Goal: Task Accomplishment & Management: Use online tool/utility

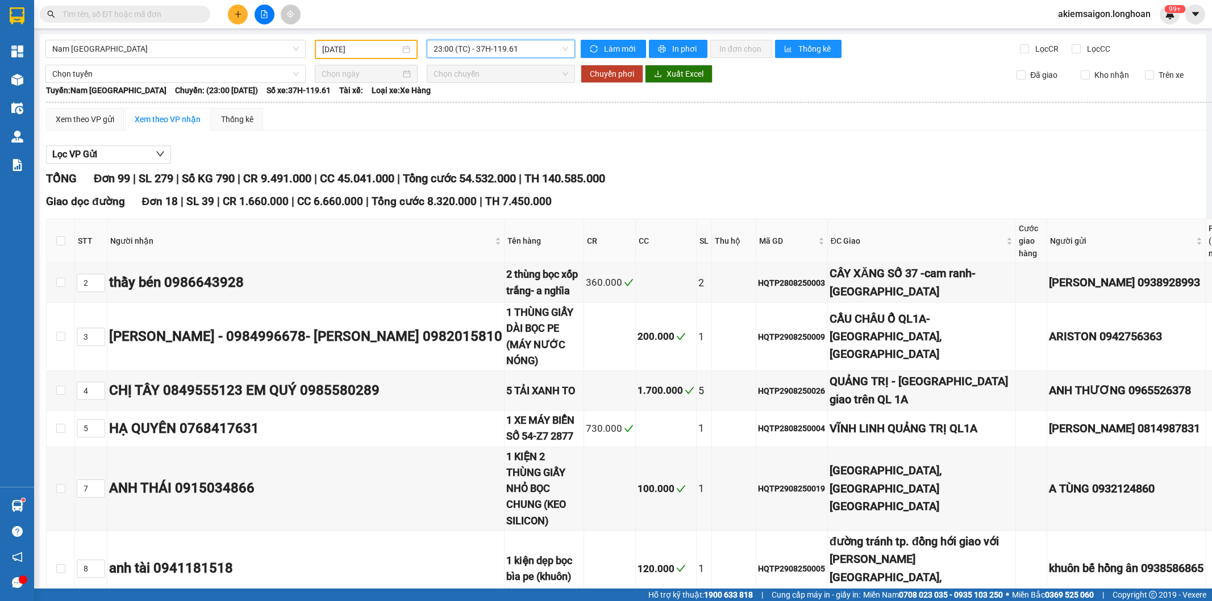
click at [145, 11] on input "text" at bounding box center [129, 14] width 134 height 12
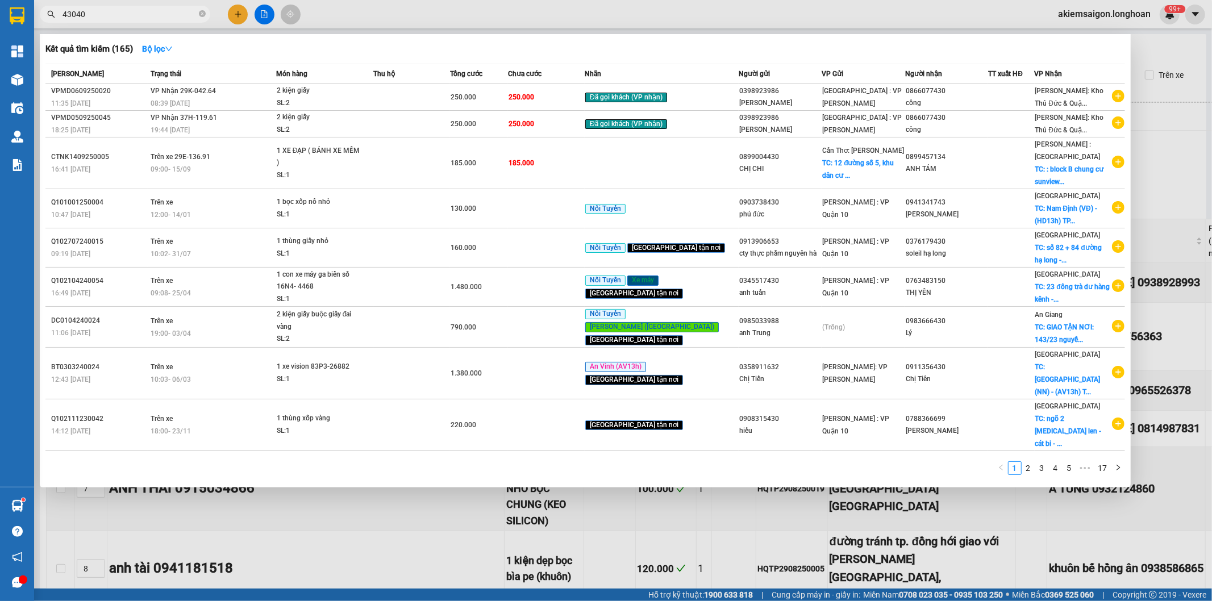
type input "43040"
click at [201, 14] on icon "close-circle" at bounding box center [202, 13] width 7 height 7
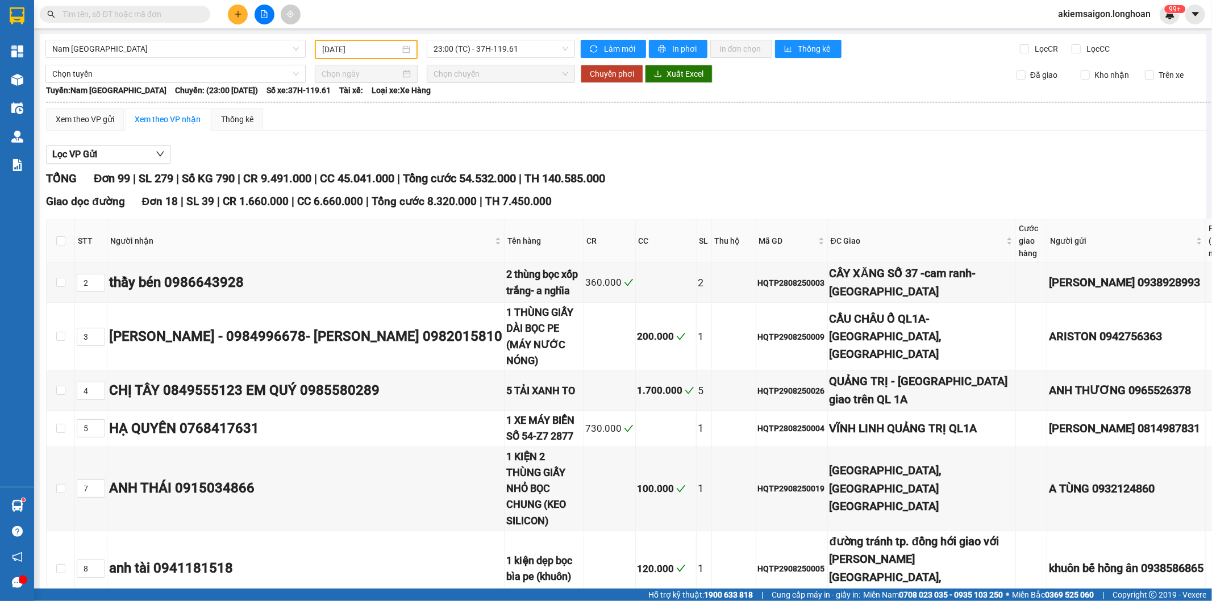
click at [116, 22] on span at bounding box center [125, 14] width 170 height 17
click at [106, 16] on input "text" at bounding box center [129, 14] width 134 height 12
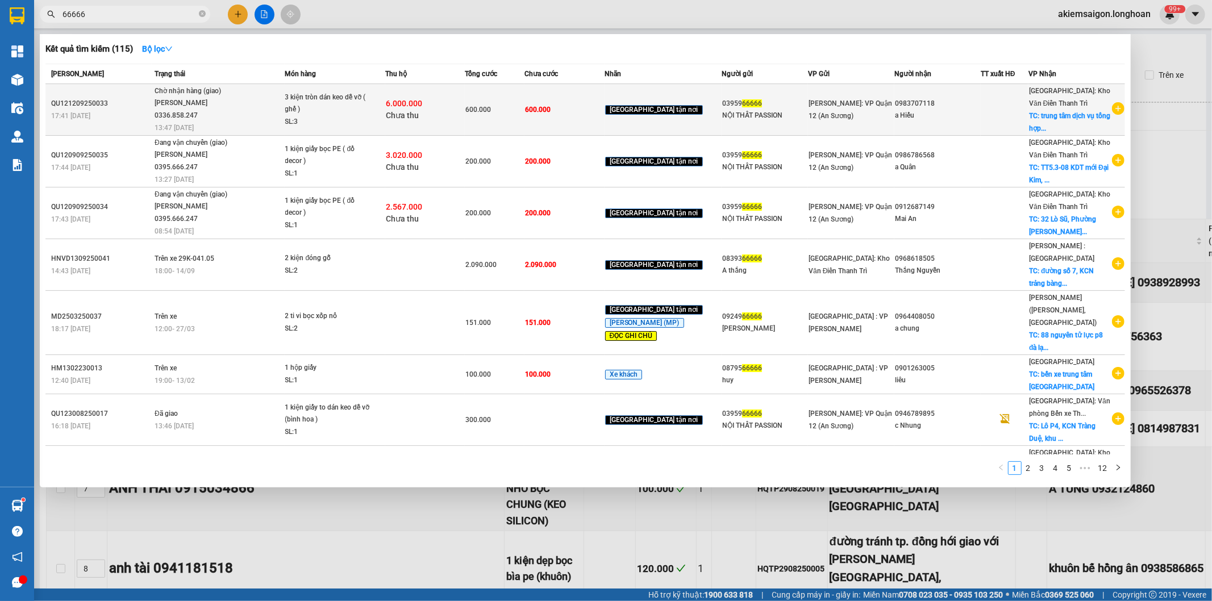
type input "66666"
click at [248, 109] on span "Chờ nhận hàng (giao) Bùi Mạnh Sướng 0336.858.247 13:47 - 15/09" at bounding box center [220, 108] width 130 height 47
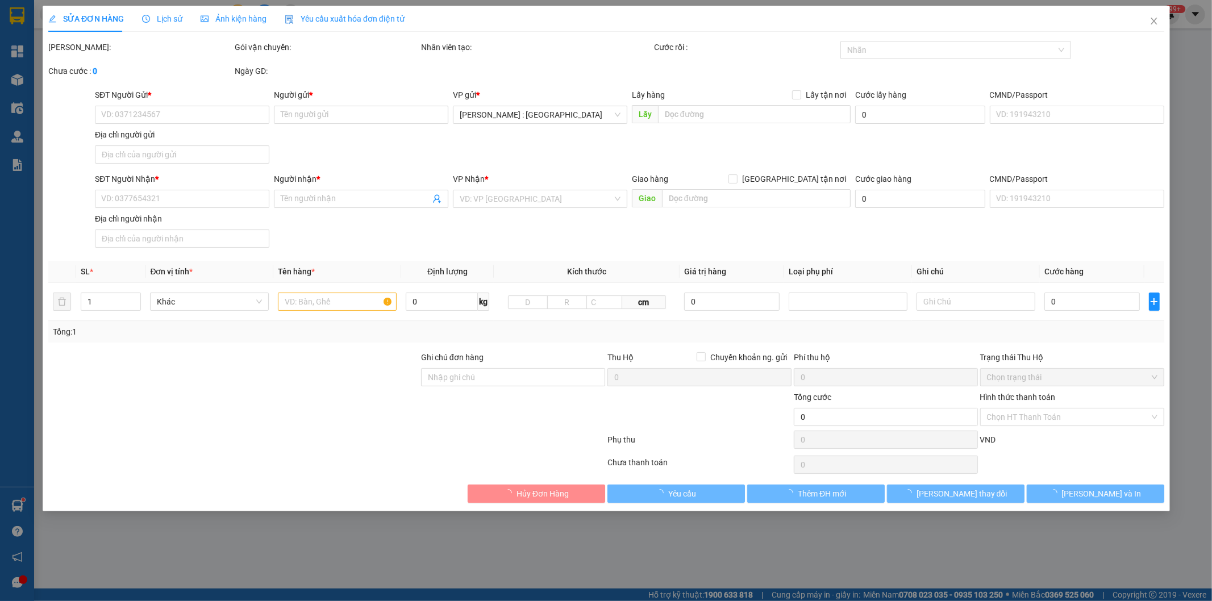
type input "0395966666"
type input "NỘI THẤT PASSION"
type input "0983707118"
type input "a Hiếu"
checkbox input "true"
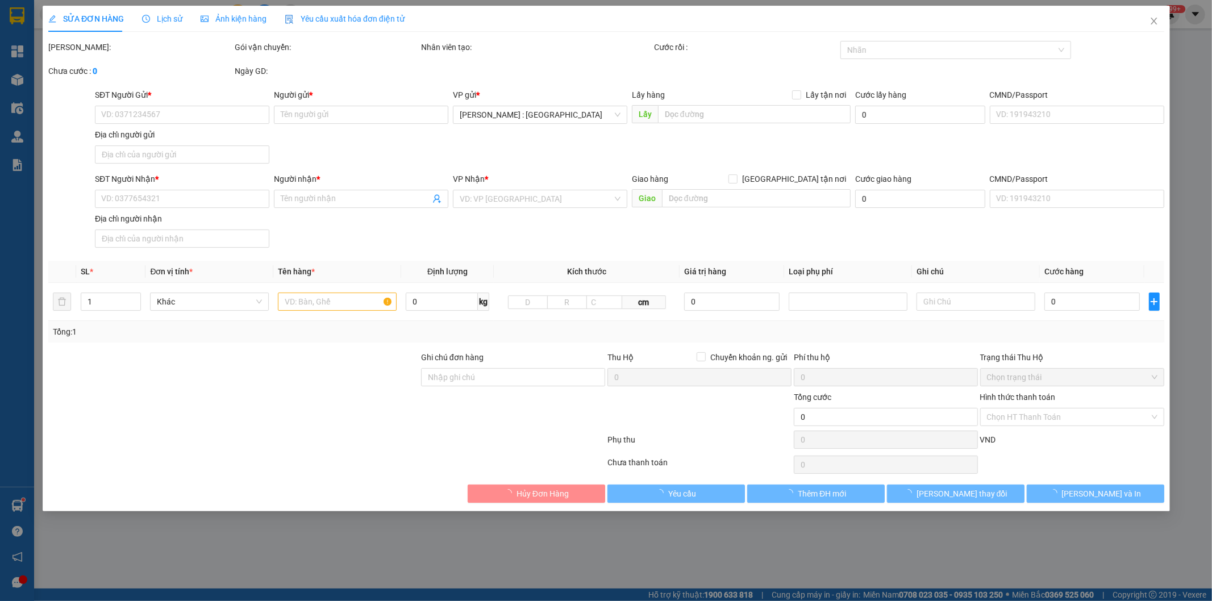
type input "trung tâm dịch vụ tổng hợp Minh Hòa, thôn Đồng Quan, Đồng Sơn, TP Bắc Giang"
type input "nhận theo kiện - hư hỏng ko chịu trách nhiệm"
type input "600.000"
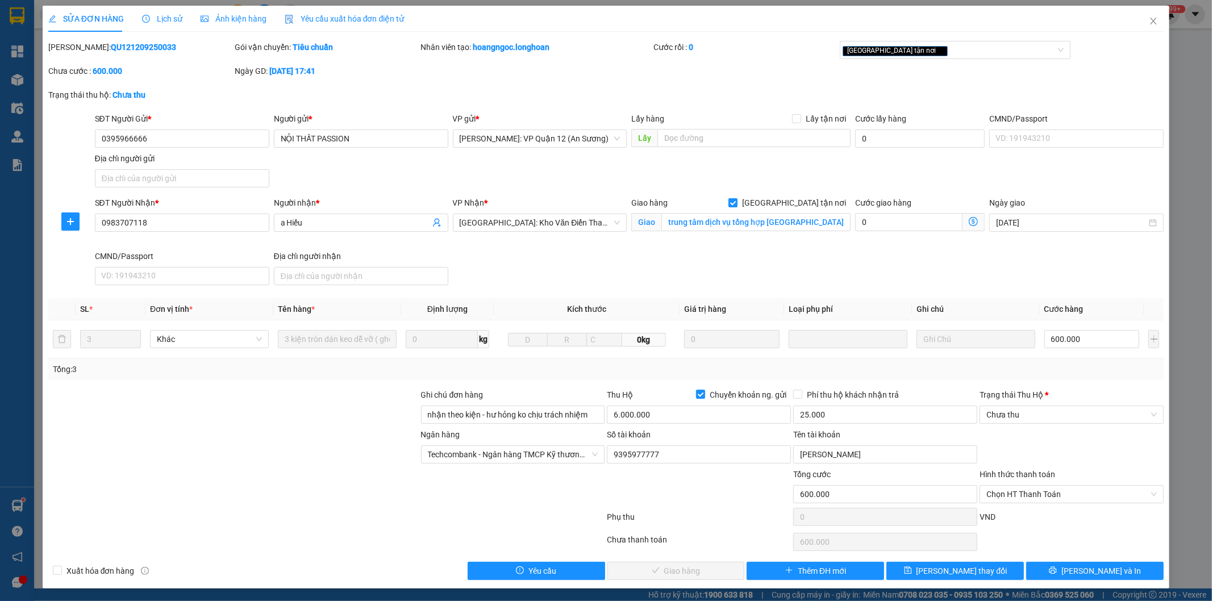
click at [171, 24] on div "Lịch sử" at bounding box center [162, 18] width 40 height 12
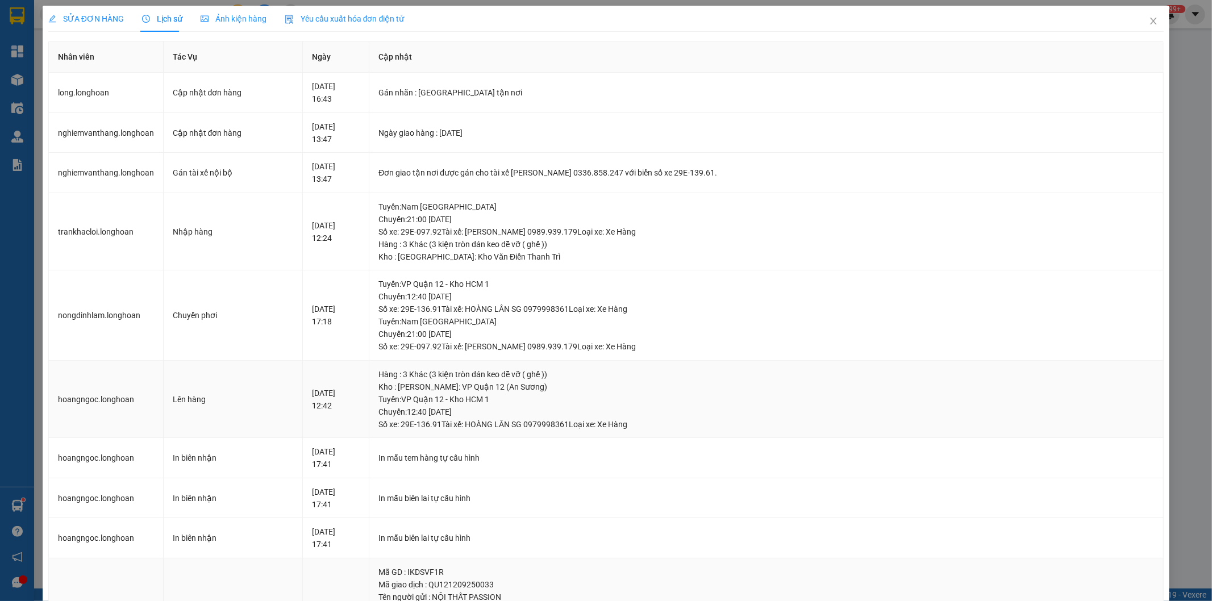
scroll to position [293, 0]
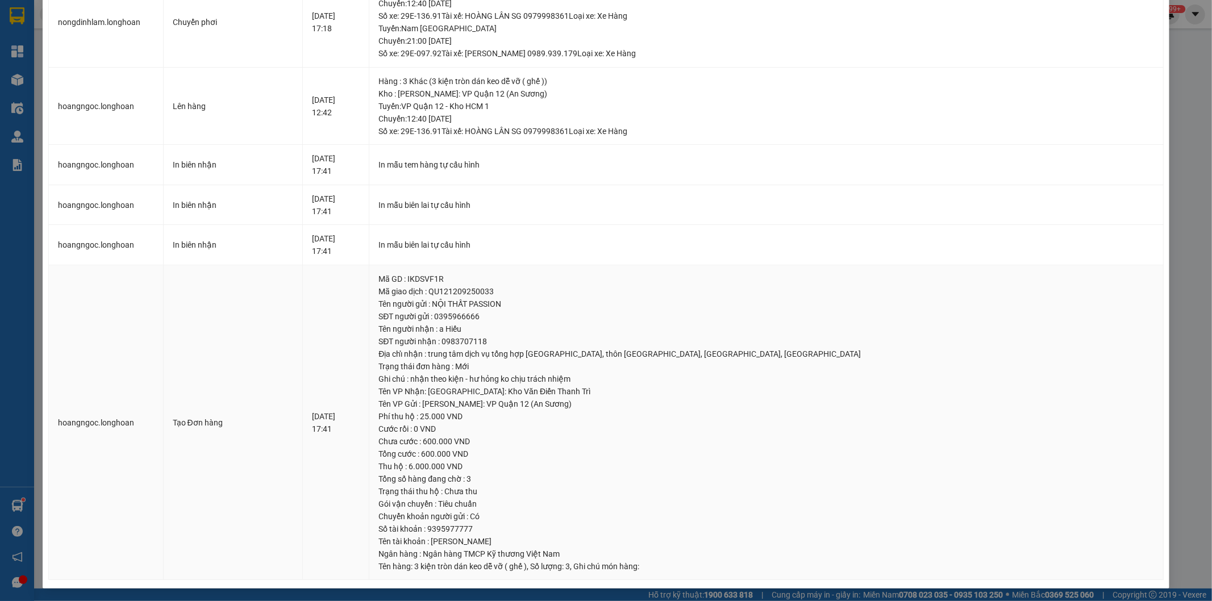
drag, startPoint x: 273, startPoint y: 374, endPoint x: 379, endPoint y: 455, distance: 133.7
click at [382, 454] on tr "hoangngoc.longhoan Tạo Đơn hàng 12-09-2025 17:41 Mã GD : IKDSVF1R Mã giao dịch …" at bounding box center [606, 422] width 1115 height 315
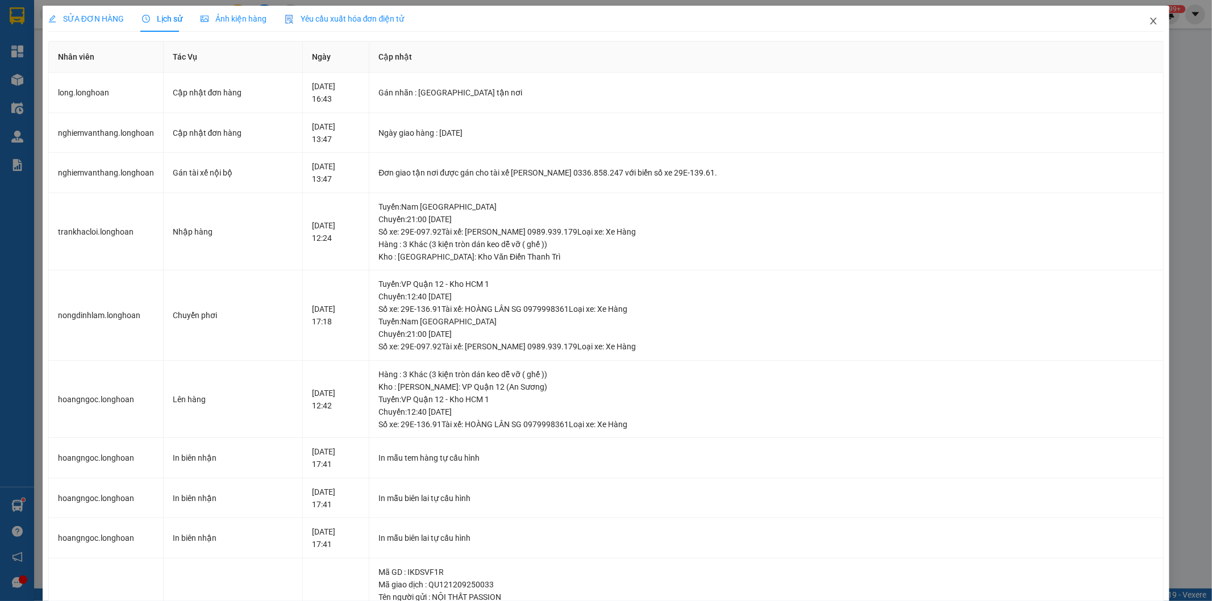
click at [1149, 22] on icon "close" at bounding box center [1153, 20] width 9 height 9
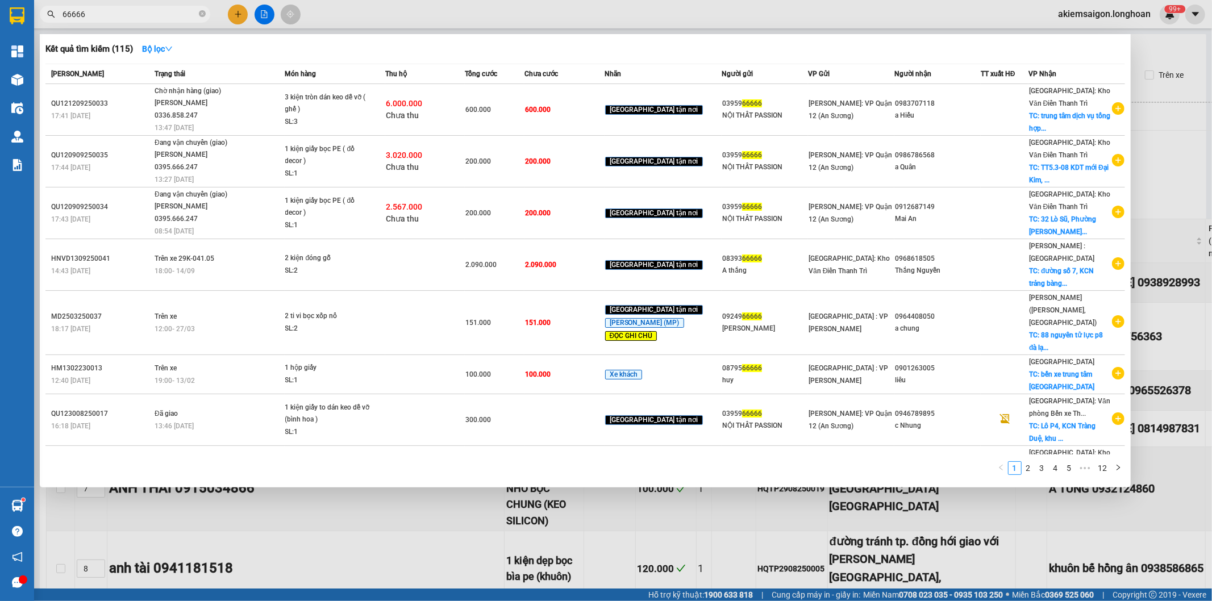
click at [145, 19] on input "66666" at bounding box center [129, 14] width 134 height 12
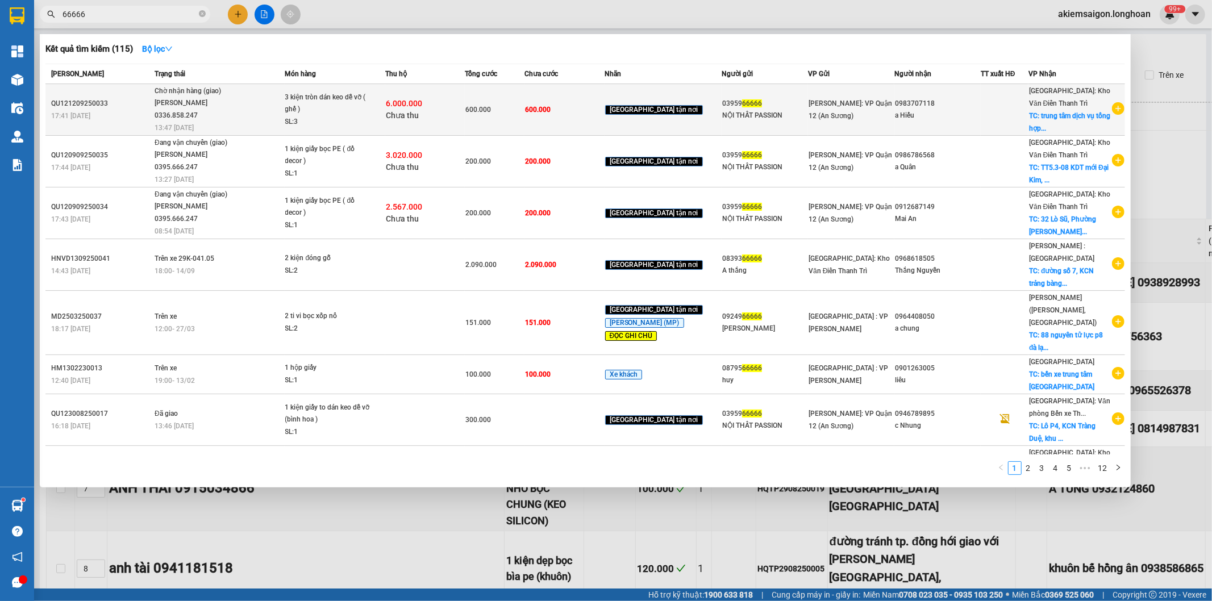
click at [258, 109] on span "Chờ nhận hàng (giao) Bùi Mạnh Sướng 0336.858.247 13:47 - 15/09" at bounding box center [220, 108] width 130 height 47
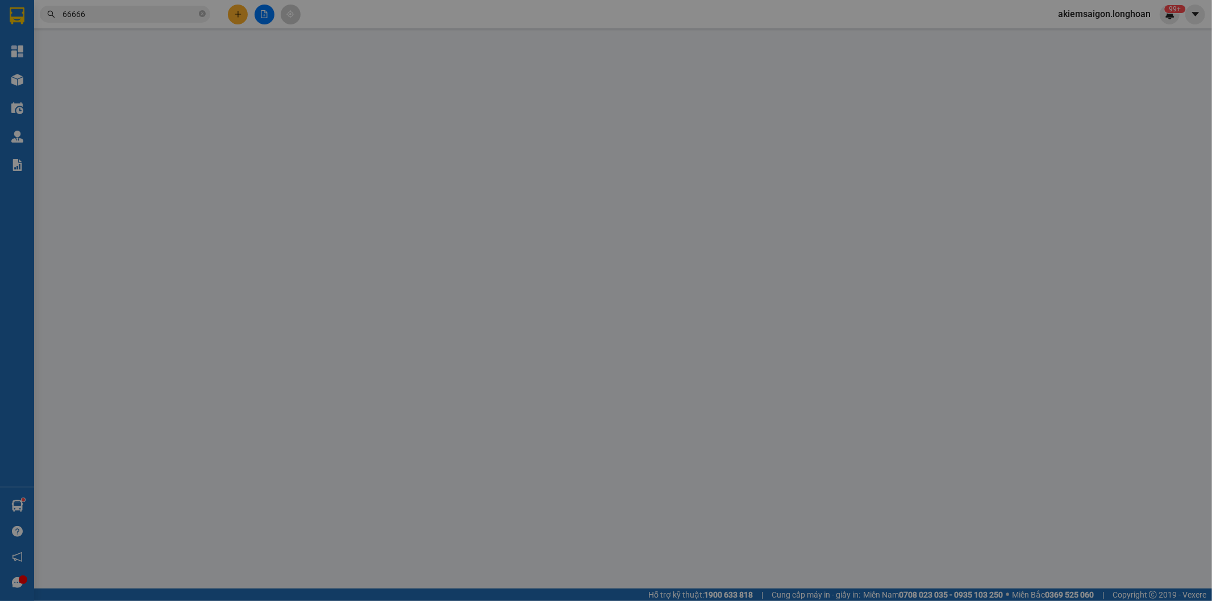
type input "0395966666"
type input "NỘI THẤT PASSION"
type input "0983707118"
type input "a Hiếu"
checkbox input "true"
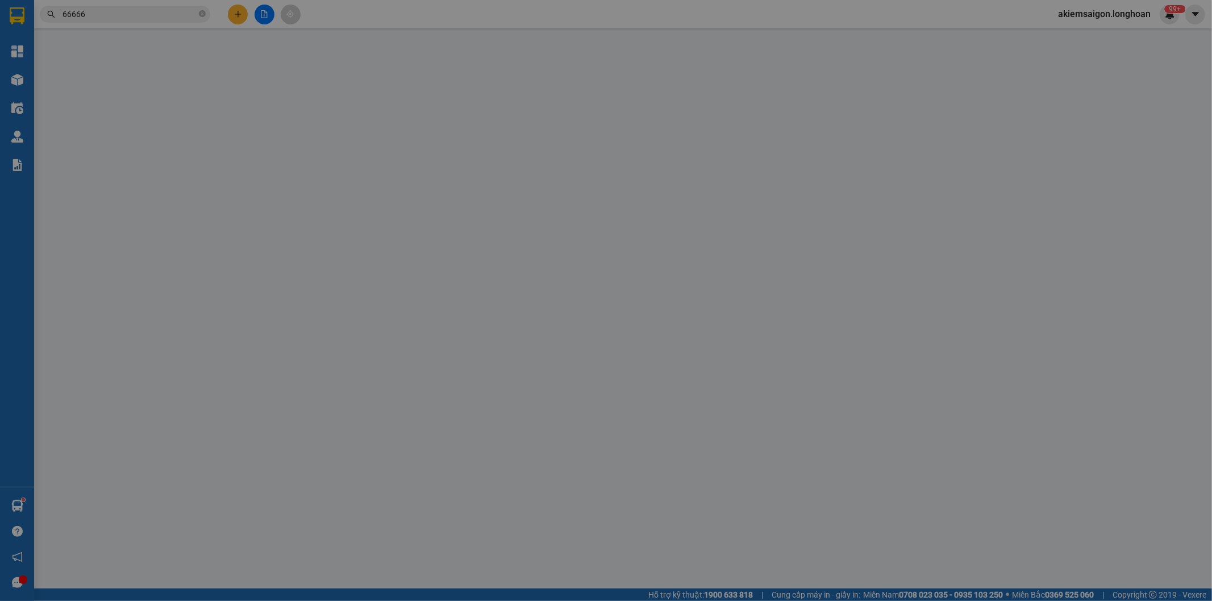
type input "trung tâm dịch vụ tổng hợp Minh Hòa, thôn Đồng Quan, Đồng Sơn, TP Bắc Giang"
type input "nhận theo kiện - hư hỏng ko chịu trách nhiệm"
type input "600.000"
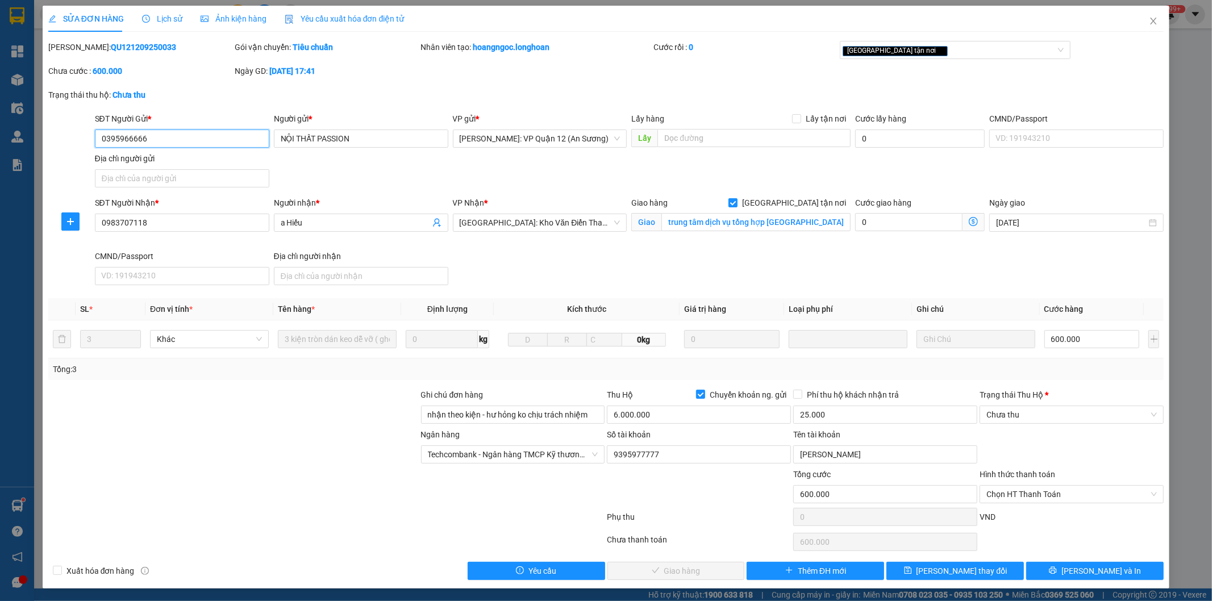
scroll to position [1, 0]
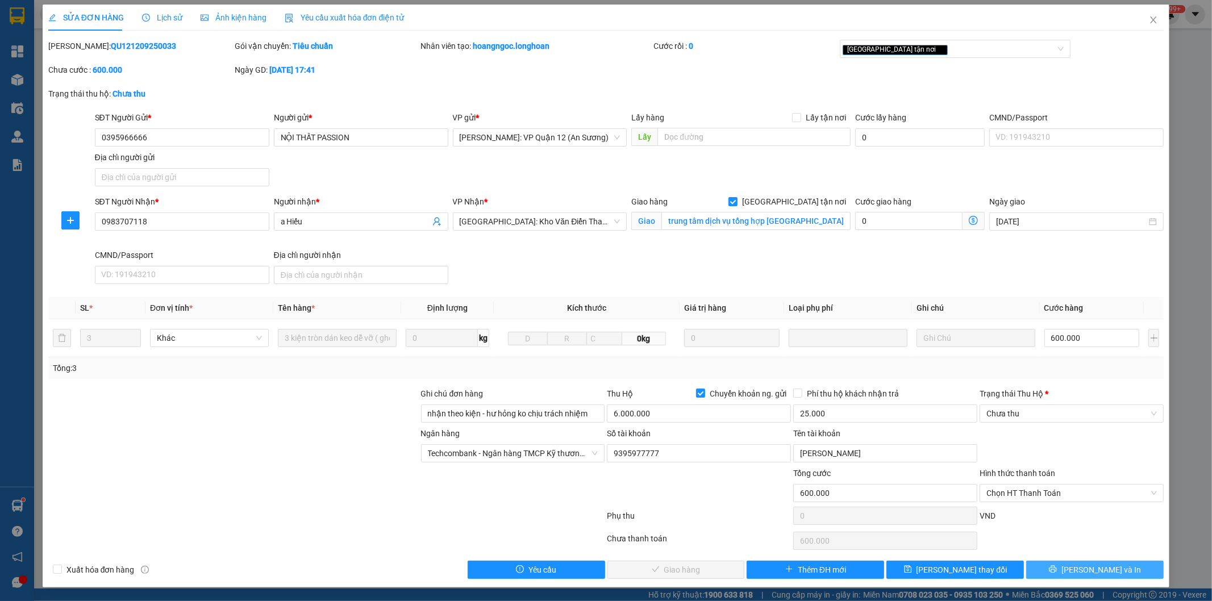
click at [1079, 571] on span "Lưu và In" at bounding box center [1101, 569] width 80 height 12
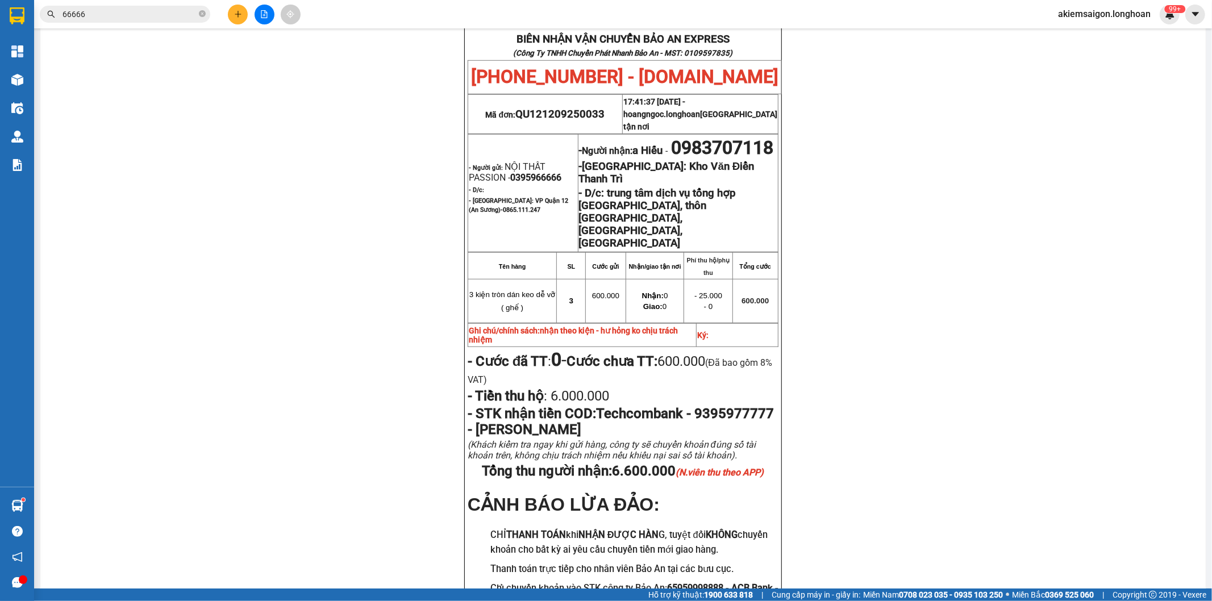
scroll to position [525, 0]
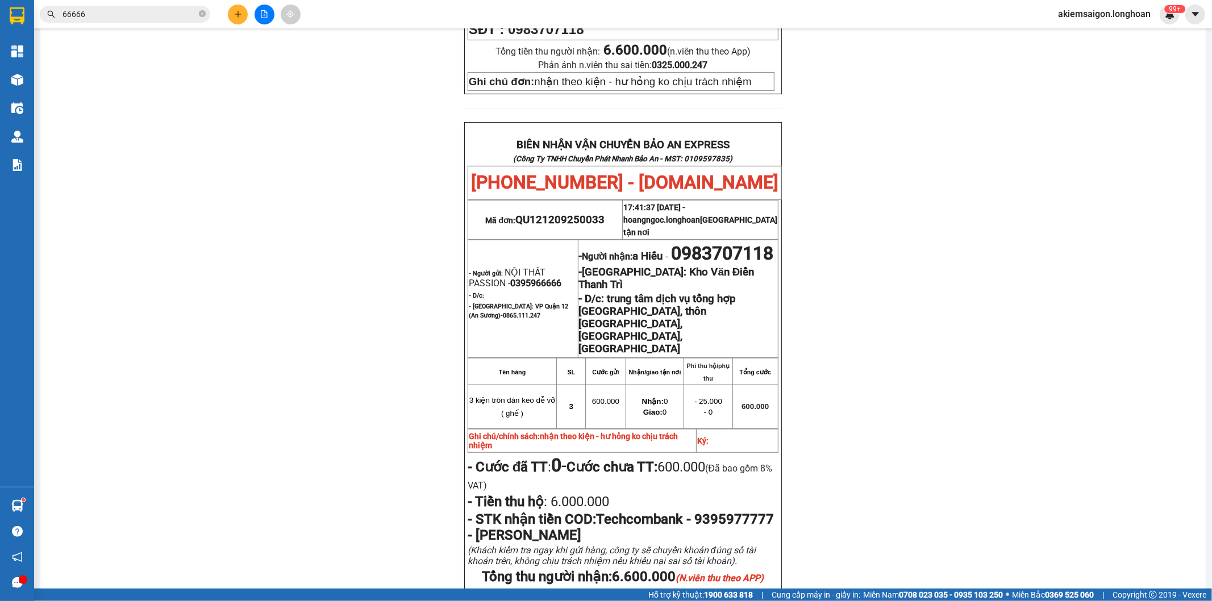
click at [108, 12] on input "66666" at bounding box center [129, 14] width 134 height 12
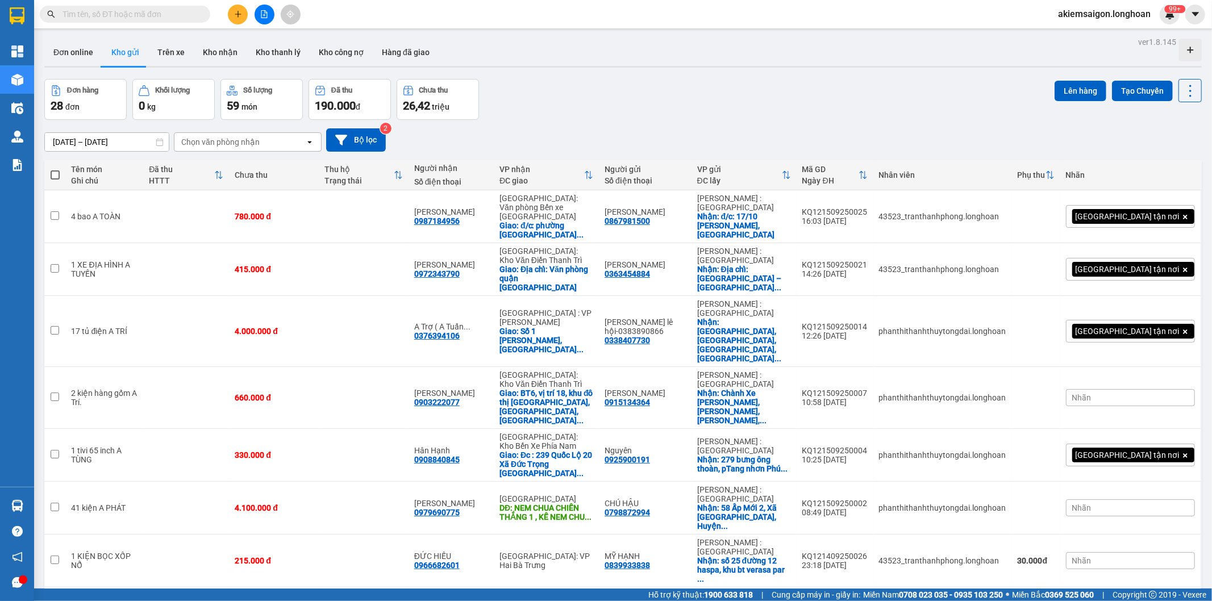
click at [98, 10] on input "text" at bounding box center [129, 14] width 134 height 12
paste input "QU121109250019"
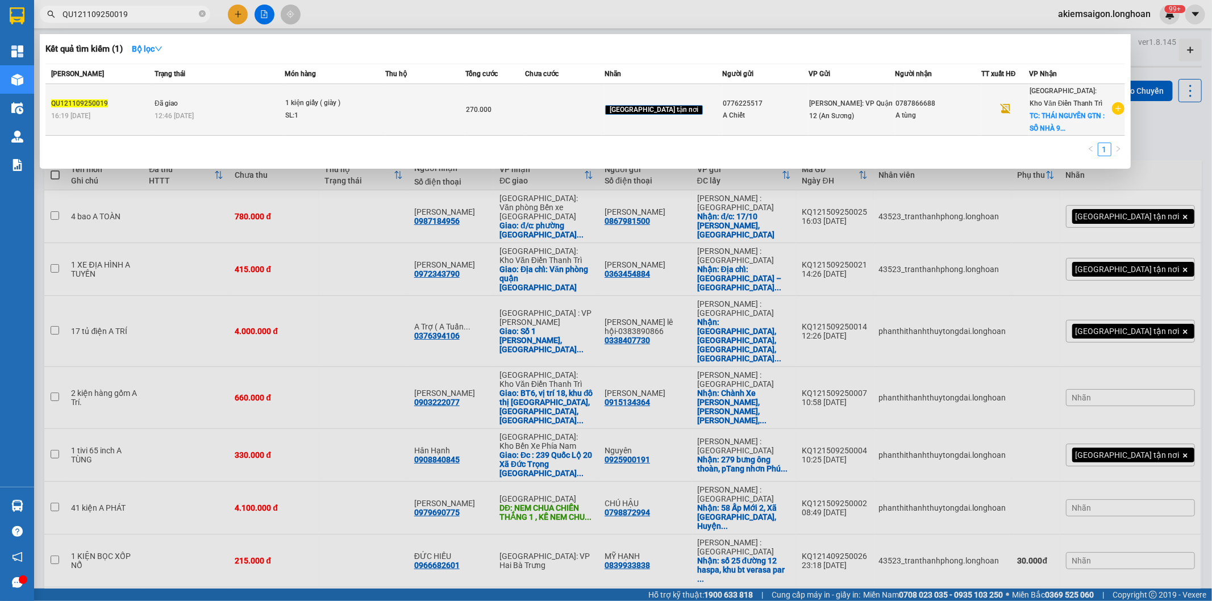
type input "QU121109250019"
click at [320, 111] on div "SL: 1" at bounding box center [327, 116] width 85 height 12
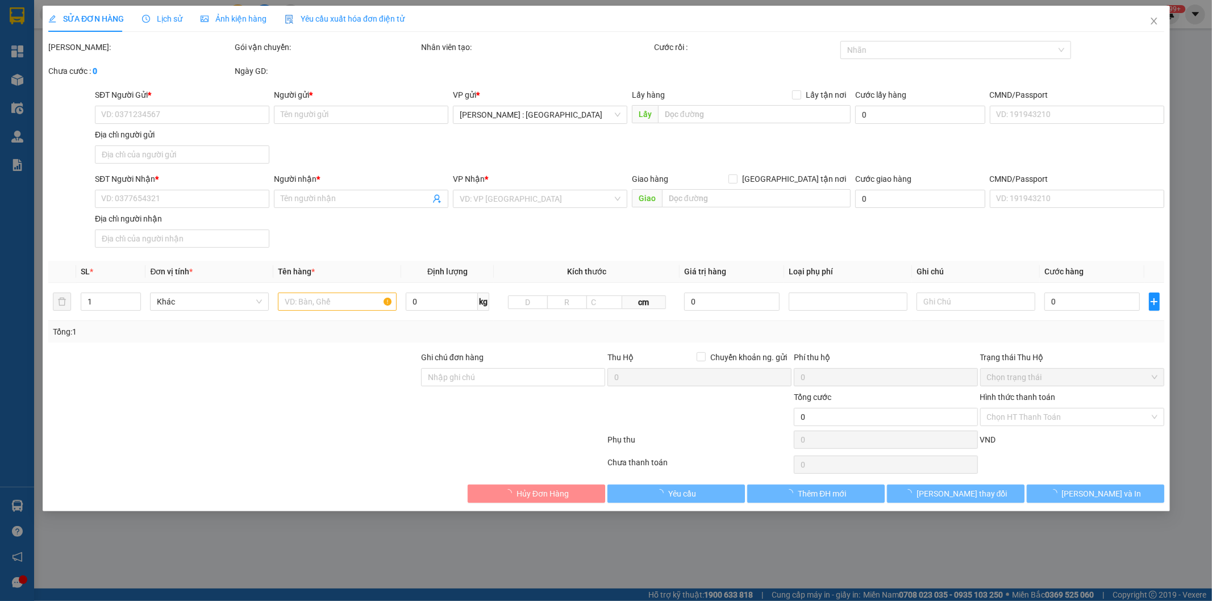
type input "0776225517"
type input "A Chiết"
type input "0787866688"
type input "A tùng"
checkbox input "true"
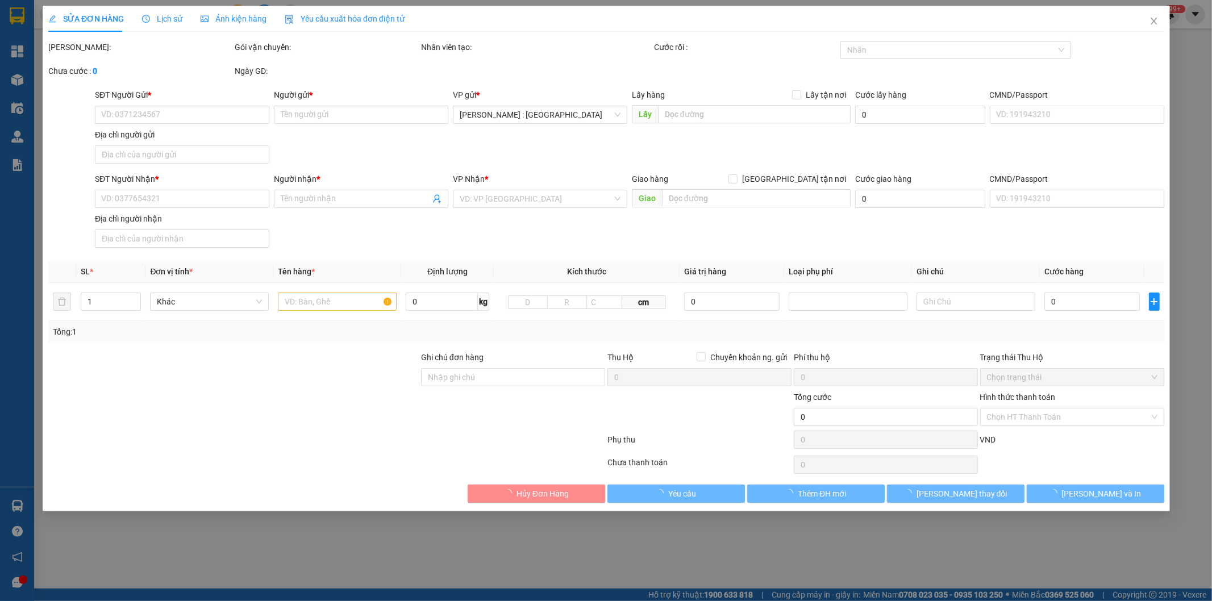
type input "THÁI NGUYÊN GTN : SỐ NHÀ 9 , TỔ 7 , PHƯỜNG QUANG TRUNG - TP THÁI NGUYÊN"
type input "nhận theo kiện - hư hỏng ko chịu trách nhiệm"
type input "270.000"
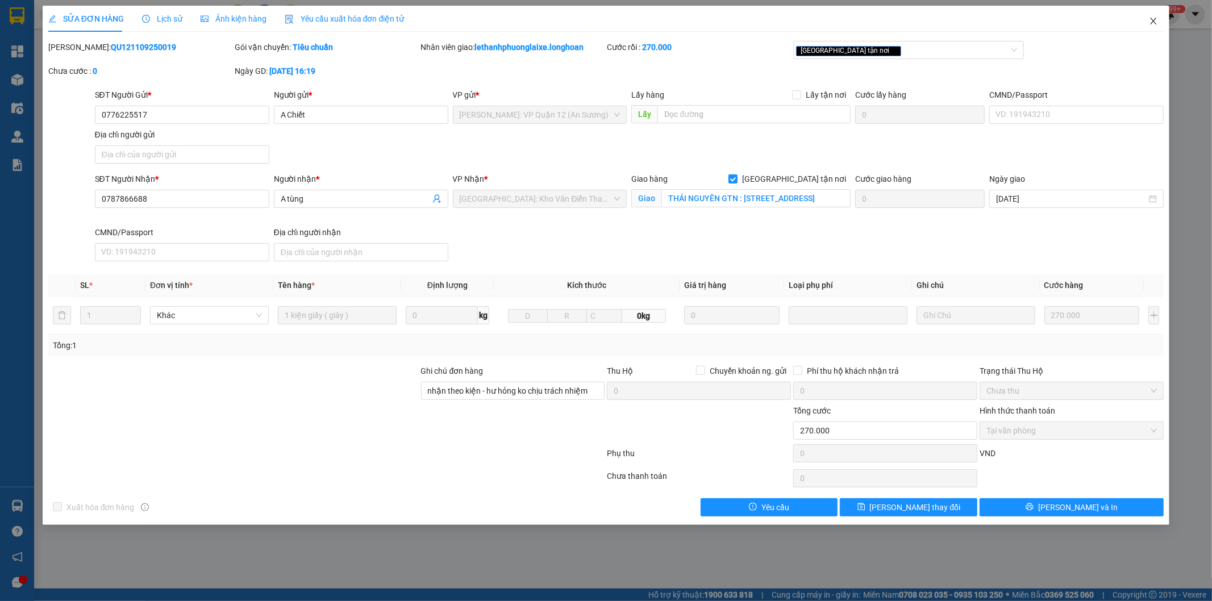
drag, startPoint x: 1152, startPoint y: 20, endPoint x: 1104, endPoint y: 27, distance: 48.2
click at [1104, 27] on div "SỬA ĐƠN HÀNG Lịch sử Ảnh kiện hàng Yêu cầu xuất hóa đơn điện tử Total Paid Fee …" at bounding box center [606, 265] width 1127 height 519
click at [1150, 22] on icon "close" at bounding box center [1153, 20] width 9 height 9
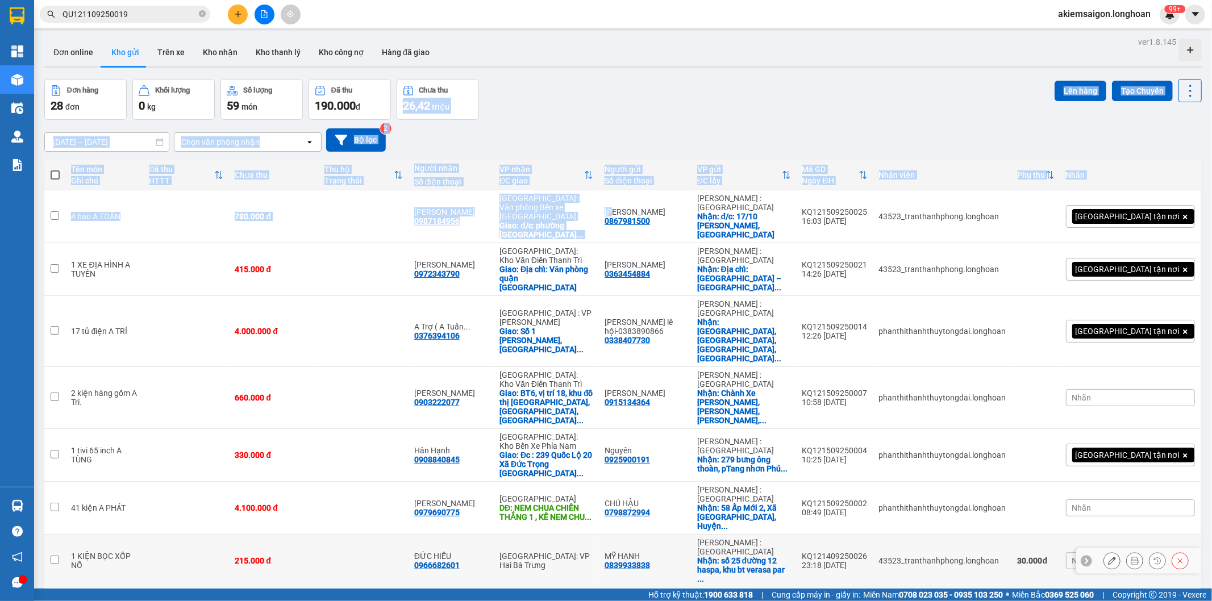
drag, startPoint x: 662, startPoint y: 199, endPoint x: 702, endPoint y: 74, distance: 130.4
click at [702, 74] on div "ver 1.8.145 Đơn online Kho gửi Trên xe Kho nhận Kho thanh lý Kho công nợ Hàng đ…" at bounding box center [623, 410] width 1166 height 753
click at [857, 112] on div "Đơn hàng 28 đơn Khối lượng 0 kg Số lượng 59 món Đã thu 190.000 đ Chưa thu 26,42…" at bounding box center [622, 99] width 1157 height 41
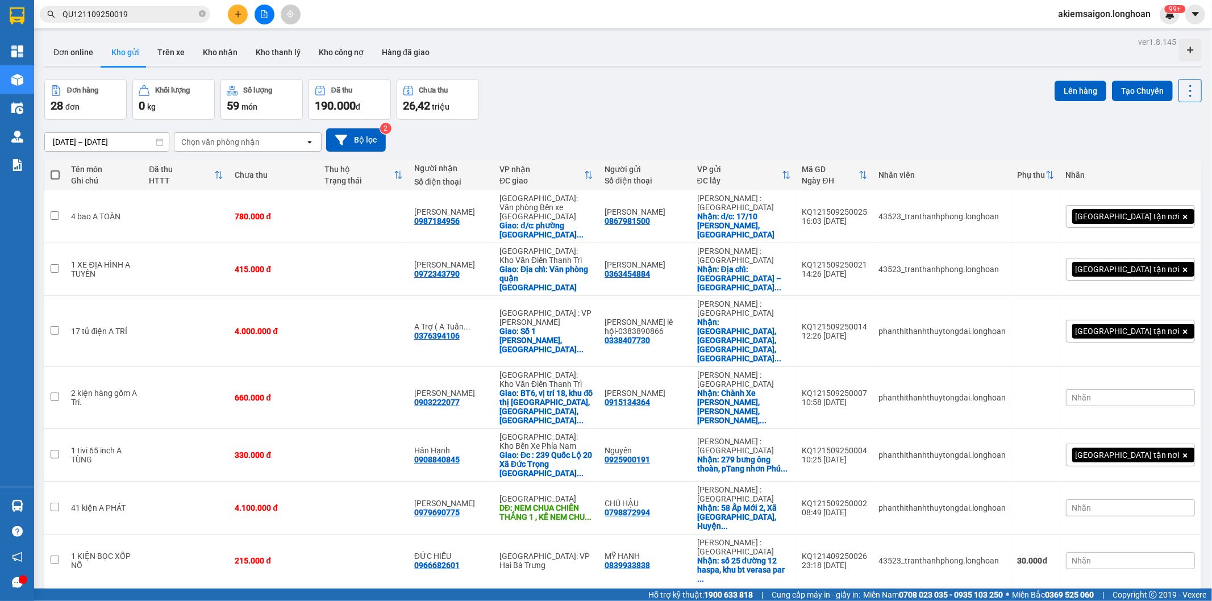
click at [732, 94] on div "Đơn hàng 28 đơn Khối lượng 0 kg Số lượng 59 món Đã thu 190.000 đ Chưa thu 26,42…" at bounding box center [622, 99] width 1157 height 41
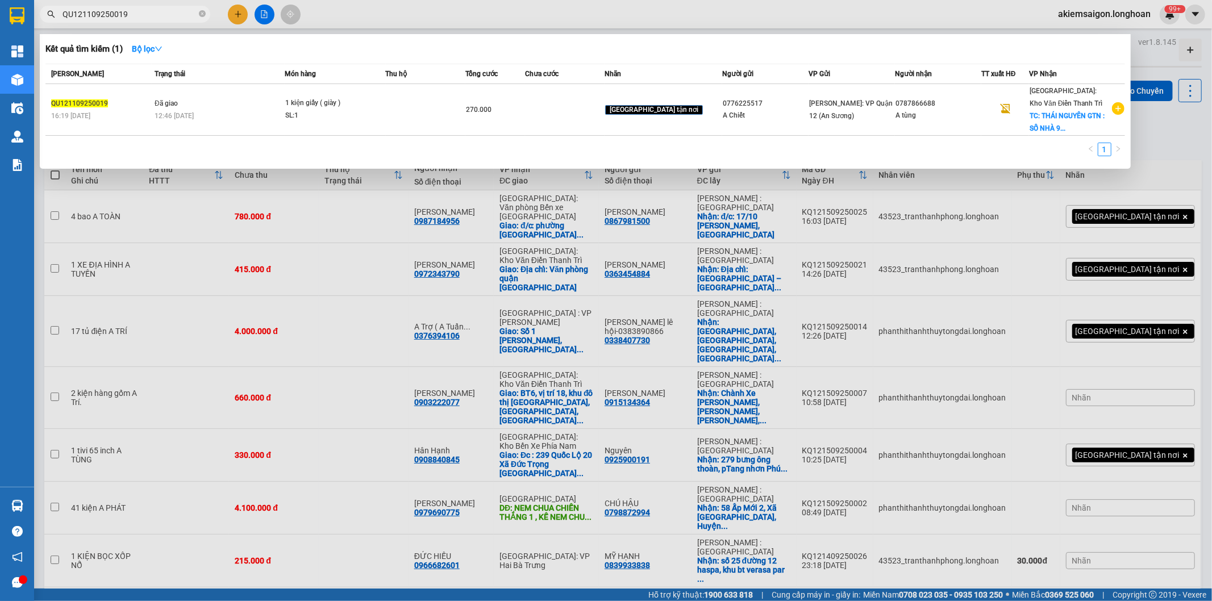
click at [144, 11] on input "QU121109250019" at bounding box center [129, 14] width 134 height 12
paste input "HQTP08"
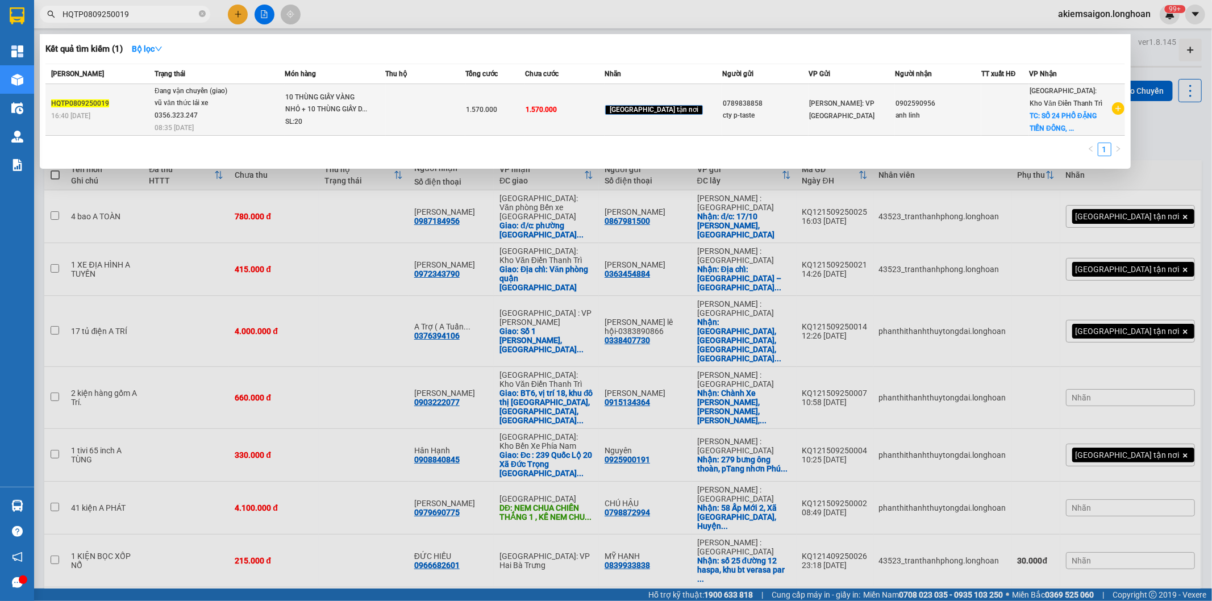
type input "HQTP0809250019"
click at [251, 112] on span "Đang vận chuyển (giao) vũ văn thức lái xe 0356.323.247 08:35 - 12/09" at bounding box center [220, 108] width 130 height 47
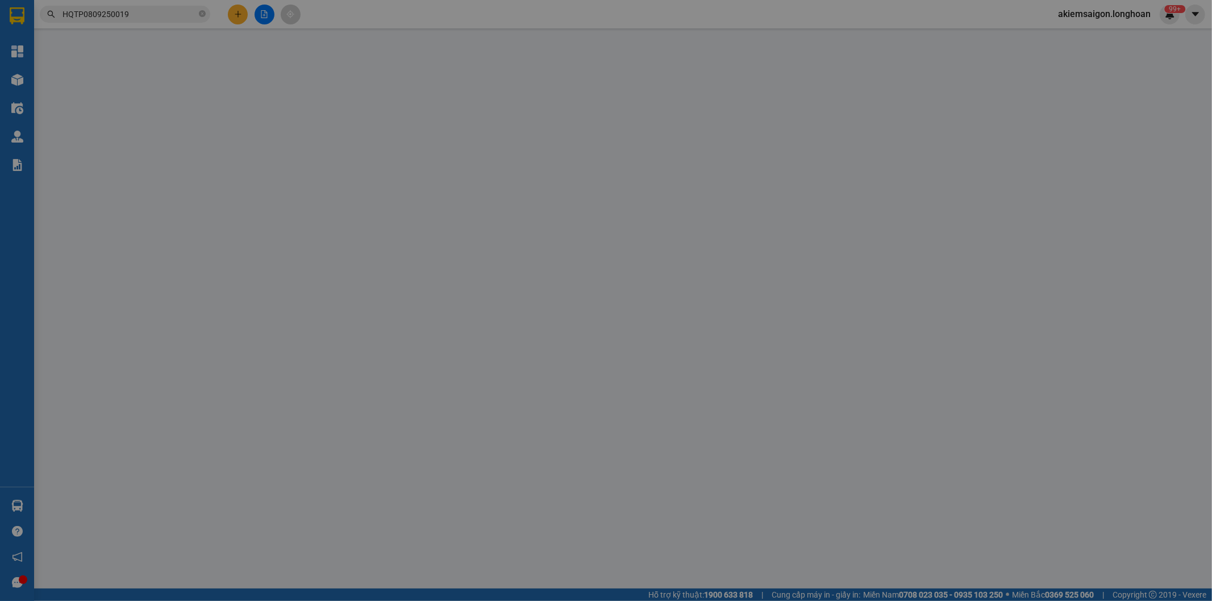
type input "0789838858"
type input "cty p-taste"
type input "0902590956"
type input "anh linh"
checkbox input "true"
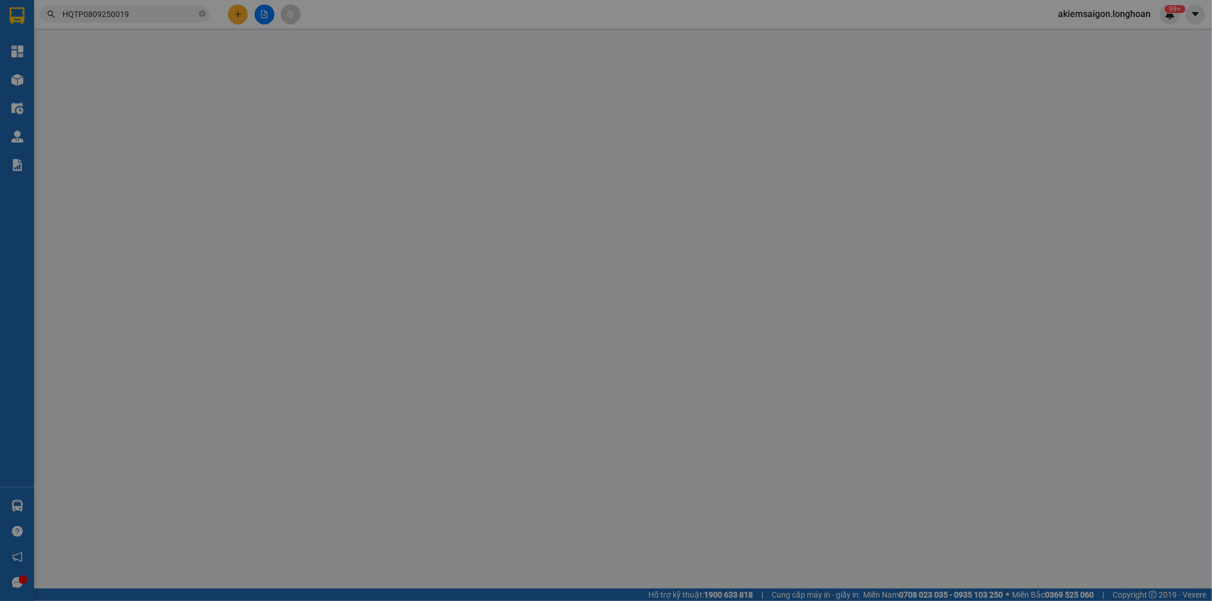
type input "SỐ 24 PHỐ ĐẶNG TIẾN ĐÔNG, P. ĐỐNG ĐA, HÀ NỘI"
type input "1.570.000"
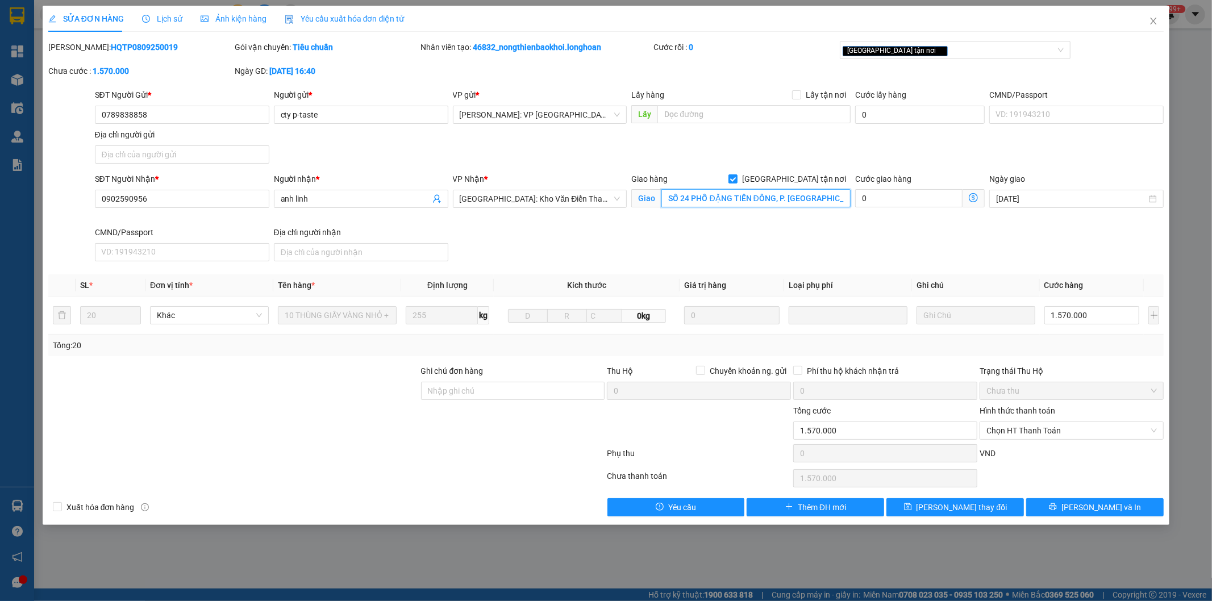
click at [703, 202] on input "SỐ 24 PHỐ ĐẶNG TIẾN ĐÔNG, P. ĐỐNG ĐA, HÀ NỘI" at bounding box center [755, 198] width 189 height 18
click at [1150, 20] on icon "close" at bounding box center [1153, 20] width 9 height 9
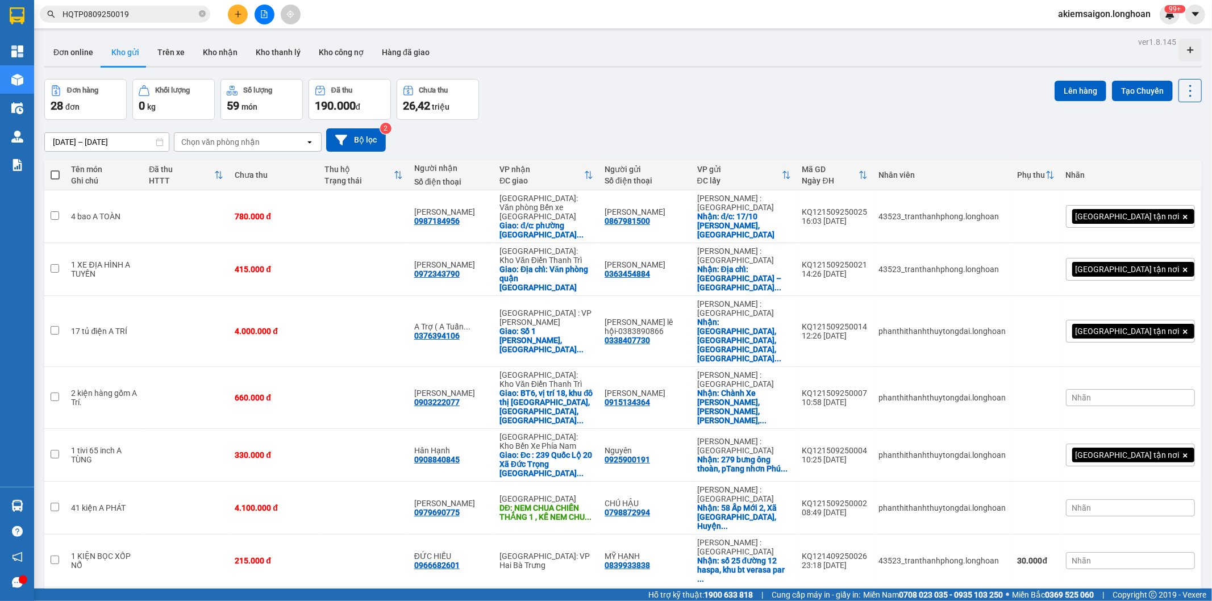
click at [144, 20] on span "HQTP0809250019" at bounding box center [125, 14] width 170 height 17
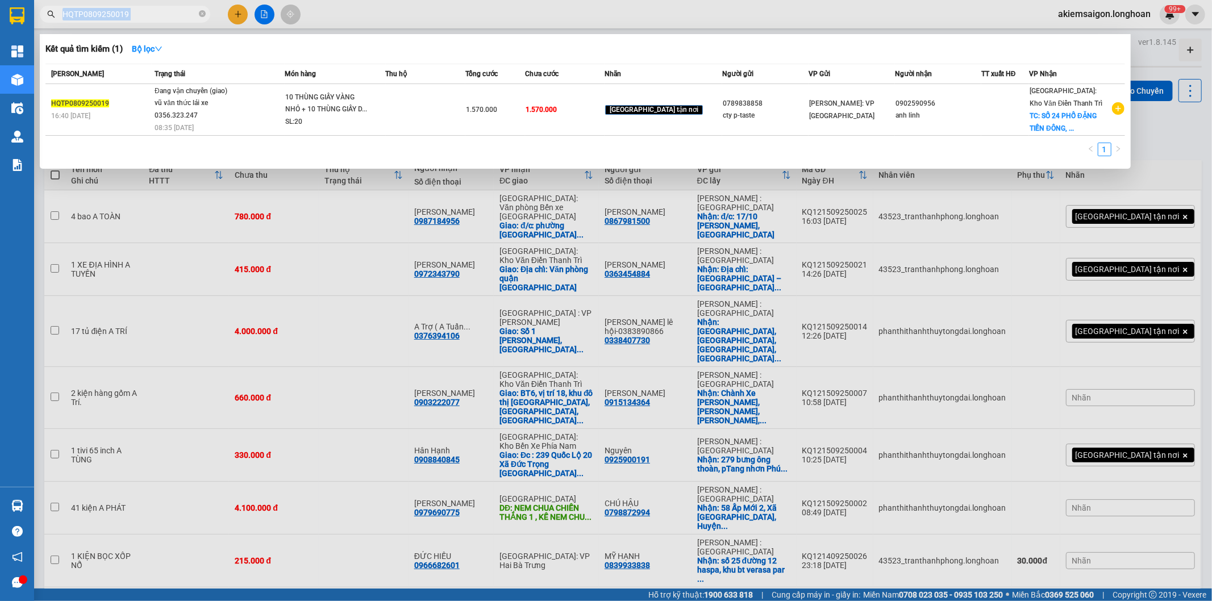
click at [144, 20] on span "HQTP0809250019" at bounding box center [125, 14] width 170 height 17
click at [145, 21] on span "HQTP0809250019" at bounding box center [125, 14] width 170 height 17
click at [146, 18] on input "HQTP0809250019" at bounding box center [129, 14] width 134 height 12
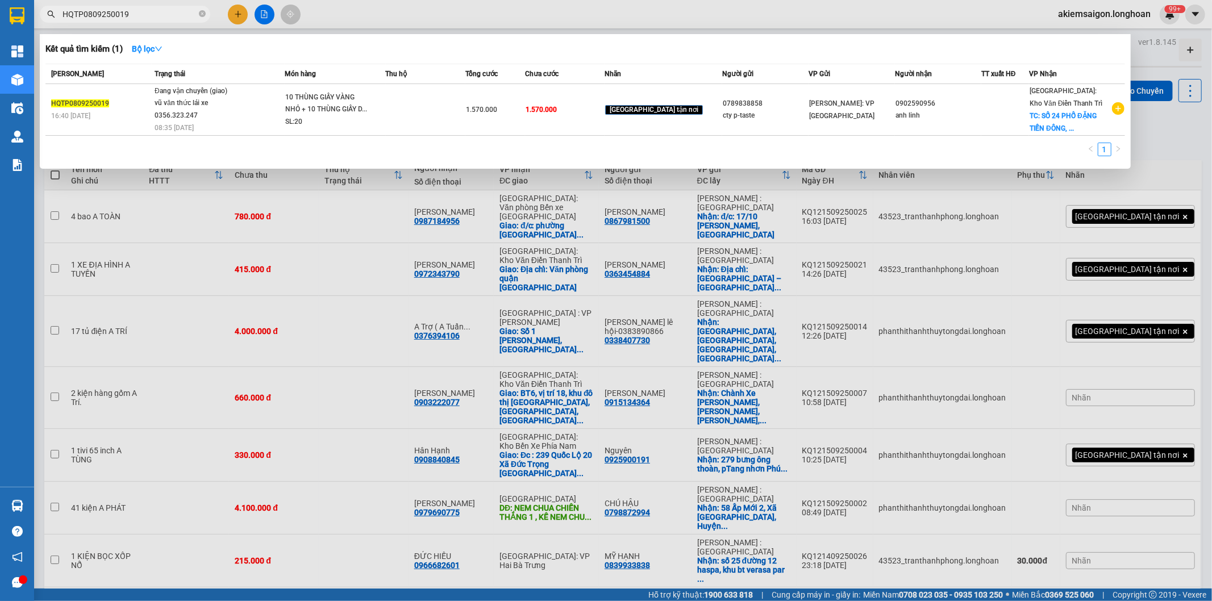
paste input "KQ120609250033"
type input "KQ120609250033"
drag, startPoint x: 203, startPoint y: 13, endPoint x: 128, endPoint y: 26, distance: 75.6
click at [206, 13] on span "KQ120609250033" at bounding box center [125, 14] width 170 height 17
click at [203, 17] on icon "close-circle" at bounding box center [202, 13] width 7 height 7
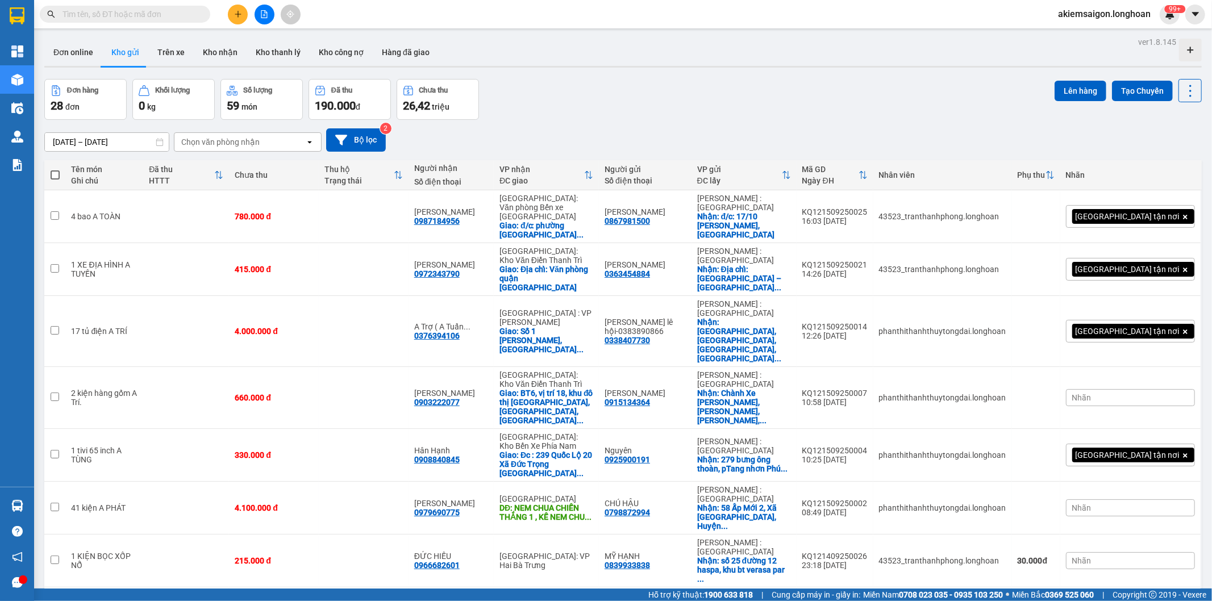
click at [101, 15] on input "text" at bounding box center [129, 14] width 134 height 12
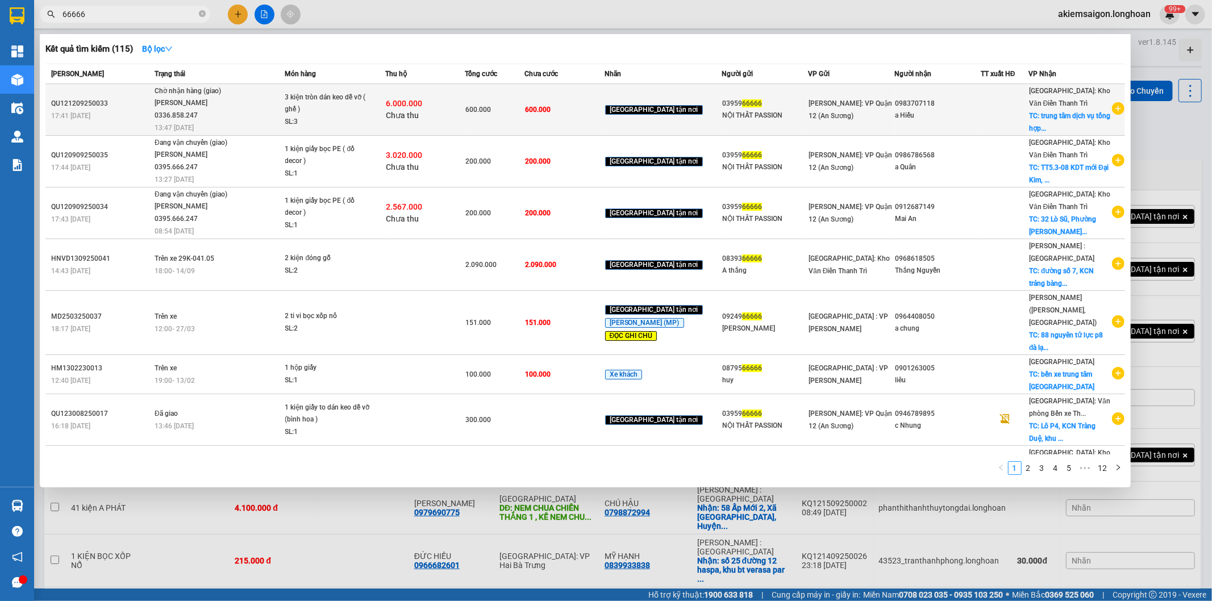
type input "66666"
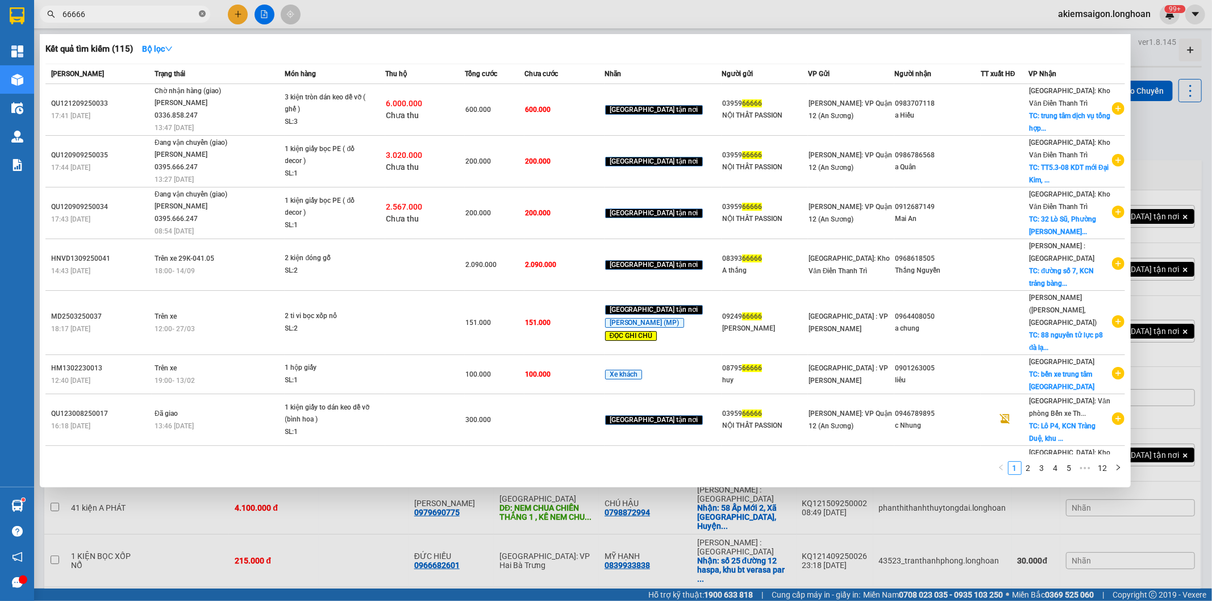
click at [200, 15] on icon "close-circle" at bounding box center [202, 13] width 7 height 7
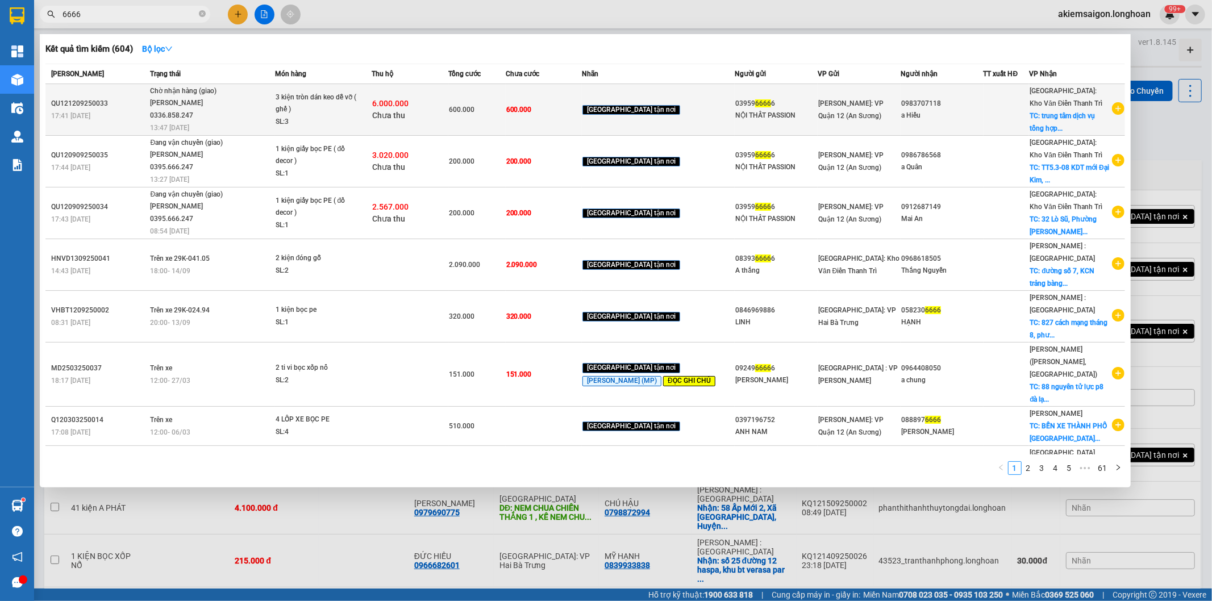
type input "6666"
click at [235, 98] on div "Bùi Mạnh Sướng 0336.858.247" at bounding box center [192, 109] width 85 height 24
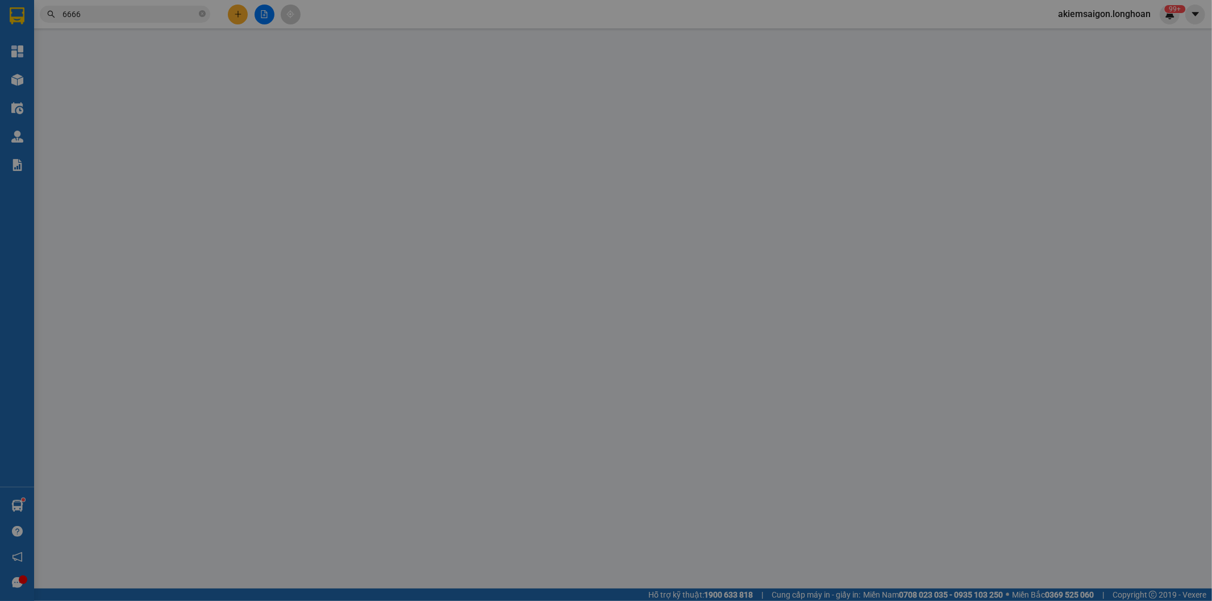
type input "0395966666"
type input "NỘI THẤT PASSION"
type input "0983707118"
type input "a Hiếu"
checkbox input "true"
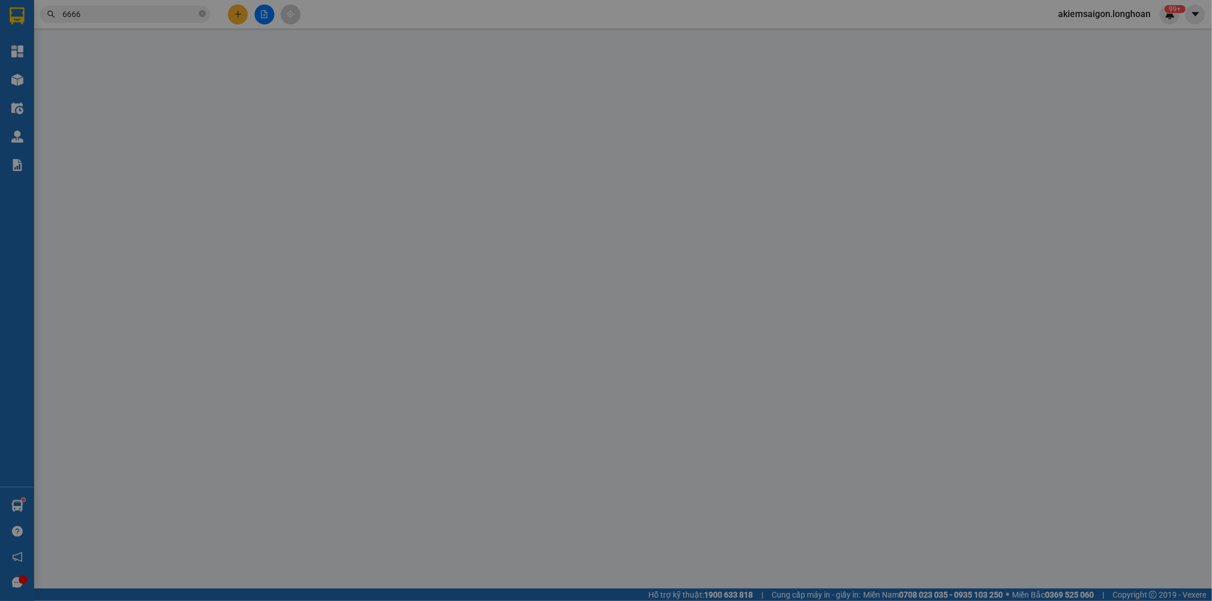
type input "trung tâm dịch vụ tổng hợp Minh Hòa, thôn Đồng Quan, Đồng Sơn, TP Bắc Giang"
type input "nhận theo kiện - hư hỏng ko chịu trách nhiệm"
type input "600.000"
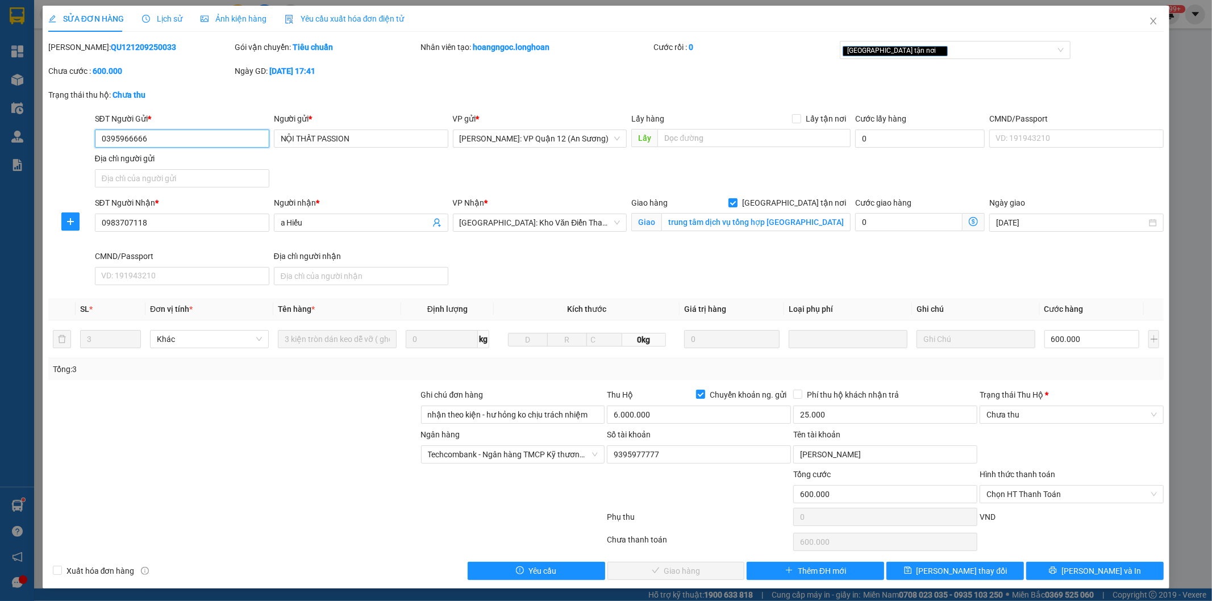
drag, startPoint x: 98, startPoint y: 143, endPoint x: 76, endPoint y: 155, distance: 24.9
click at [43, 147] on div "SỬA ĐƠN HÀNG Lịch sử Ảnh kiện hàng Yêu cầu xuất hóa đơn điện tử Total Paid Fee …" at bounding box center [606, 297] width 1127 height 583
drag, startPoint x: 251, startPoint y: 491, endPoint x: 253, endPoint y: 483, distance: 8.3
click at [252, 491] on div at bounding box center [233, 488] width 373 height 40
click at [1051, 573] on button "Lưu và In" at bounding box center [1094, 571] width 137 height 18
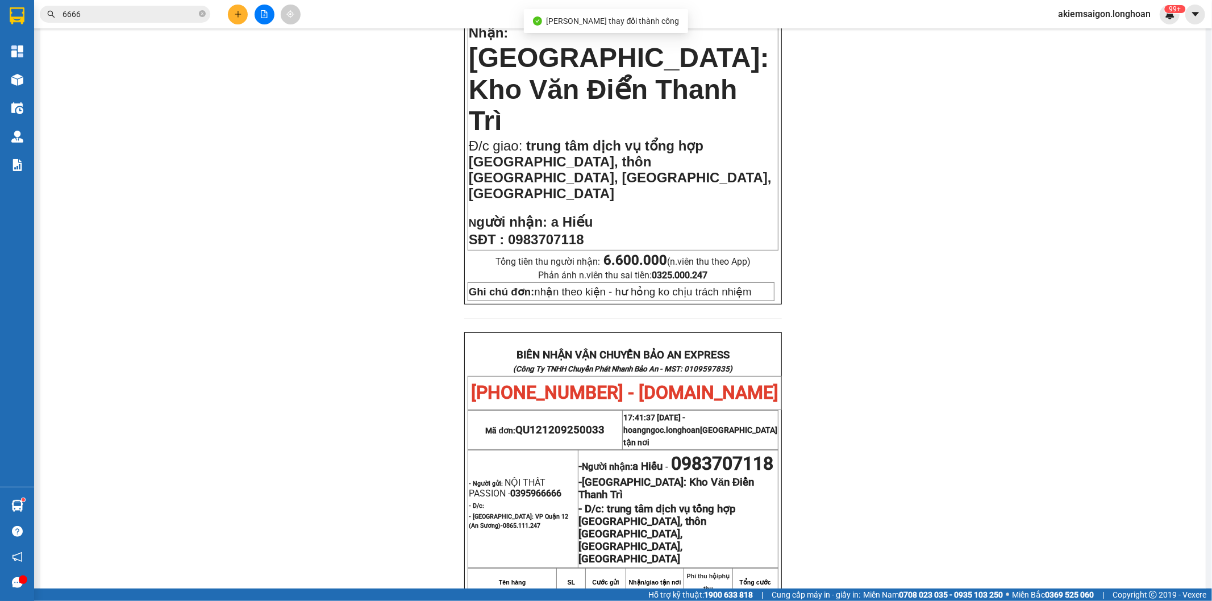
scroll to position [525, 0]
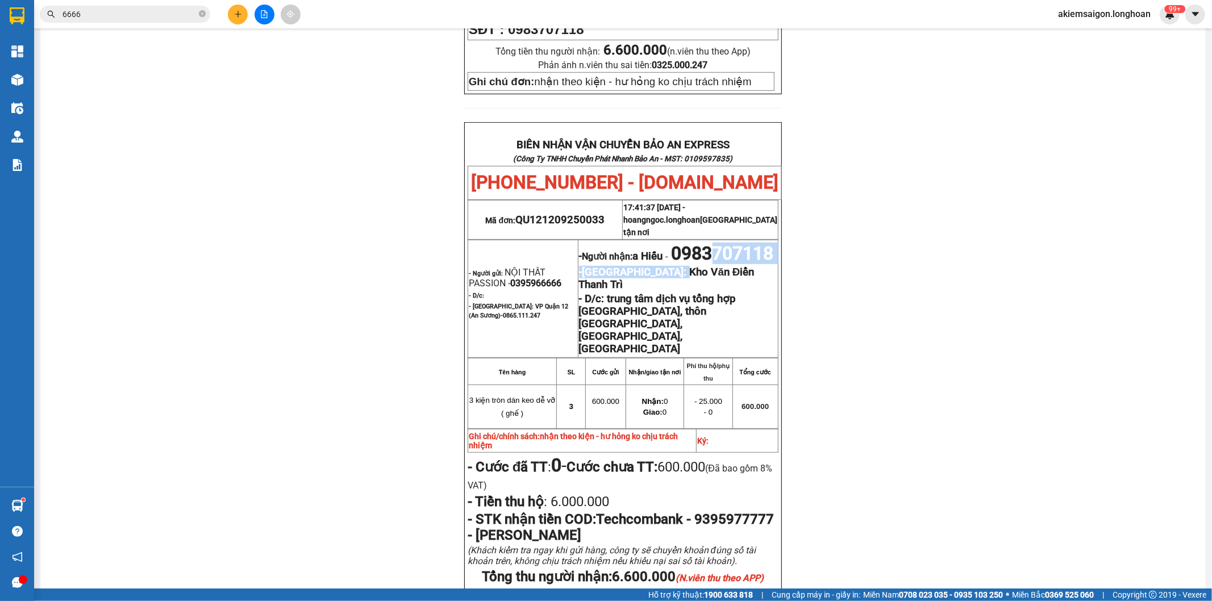
drag, startPoint x: 615, startPoint y: 195, endPoint x: 663, endPoint y: 199, distance: 48.4
click at [681, 240] on td "- Người nhận: a Hiếu - 0983707118 - Hà Nội: Kho Văn Điển Thanh Trì - D/c: trung…" at bounding box center [678, 299] width 200 height 118
click at [357, 256] on div "PHIẾU DÁN LÊN HÀNG Ngày in phiếu: 17:38 ngày 15-09-2025 CSKH: 1900.06.88.33 CÔN…" at bounding box center [623, 169] width 1138 height 1192
drag, startPoint x: 577, startPoint y: 183, endPoint x: 742, endPoint y: 171, distance: 165.7
click at [742, 243] on p "- Người nhận: a Hiếu - 0983707118" at bounding box center [678, 254] width 198 height 22
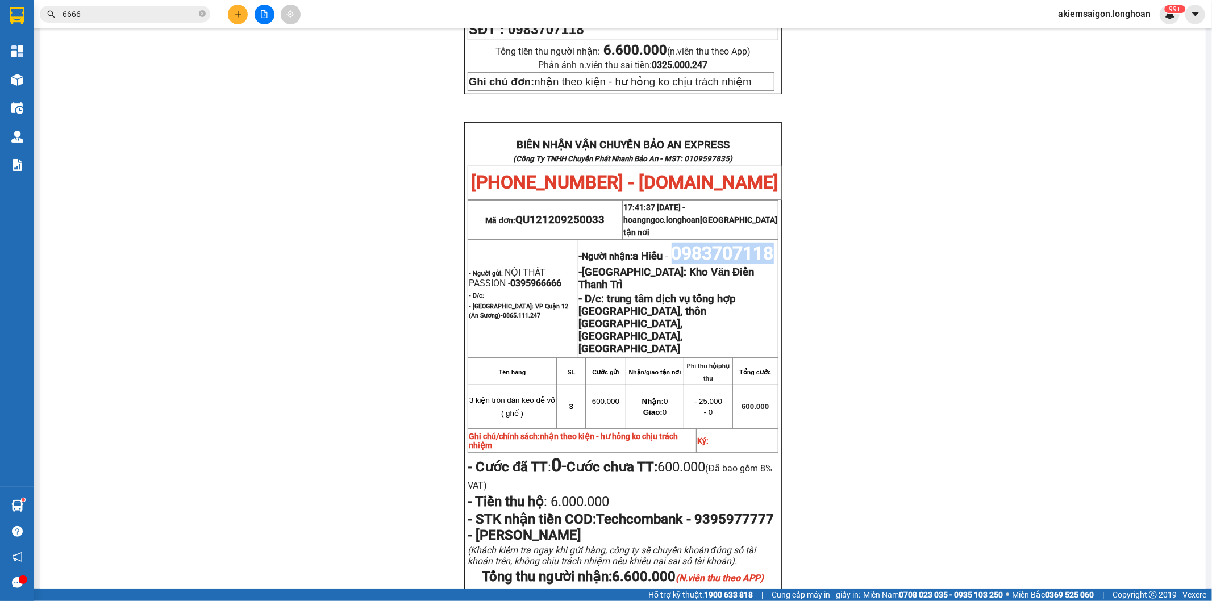
drag, startPoint x: 707, startPoint y: 191, endPoint x: 575, endPoint y: 185, distance: 131.4
click at [579, 243] on p "- Người nhận: a Hiếu - 0983707118" at bounding box center [678, 254] width 198 height 22
click at [973, 352] on div "PHIẾU DÁN LÊN HÀNG Ngày in phiếu: 17:38 ngày 15-09-2025 CSKH: 1900.06.88.33 CÔN…" at bounding box center [623, 169] width 1138 height 1192
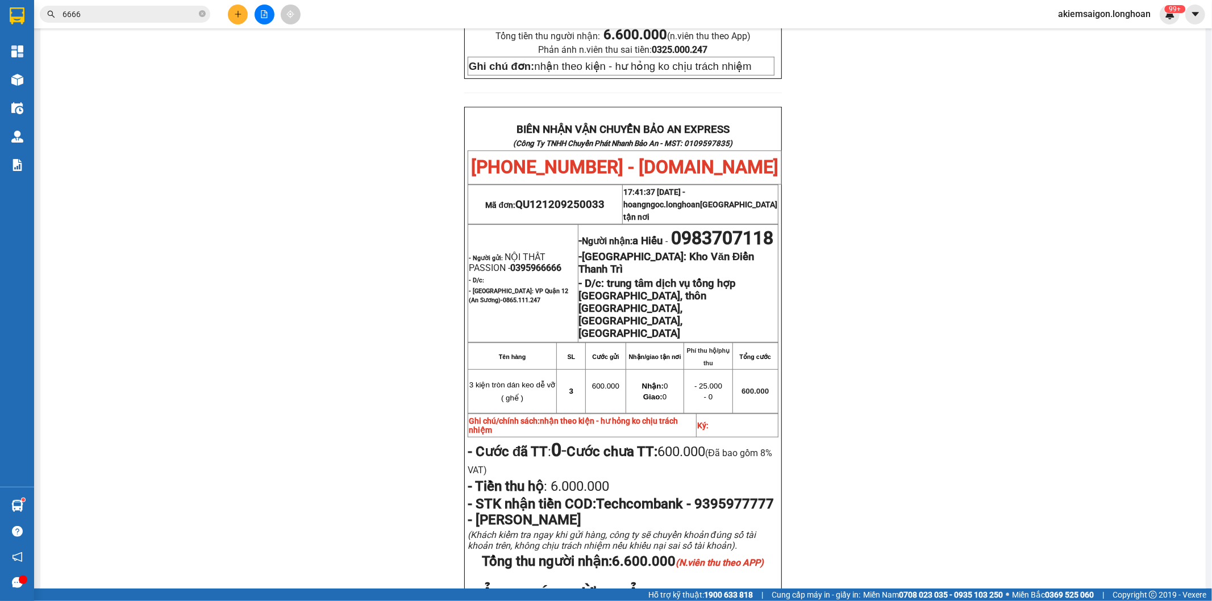
scroll to position [646, 0]
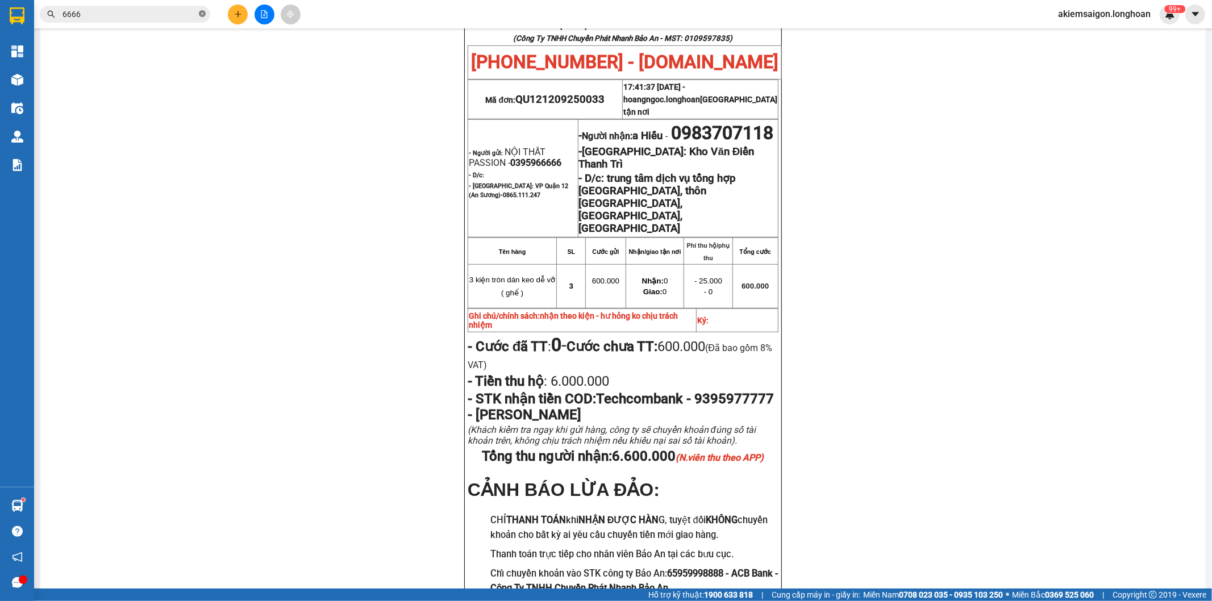
click at [200, 17] on icon "close-circle" at bounding box center [202, 13] width 7 height 7
click at [12, 11] on img at bounding box center [17, 15] width 15 height 17
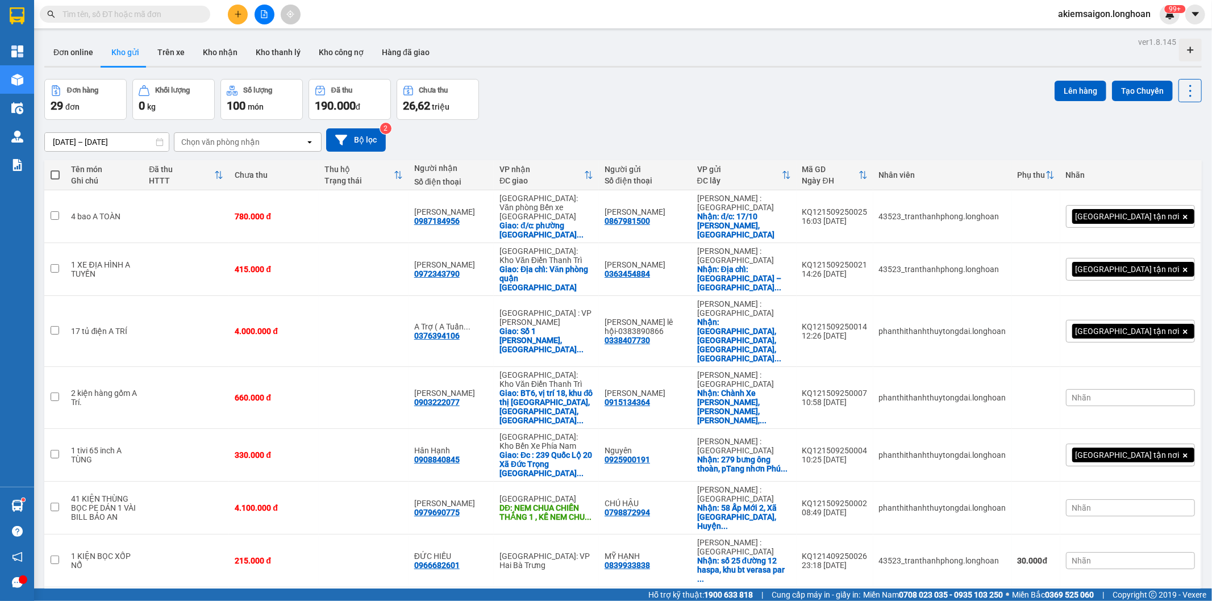
click at [108, 10] on input "text" at bounding box center [129, 14] width 134 height 12
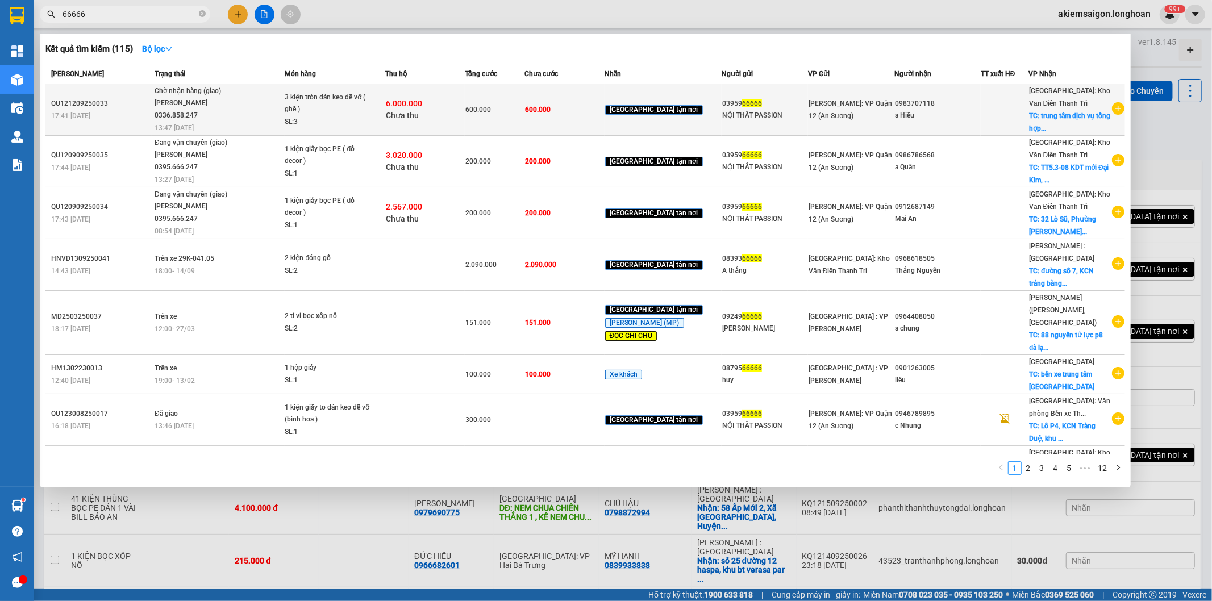
type input "66666"
click at [207, 103] on div "Bùi Mạnh Sướng 0336.858.247" at bounding box center [197, 109] width 85 height 24
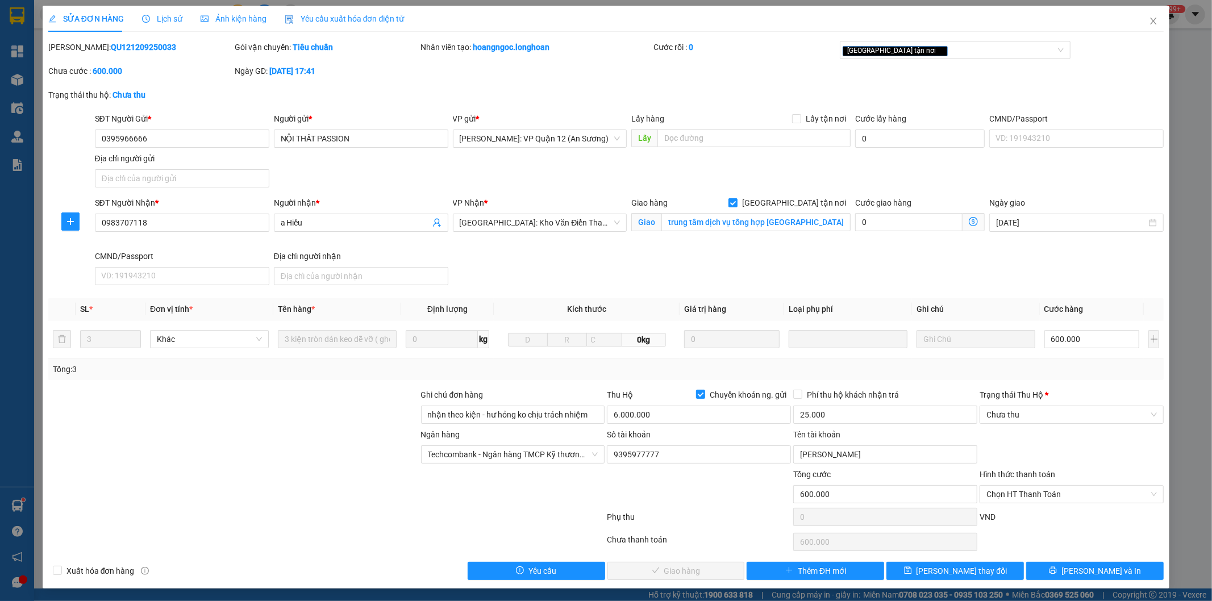
click at [586, 253] on div "SĐT Người Nhận * 0983707118 Người nhận * a Hiếu VP Nhận * Hà Nội: Kho Văn Điển …" at bounding box center [630, 243] width 1074 height 93
click at [576, 270] on div "SĐT Người Nhận * 0983707118 Người nhận * a Hiếu VP Nhận * Hà Nội: Kho Văn Điển …" at bounding box center [630, 243] width 1074 height 93
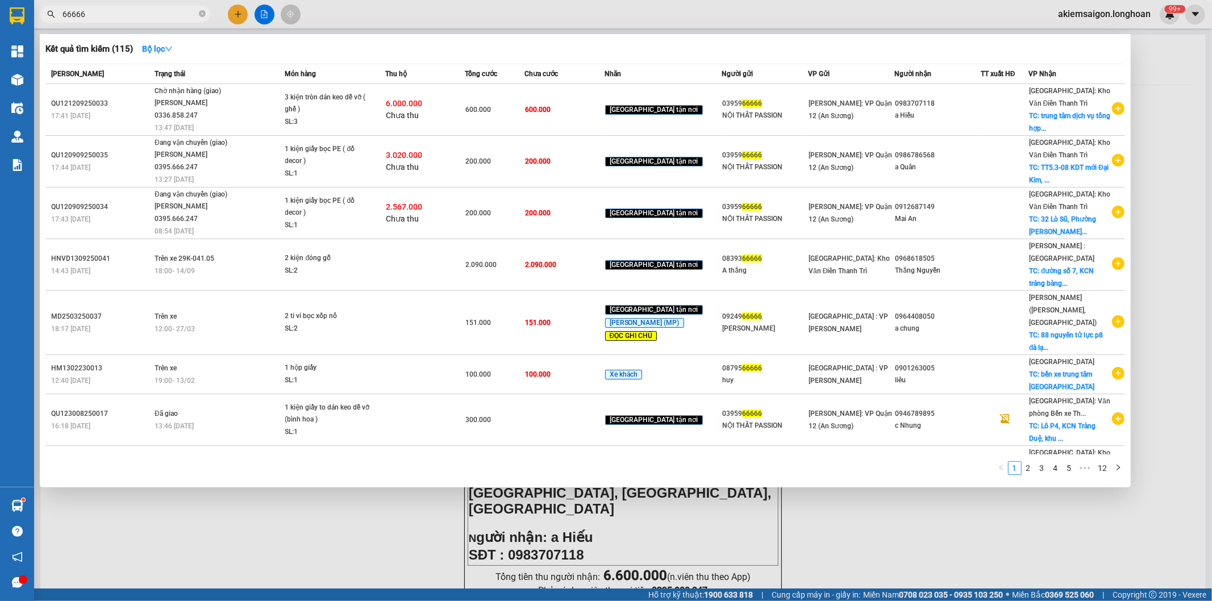
scroll to position [525, 0]
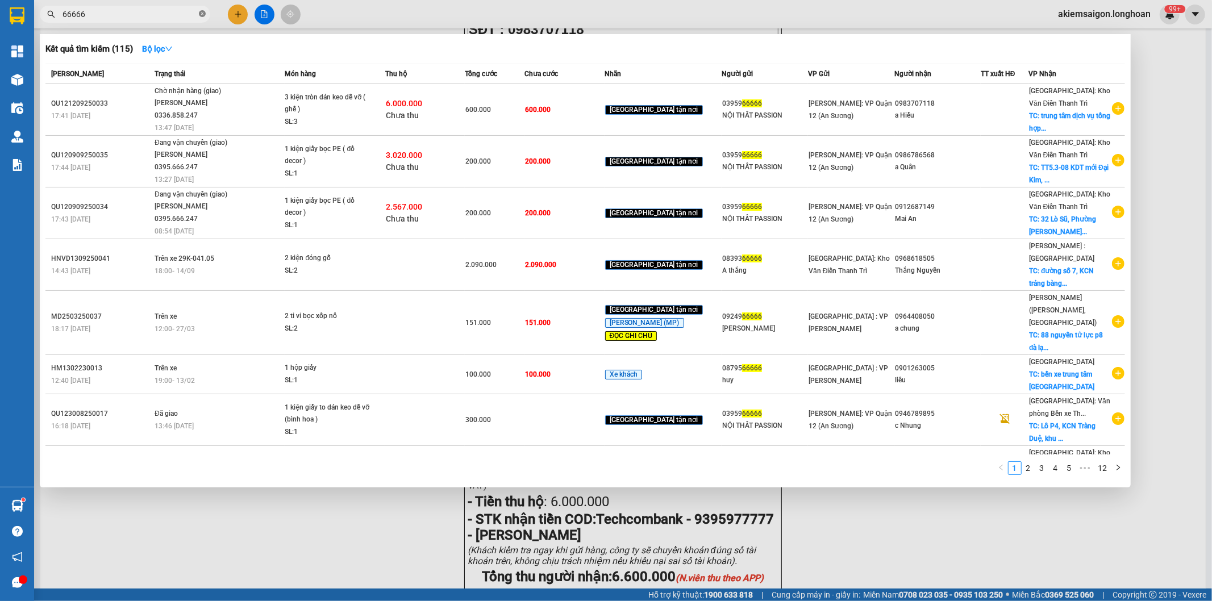
click at [202, 12] on icon "close-circle" at bounding box center [202, 13] width 7 height 7
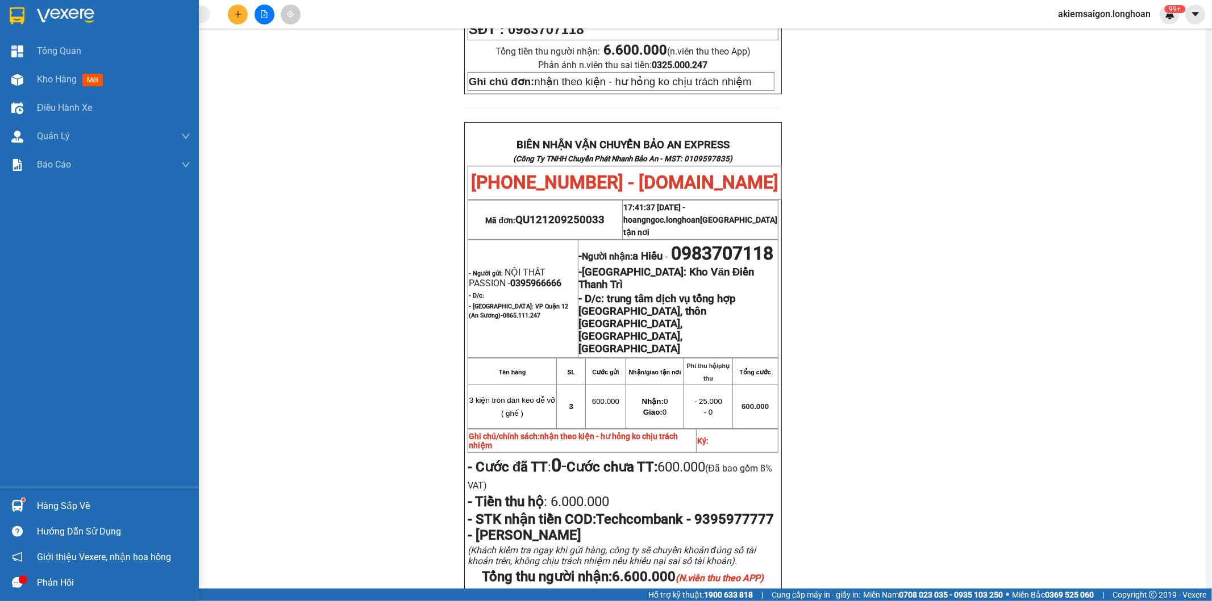
click at [18, 13] on img at bounding box center [17, 15] width 15 height 17
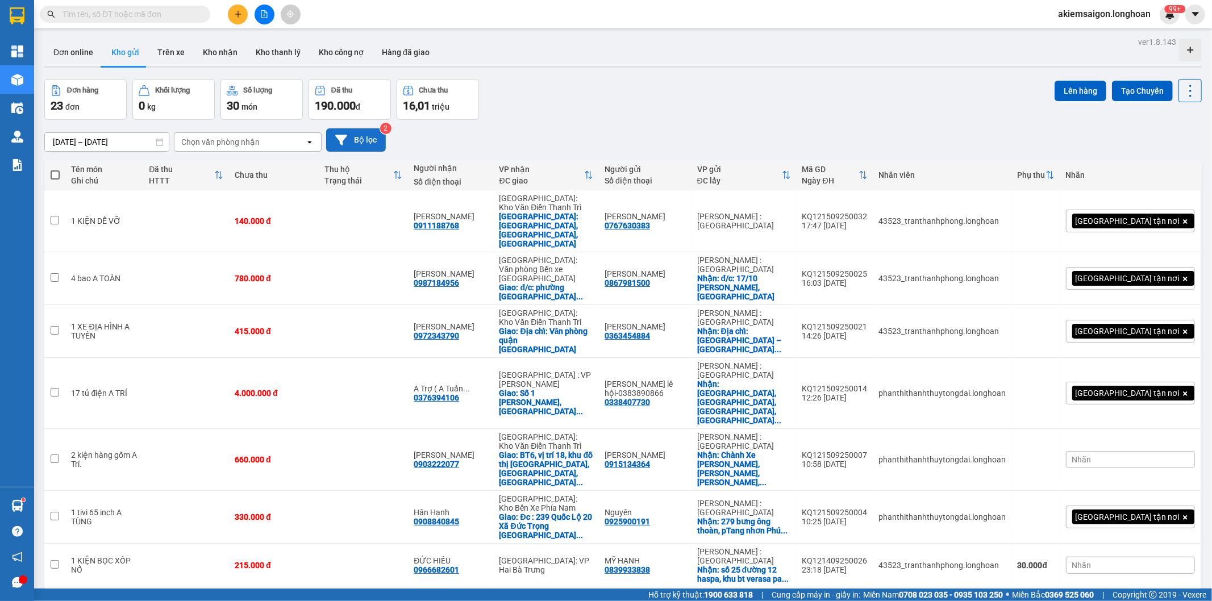
click at [365, 144] on button "Bộ lọc" at bounding box center [356, 139] width 60 height 23
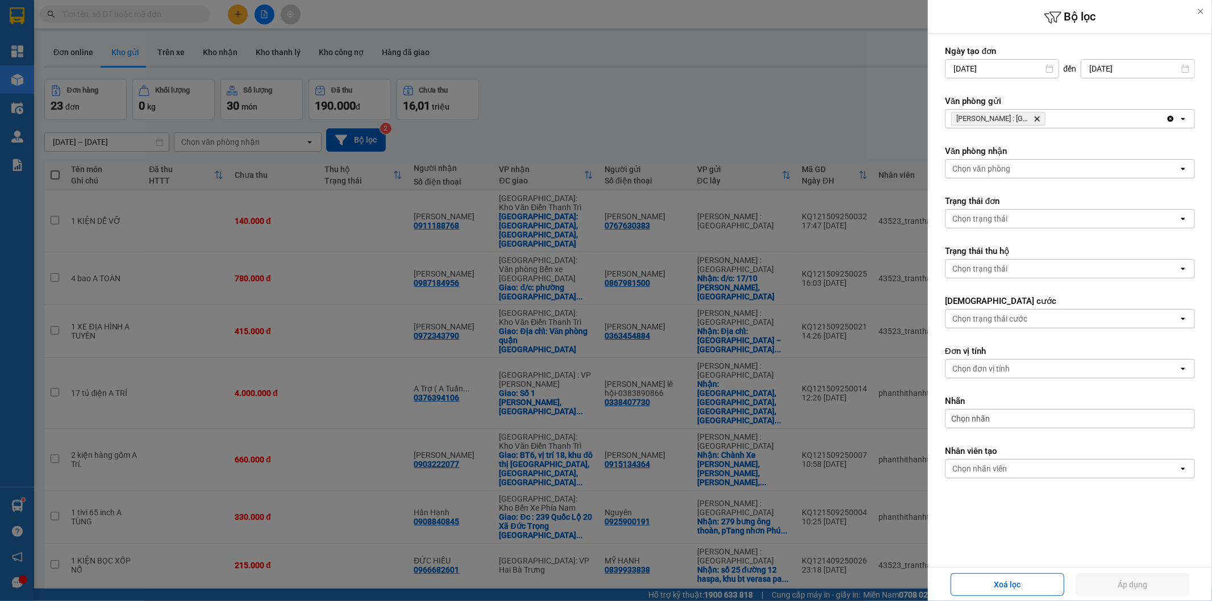
click at [1034, 121] on icon "Delete" at bounding box center [1036, 118] width 7 height 7
click at [1034, 121] on div "Chọn văn phòng" at bounding box center [1061, 119] width 233 height 18
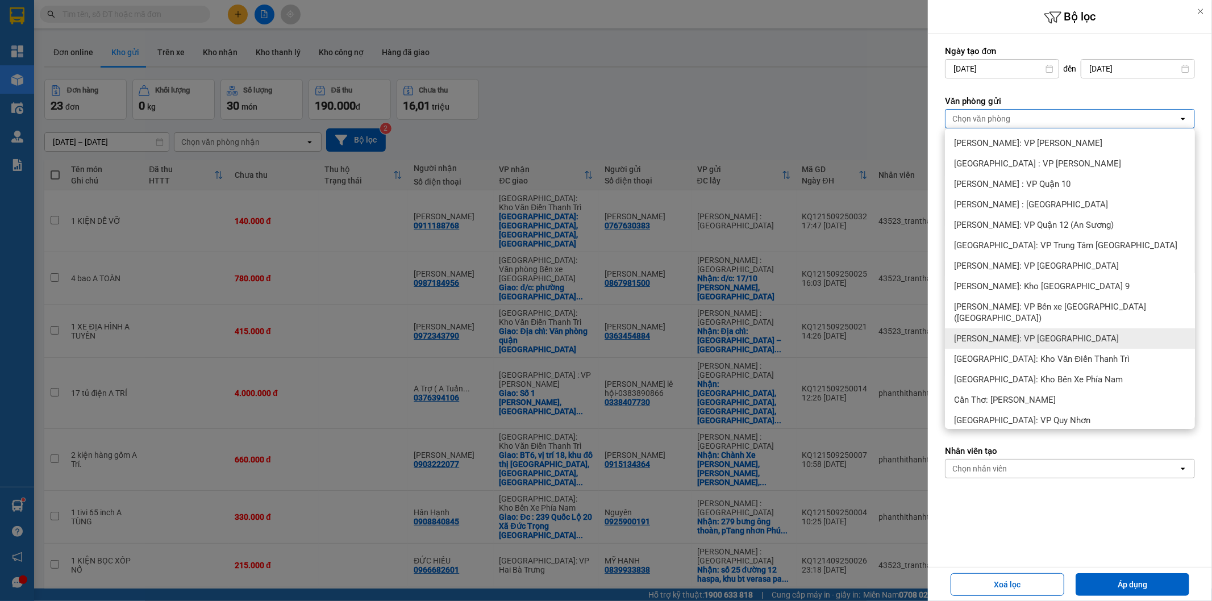
scroll to position [14, 0]
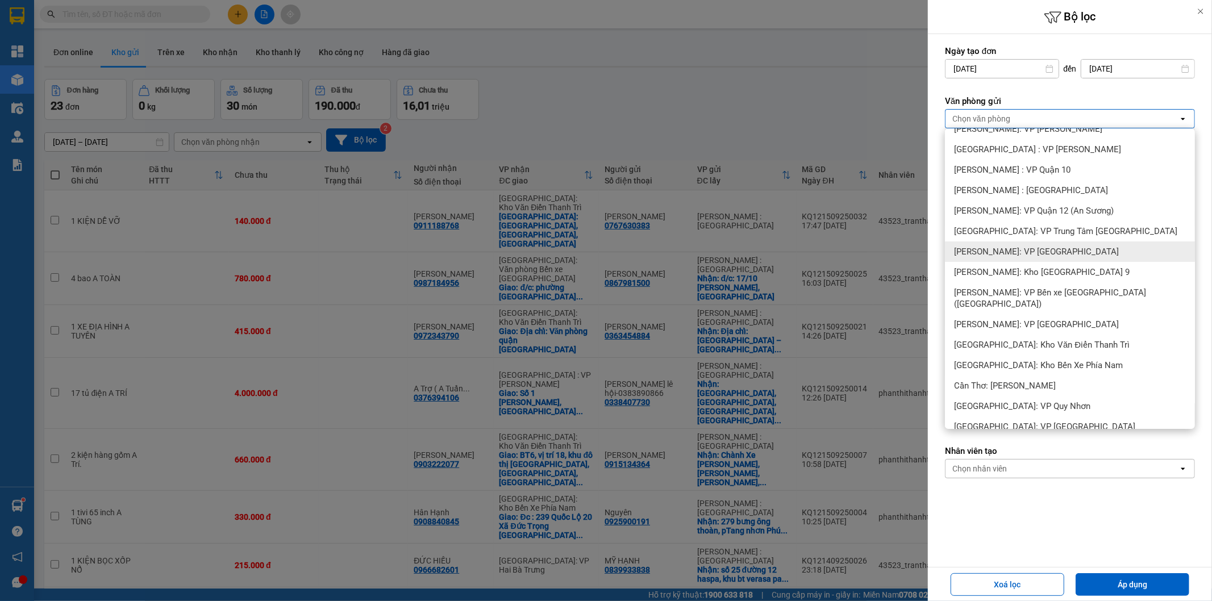
click at [1051, 256] on span "[PERSON_NAME]: VP [GEOGRAPHIC_DATA]" at bounding box center [1036, 251] width 165 height 11
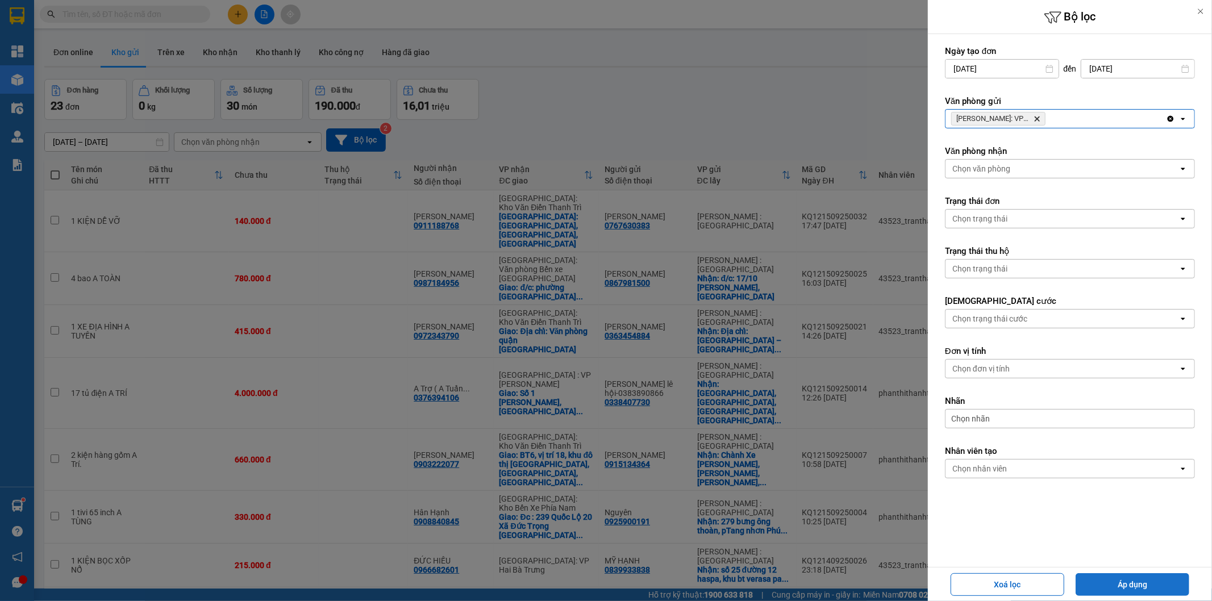
click at [1138, 586] on button "Áp dụng" at bounding box center [1132, 584] width 114 height 23
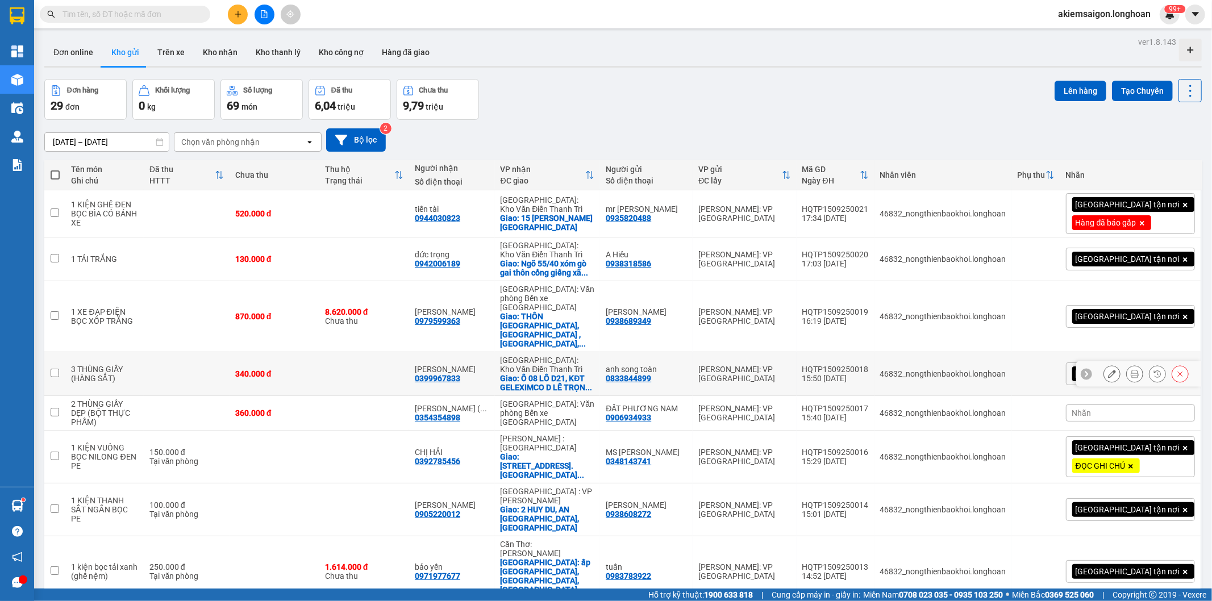
scroll to position [84, 0]
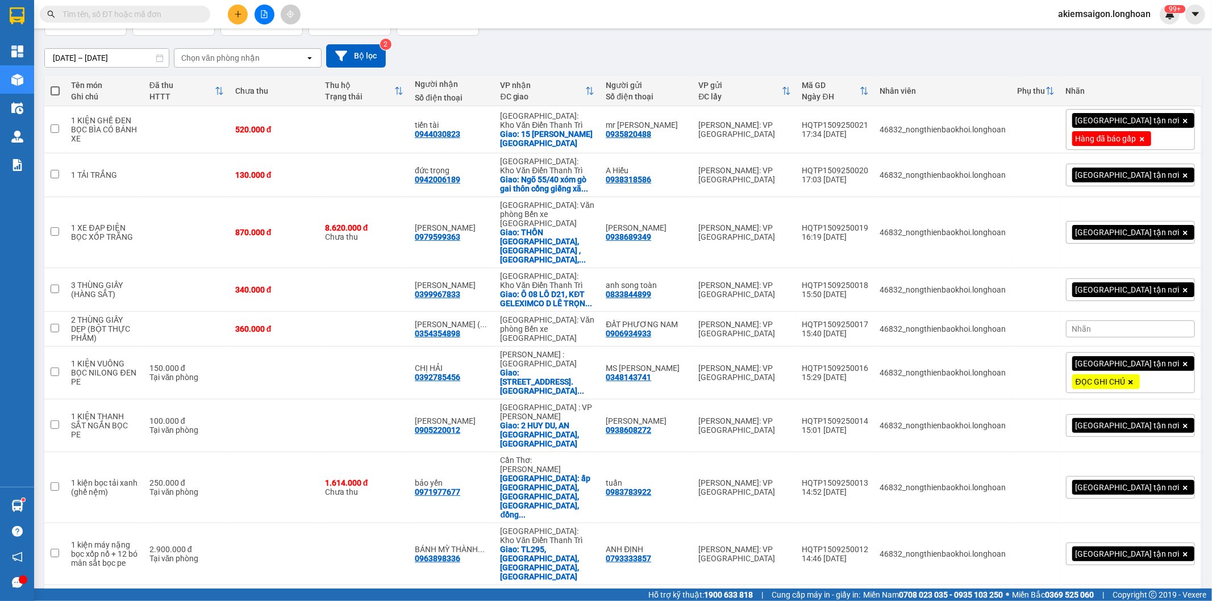
drag, startPoint x: 1153, startPoint y: 561, endPoint x: 1162, endPoint y: 552, distance: 12.5
drag, startPoint x: 1157, startPoint y: 537, endPoint x: 991, endPoint y: 481, distance: 175.3
click at [1155, 537] on span "100 / trang" at bounding box center [1148, 536] width 41 height 11
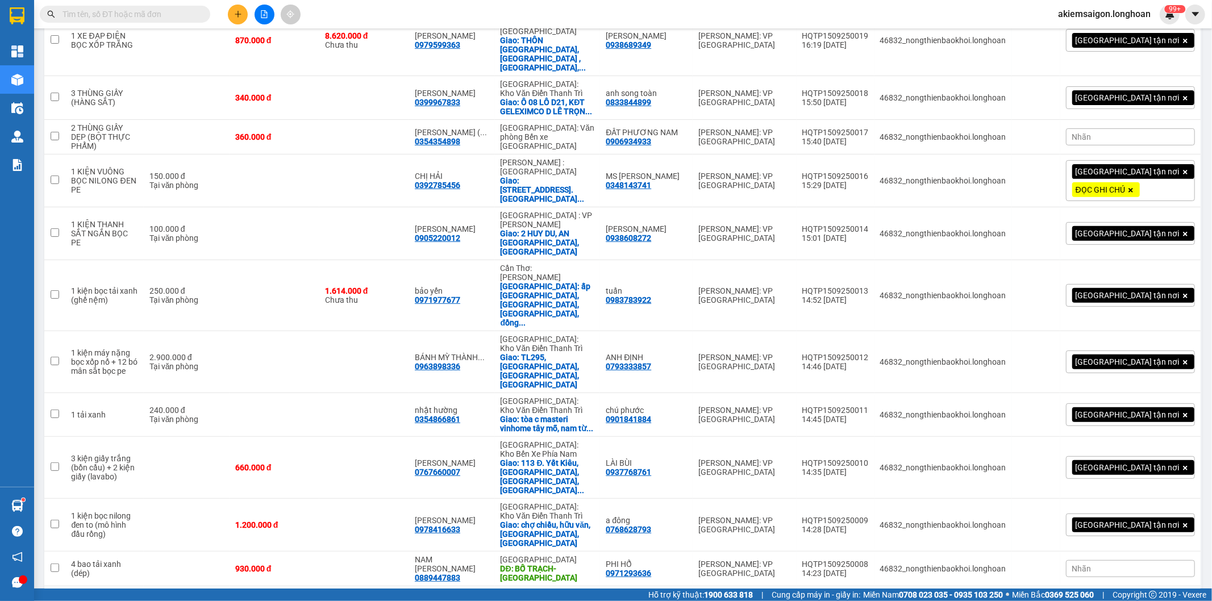
scroll to position [0, 0]
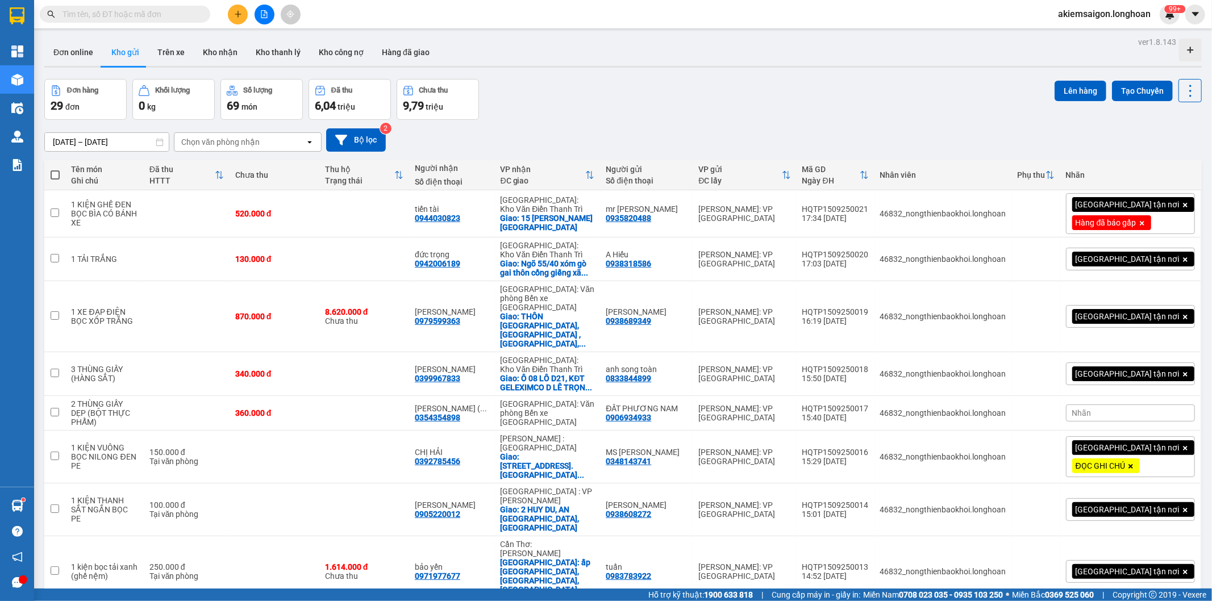
click at [1171, 205] on div "Giao tận nơi Hàng đã báo gấp" at bounding box center [1130, 213] width 129 height 41
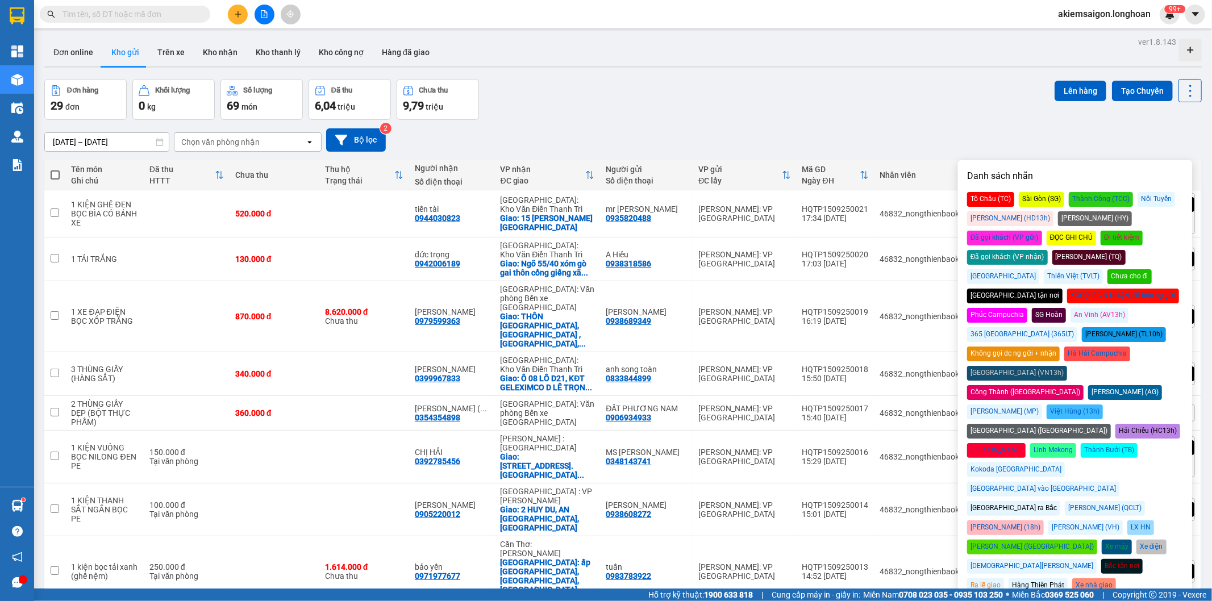
click at [875, 118] on div "Đơn hàng 29 đơn Khối lượng 0 kg Số lượng 69 món Đã thu 6,04 triệu Chưa thu 9,79…" at bounding box center [622, 99] width 1157 height 41
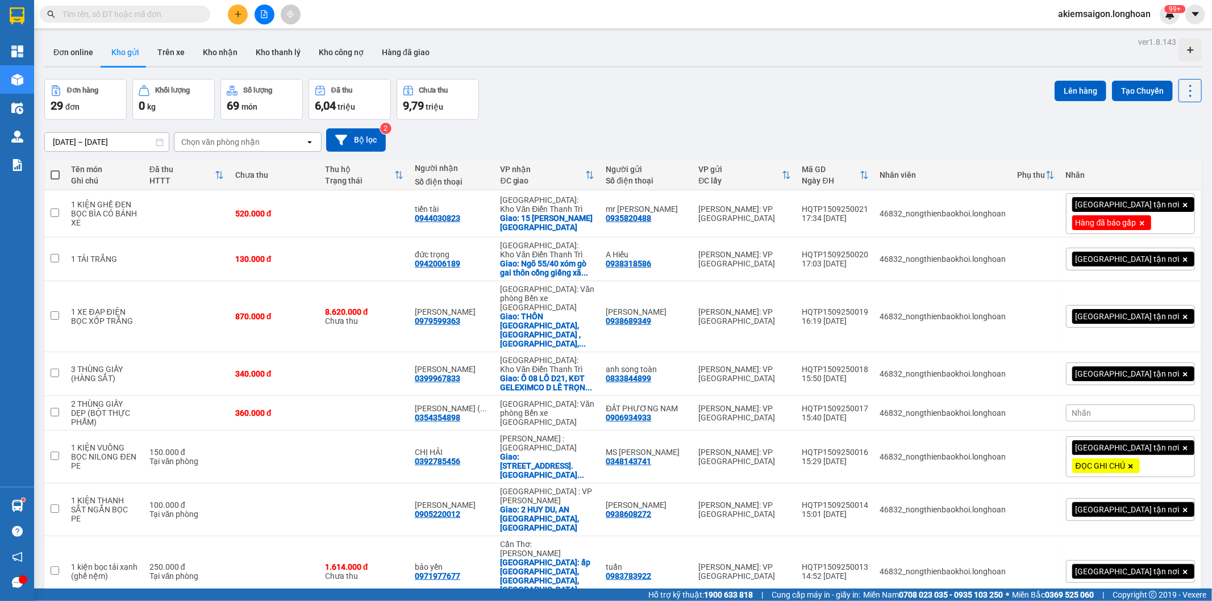
drag, startPoint x: 581, startPoint y: 108, endPoint x: 602, endPoint y: 111, distance: 21.2
click at [586, 106] on div "Đơn hàng 29 đơn Khối lượng 0 kg Số lượng 69 món Đã thu 6,04 triệu Chưa thu 9,79…" at bounding box center [622, 99] width 1157 height 41
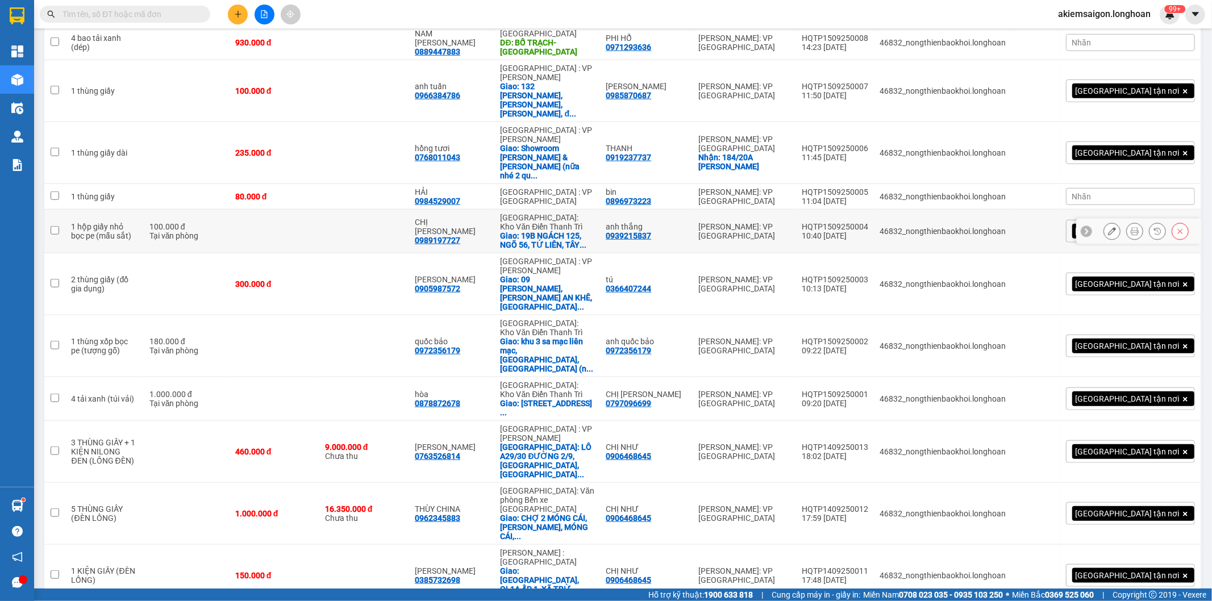
scroll to position [381, 0]
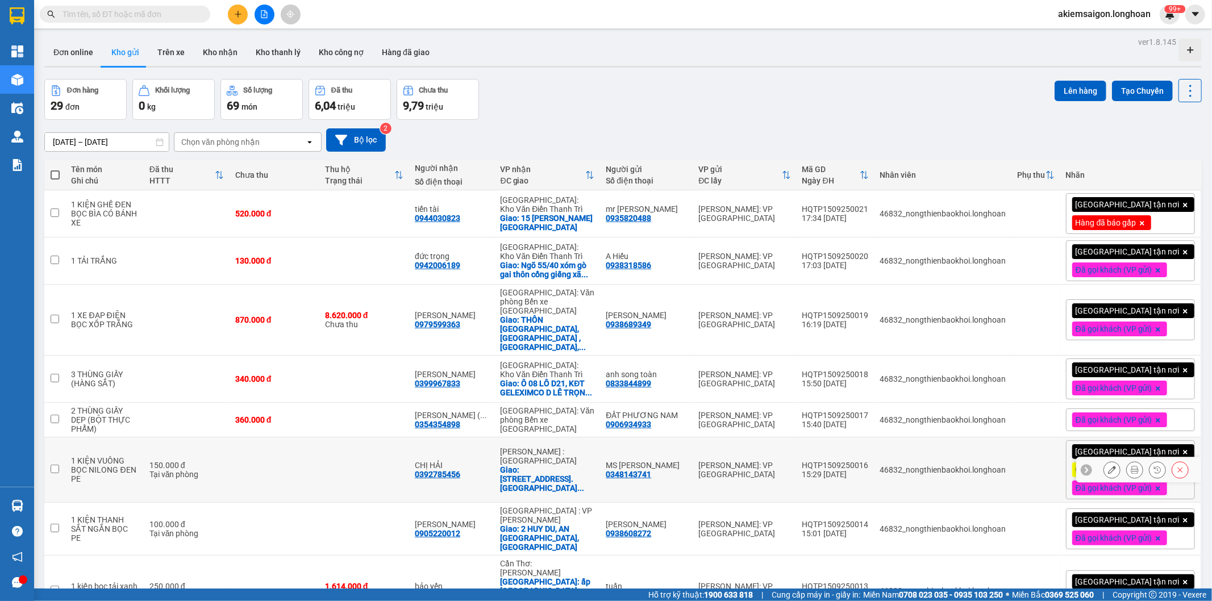
scroll to position [421, 0]
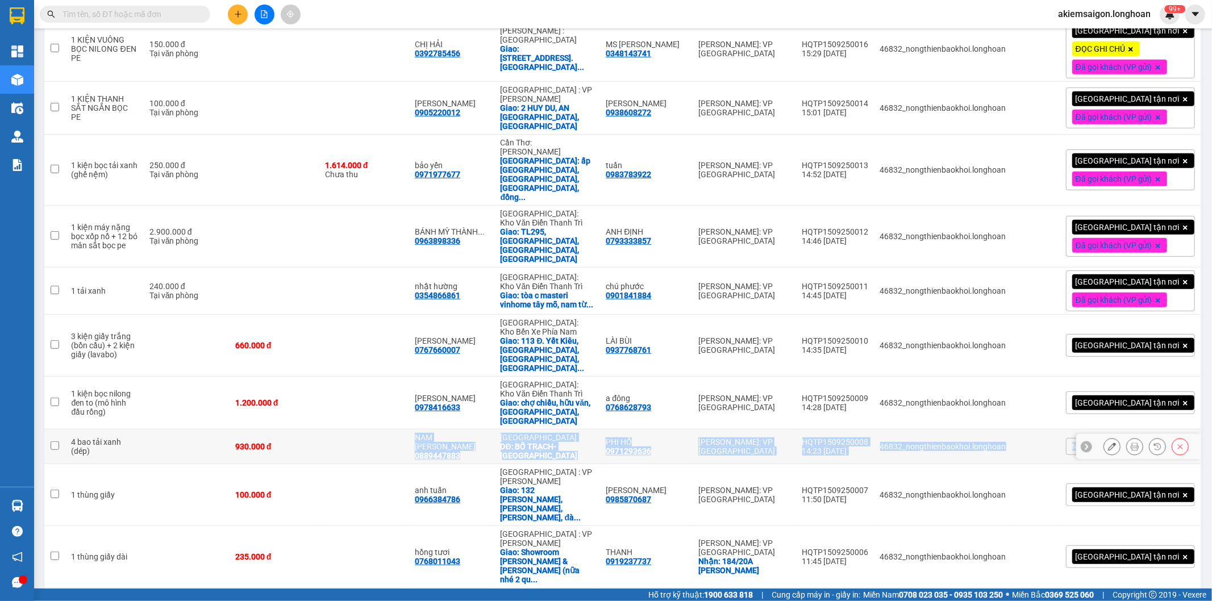
drag, startPoint x: 352, startPoint y: 358, endPoint x: 1104, endPoint y: 358, distance: 752.1
click at [1104, 429] on tr "4 bao tải xanh (dép) 930.000 đ NAM LÝ HÒA 0889447883 Quảng Bình DĐ: BỐ TRẠCH- Q…" at bounding box center [622, 446] width 1157 height 35
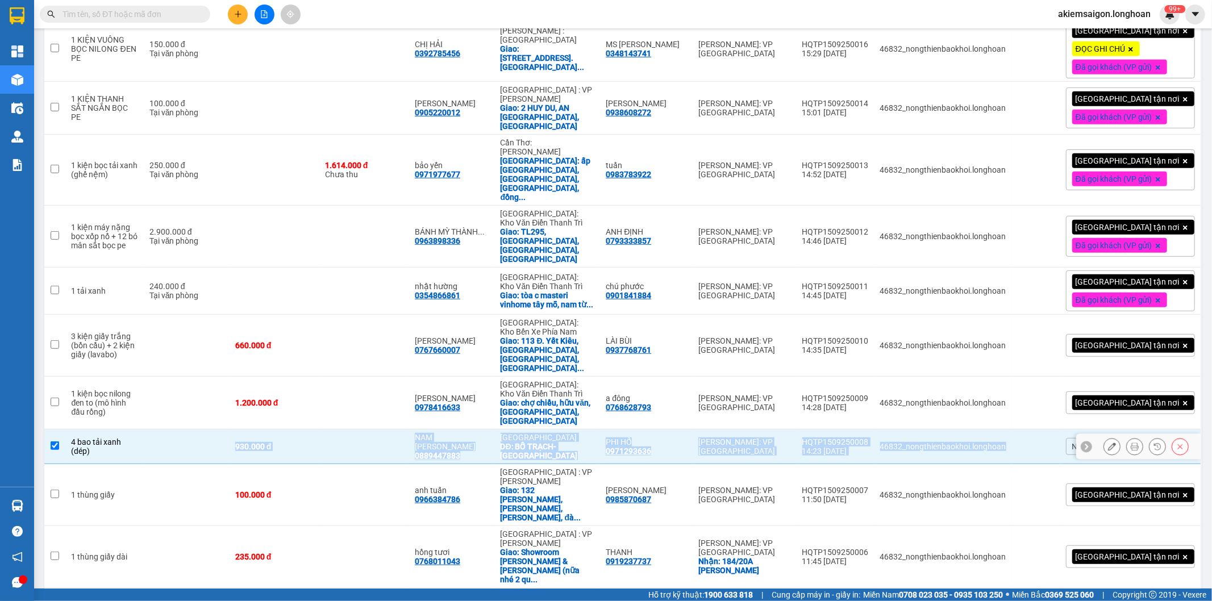
drag, startPoint x: 179, startPoint y: 365, endPoint x: 1043, endPoint y: 368, distance: 864.0
click at [1041, 429] on tr "4 bao tải xanh (dép) 930.000 đ NAM LÝ HÒA 0889447883 Quảng Bình DĐ: BỐ TRẠCH- Q…" at bounding box center [622, 446] width 1157 height 35
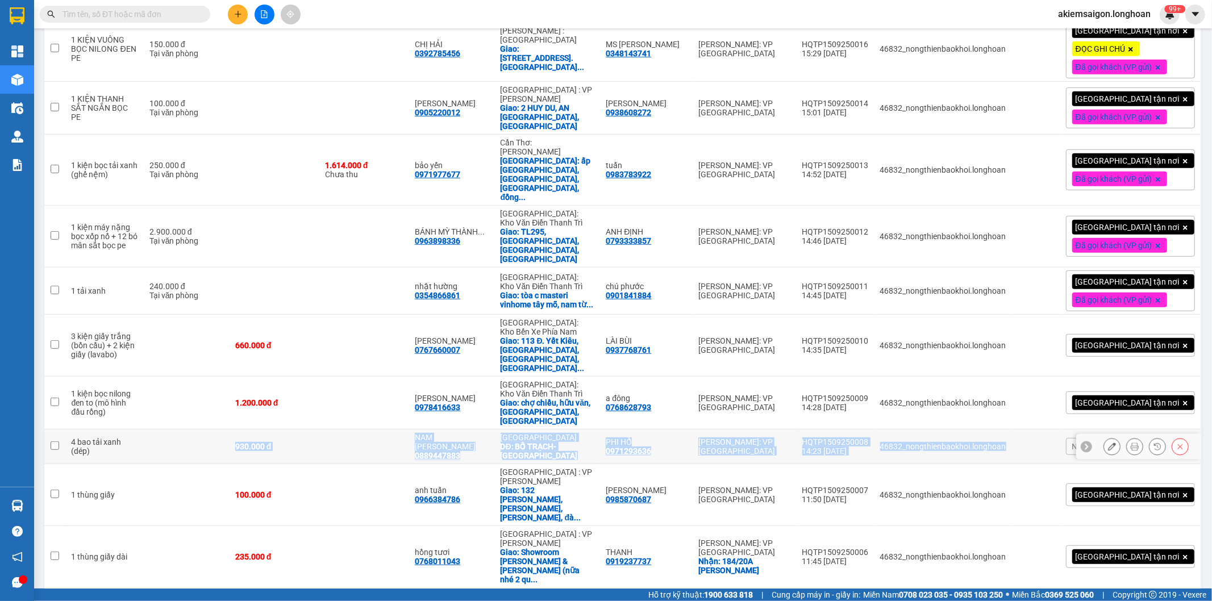
click at [389, 429] on td at bounding box center [364, 446] width 90 height 35
checkbox input "true"
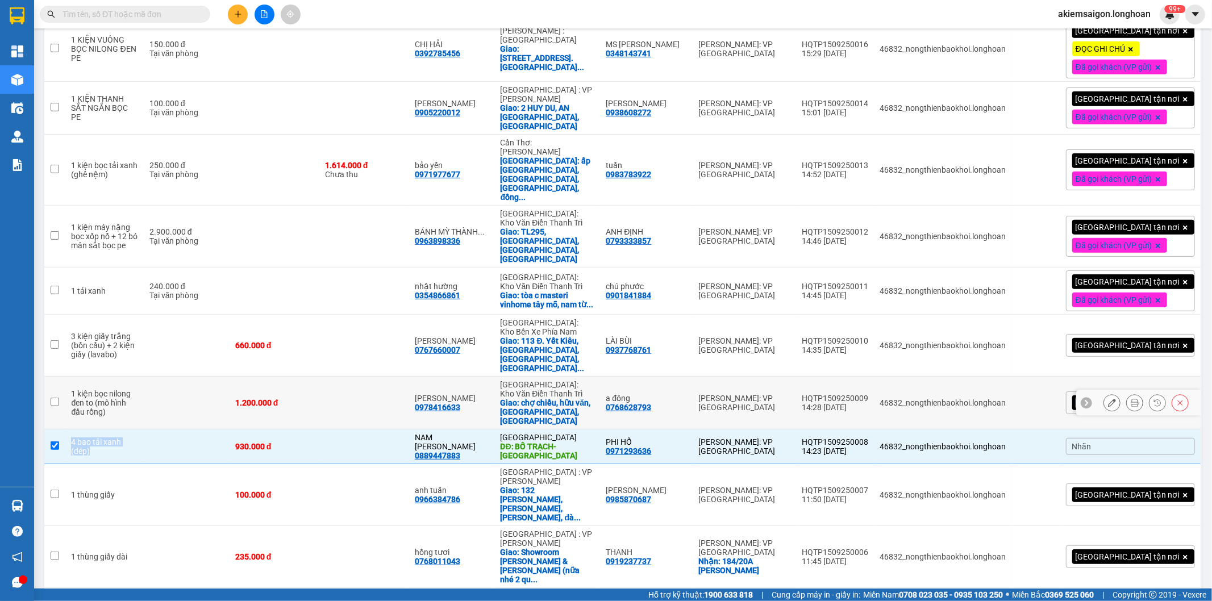
drag, startPoint x: 196, startPoint y: 357, endPoint x: 1059, endPoint y: 345, distance: 863.5
click at [1059, 345] on tbody "1 KIỆN GHẾ ĐEN BỌC BÌA CÓ BÁNH XE 520.000 đ tiến tài 0944030823 Hà Nội: Kho Văn…" at bounding box center [622, 525] width 1157 height 1513
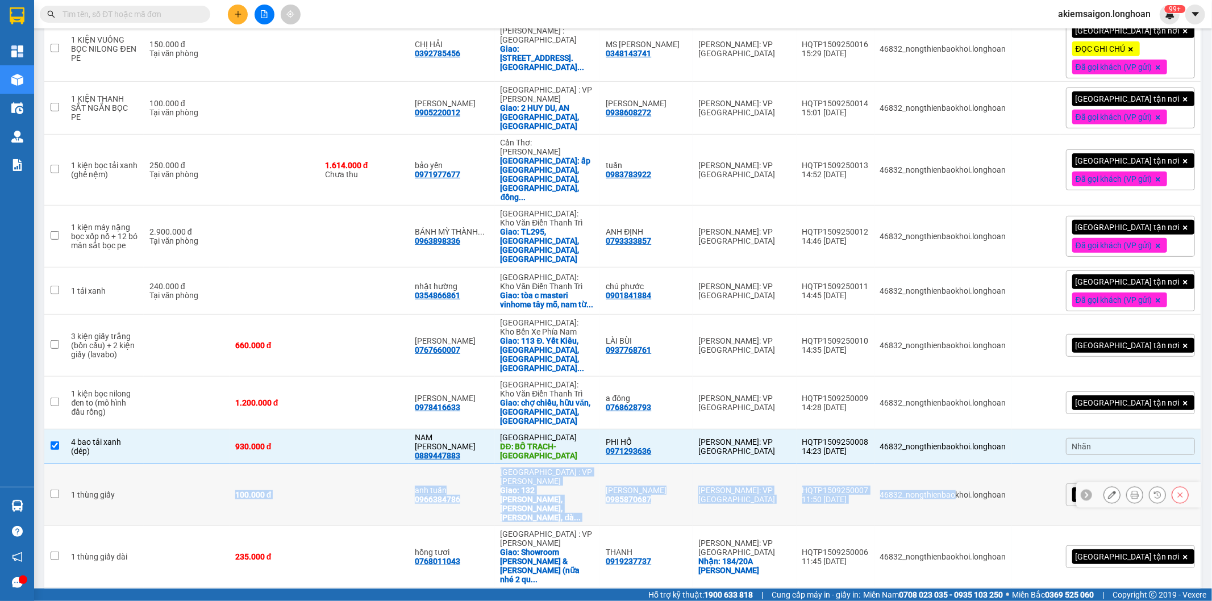
drag, startPoint x: 235, startPoint y: 400, endPoint x: 984, endPoint y: 413, distance: 749.9
click at [982, 464] on tr "1 thùng giấy 100.000 đ anh tuấn 0966384786 Đà Nẵng : VP Thanh Khê Giao: 132 ngu…" at bounding box center [622, 495] width 1157 height 62
checkbox input "true"
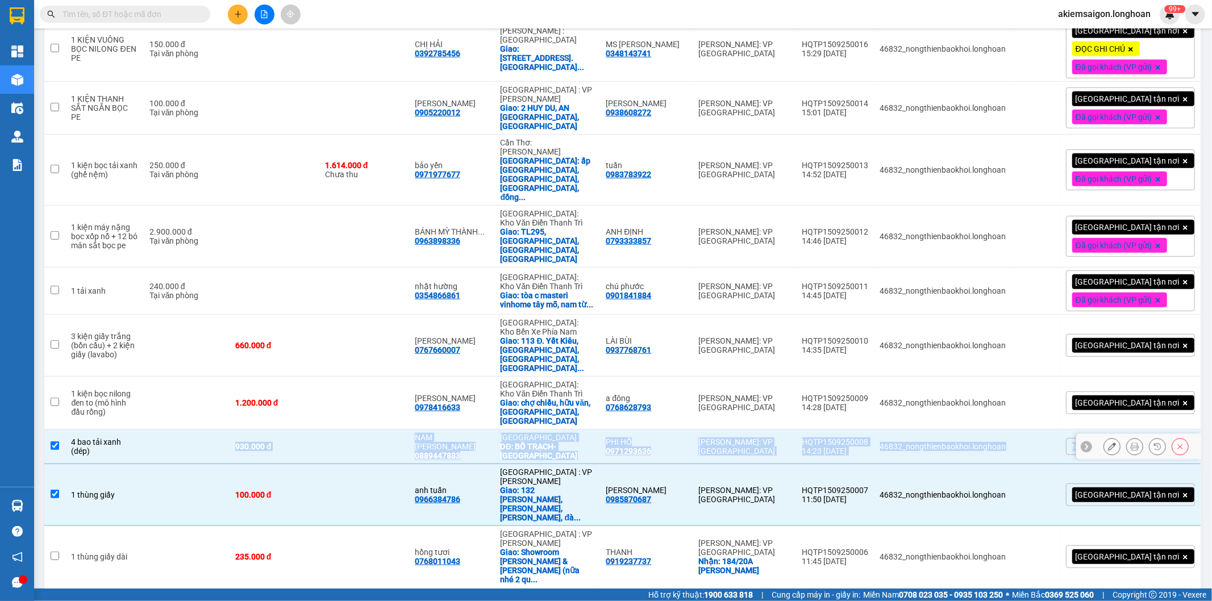
drag, startPoint x: 237, startPoint y: 354, endPoint x: 1083, endPoint y: 371, distance: 845.4
click at [1083, 429] on tr "4 bao tải xanh (dép) 930.000 đ NAM LÝ HÒA 0889447883 Quảng Bình DĐ: BỐ TRẠCH- Q…" at bounding box center [622, 446] width 1157 height 35
checkbox input "false"
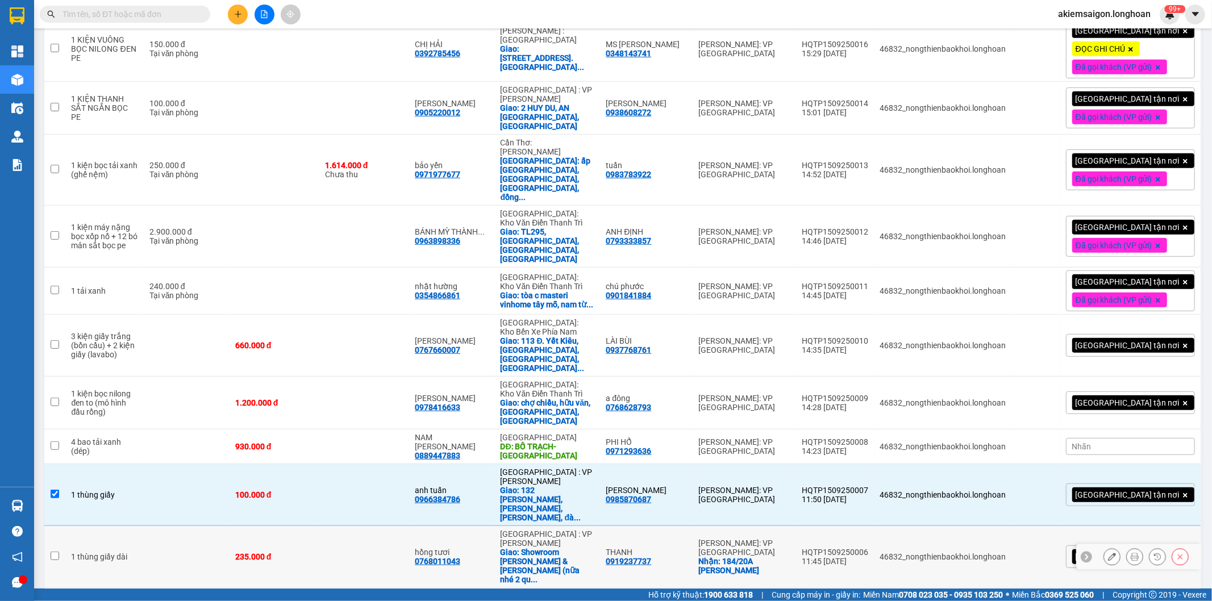
drag, startPoint x: 373, startPoint y: 427, endPoint x: 382, endPoint y: 421, distance: 10.4
click at [379, 423] on tbody "1 KIỆN GHẾ ĐEN BỌC BÌA CÓ BÁNH XE 520.000 đ tiến tài 0944030823 Hà Nội: Kho Văn…" at bounding box center [622, 525] width 1157 height 1513
drag, startPoint x: 241, startPoint y: 396, endPoint x: 144, endPoint y: 421, distance: 100.7
click at [145, 464] on tr "1 thùng giấy 100.000 đ anh tuấn 0966384786 Đà Nẵng : VP Thanh Khê Giao: 132 ngu…" at bounding box center [622, 495] width 1157 height 62
checkbox input "false"
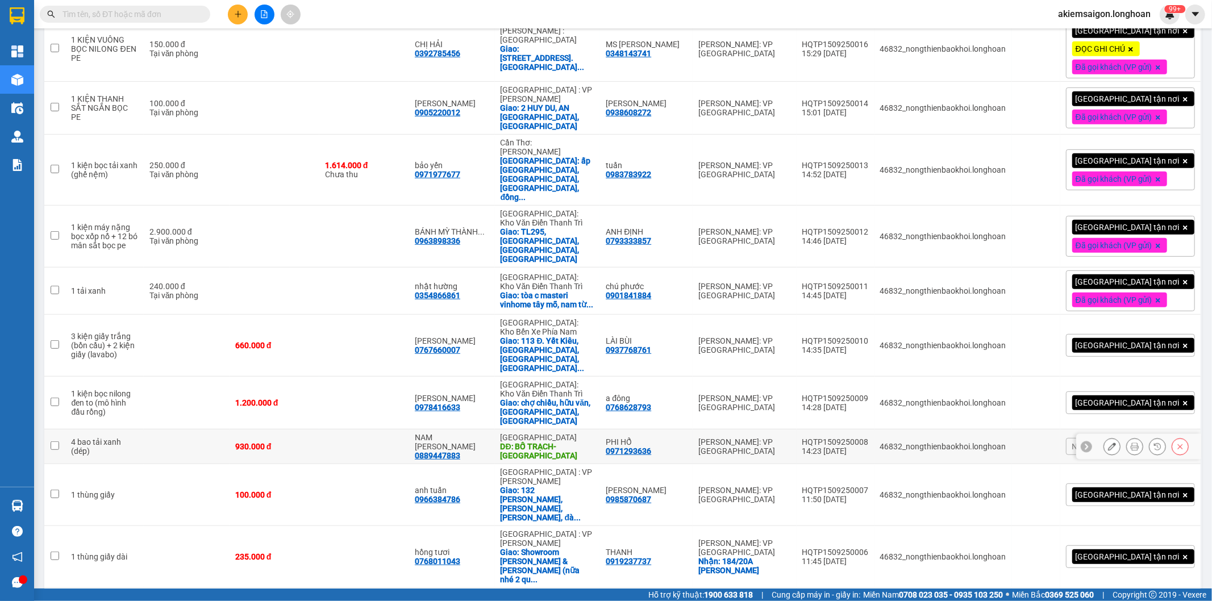
drag, startPoint x: 399, startPoint y: 361, endPoint x: 285, endPoint y: 385, distance: 117.2
click at [304, 382] on tbody "1 KIỆN GHẾ ĐEN BỌC BÌA CÓ BÁNH XE 520.000 đ tiến tài 0944030823 Hà Nội: Kho Văn…" at bounding box center [622, 525] width 1157 height 1513
drag, startPoint x: 315, startPoint y: 365, endPoint x: 354, endPoint y: 426, distance: 73.1
click at [319, 429] on td "930.000 đ" at bounding box center [274, 446] width 90 height 35
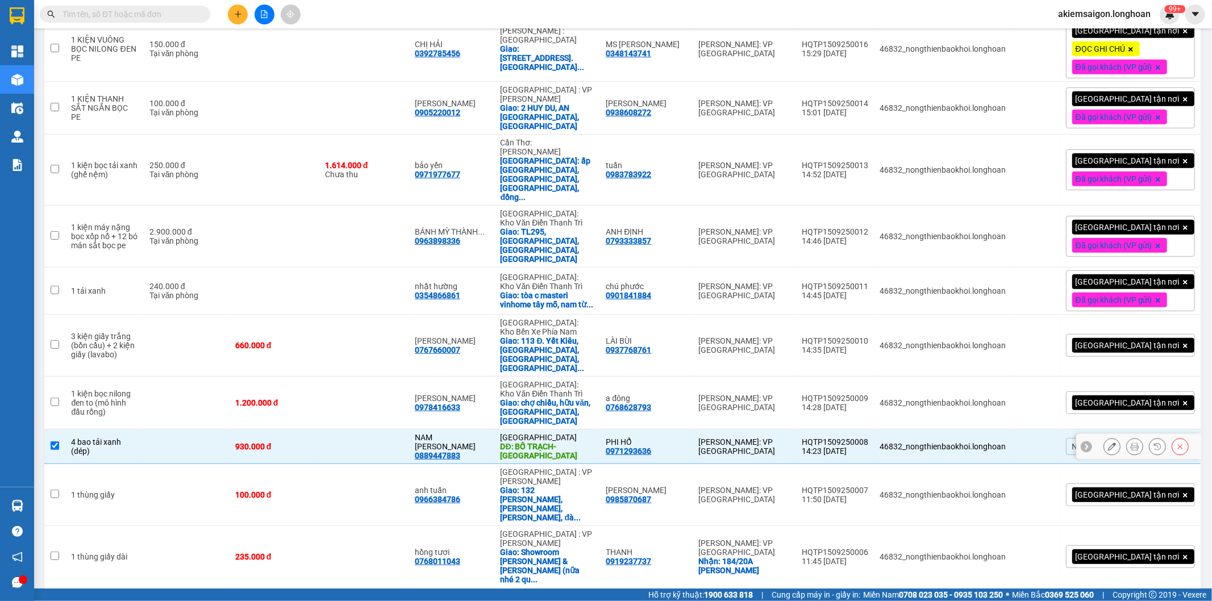
drag, startPoint x: 356, startPoint y: 353, endPoint x: 378, endPoint y: 378, distance: 33.4
click at [358, 429] on td at bounding box center [364, 446] width 90 height 35
checkbox input "false"
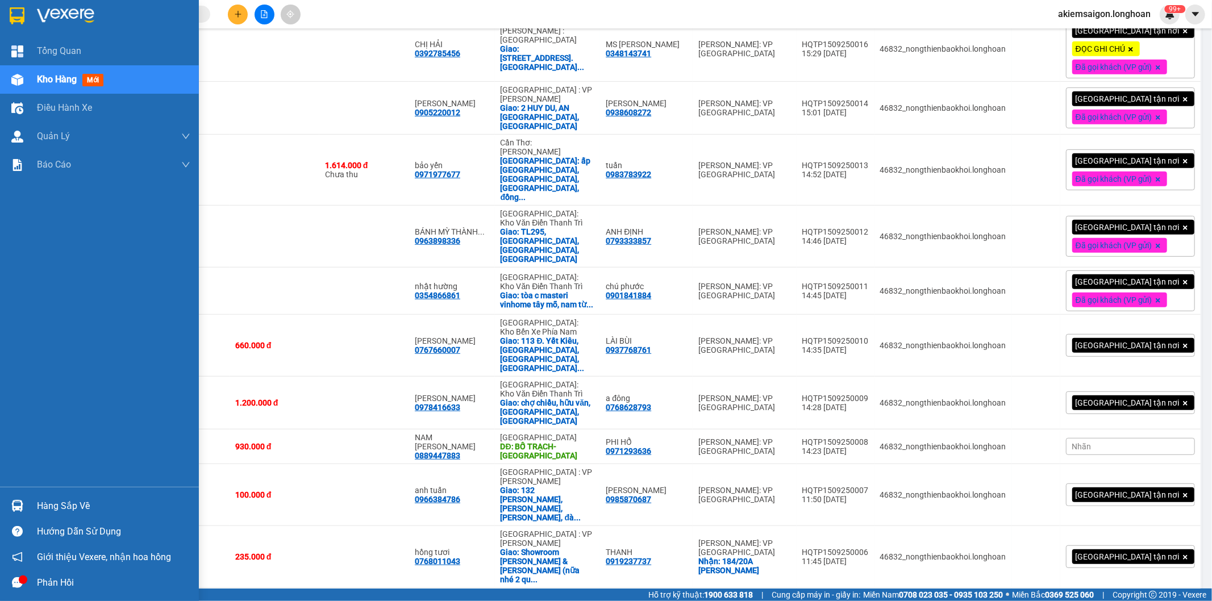
drag, startPoint x: 4, startPoint y: 12, endPoint x: 64, endPoint y: 52, distance: 71.7
click at [8, 14] on div at bounding box center [99, 18] width 199 height 37
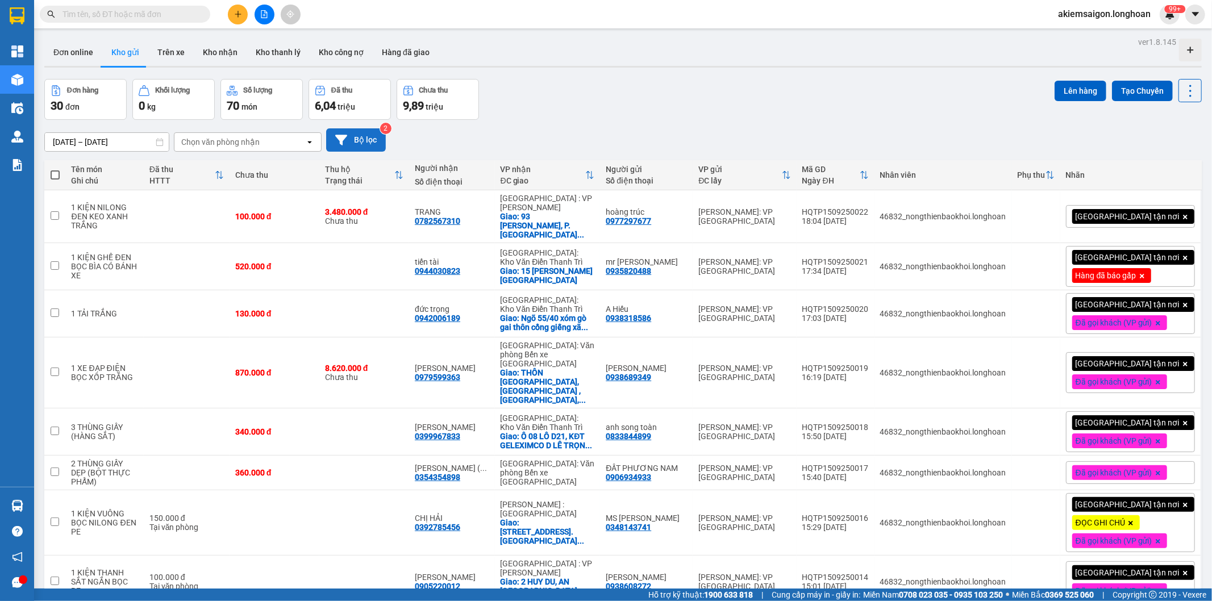
click at [364, 143] on button "Bộ lọc" at bounding box center [356, 139] width 60 height 23
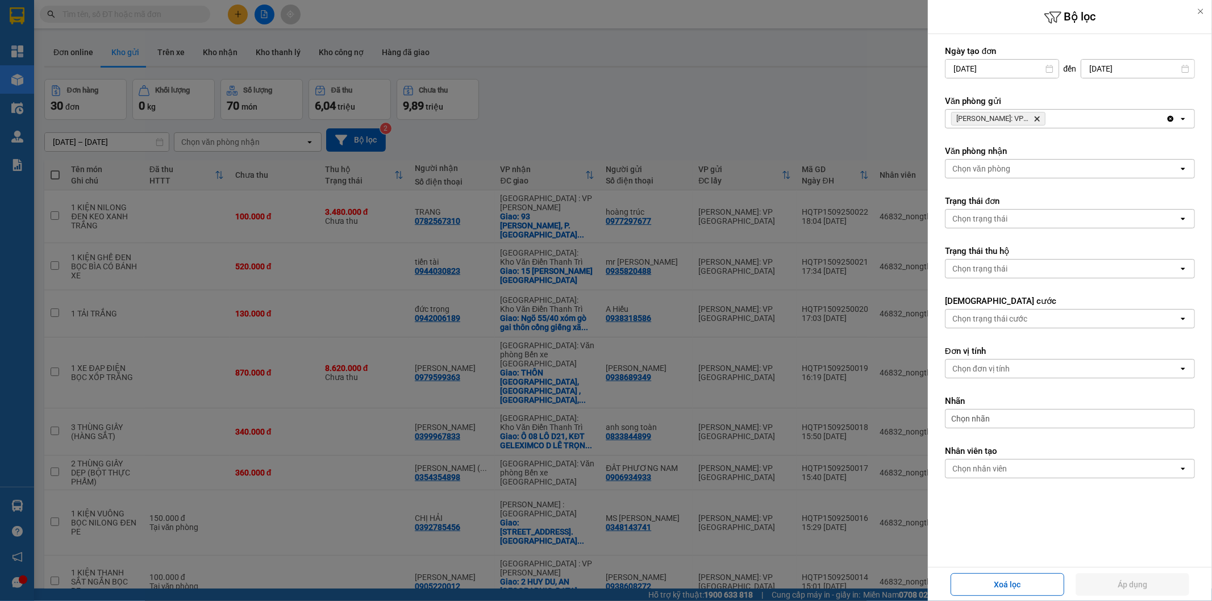
click at [1038, 121] on icon "Hồ Chí Minh: VP Quận Tân Phú, close by backspace" at bounding box center [1036, 118] width 5 height 5
click at [1038, 121] on div "Hồ Chí Minh: VP Quận Tân Phú Delete" at bounding box center [1055, 119] width 220 height 18
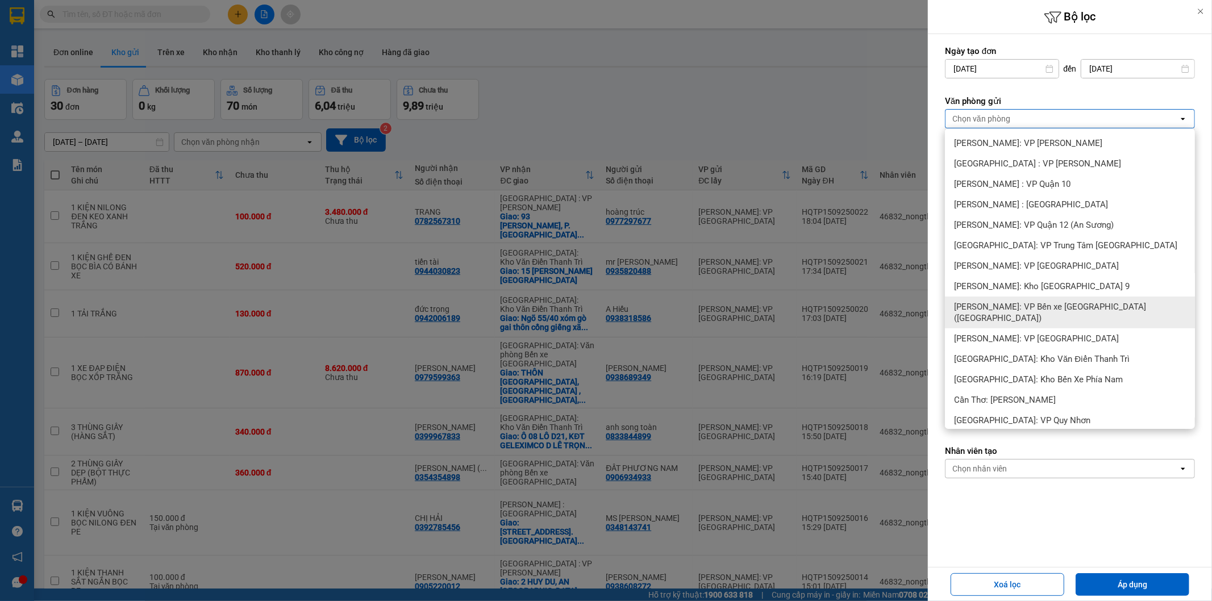
click at [1086, 311] on span "[PERSON_NAME]: VP Bến xe [GEOGRAPHIC_DATA] ([GEOGRAPHIC_DATA])" at bounding box center [1072, 312] width 236 height 23
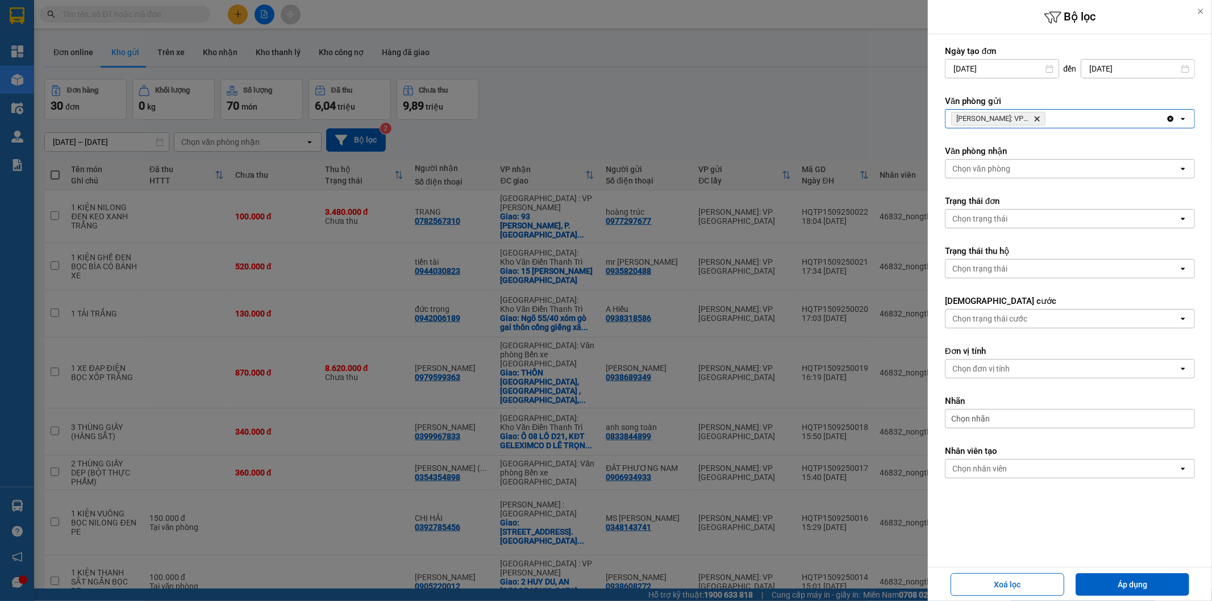
click at [1151, 582] on button "Áp dụng" at bounding box center [1132, 584] width 114 height 23
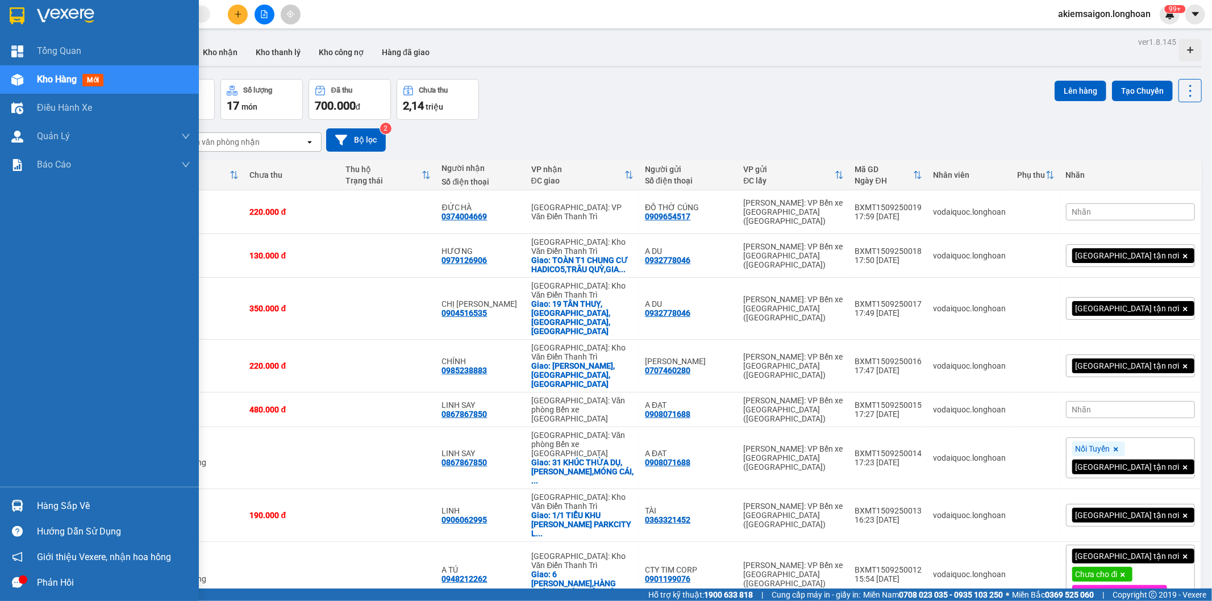
click at [19, 18] on img at bounding box center [17, 15] width 15 height 17
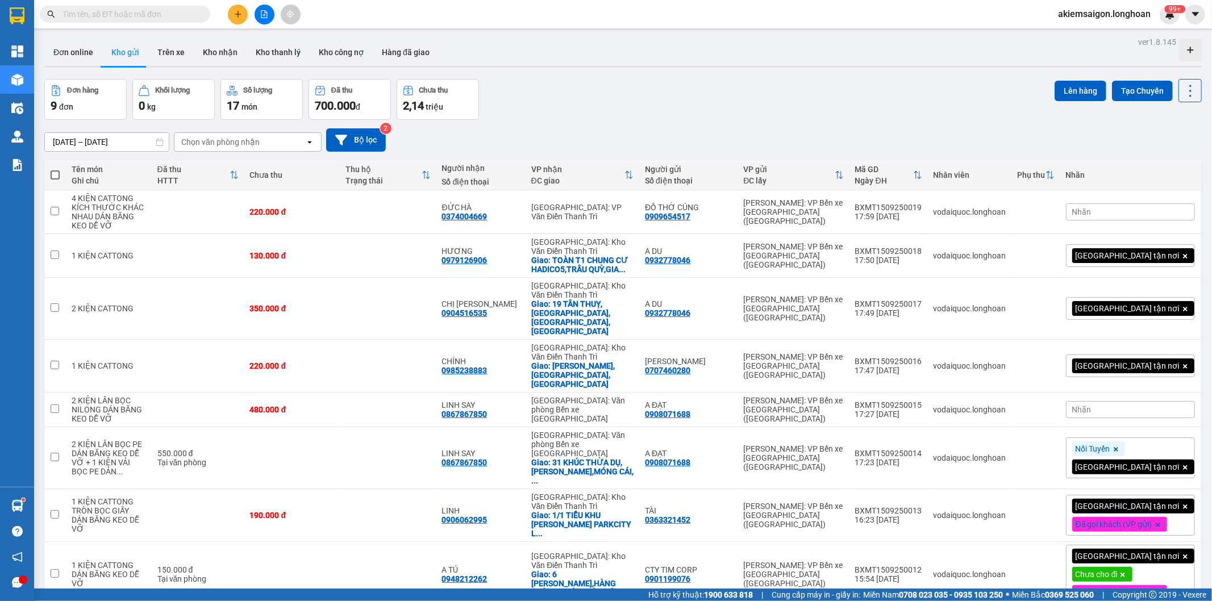
click at [559, 72] on div "ver 1.8.145 Đơn online Kho gửi Trên xe Kho nhận Kho thanh lý Kho công nợ Hàng đ…" at bounding box center [623, 364] width 1166 height 661
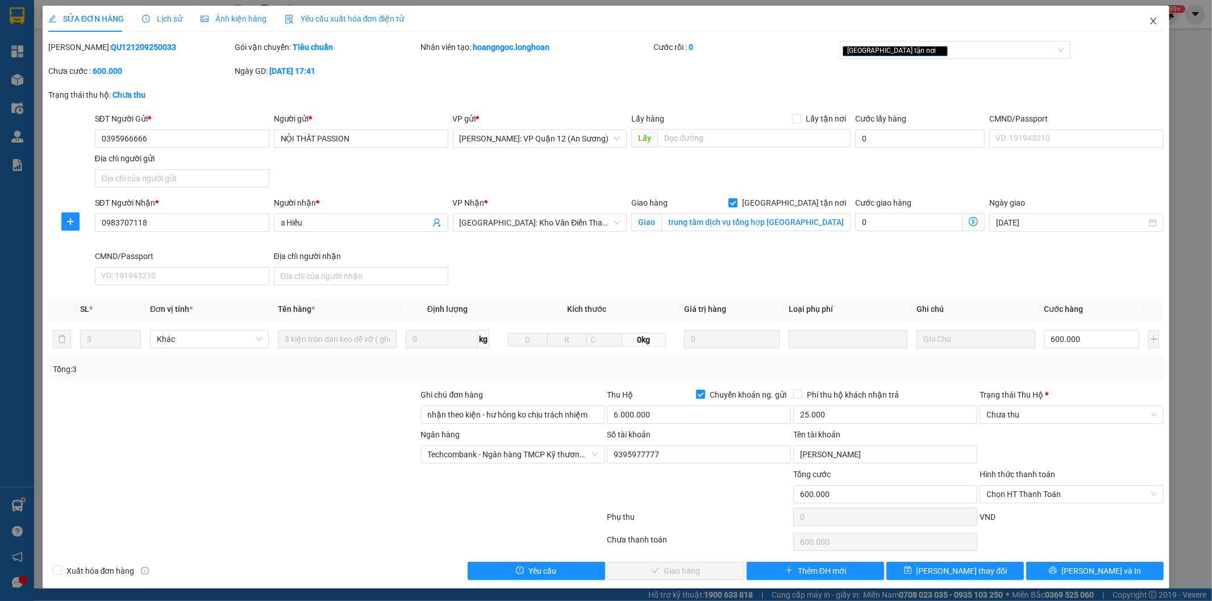
click at [1149, 22] on icon "close" at bounding box center [1153, 20] width 9 height 9
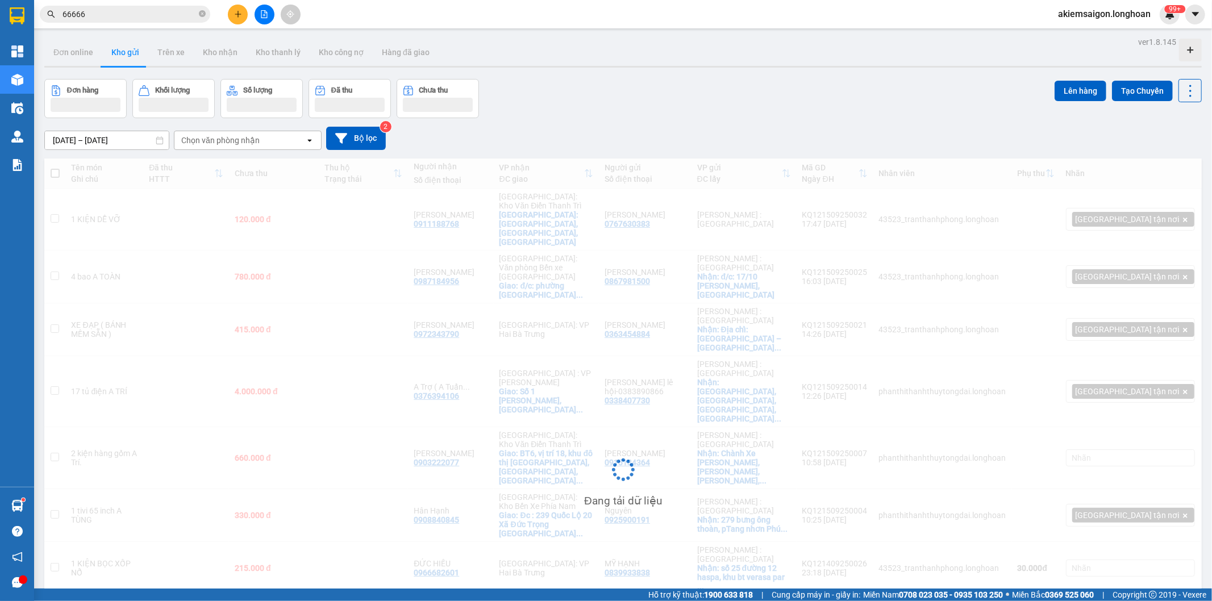
click at [649, 114] on div "Đơn hàng Khối lượng Số lượng Đã thu Chưa thu Lên hàng Tạo Chuyến" at bounding box center [622, 98] width 1157 height 39
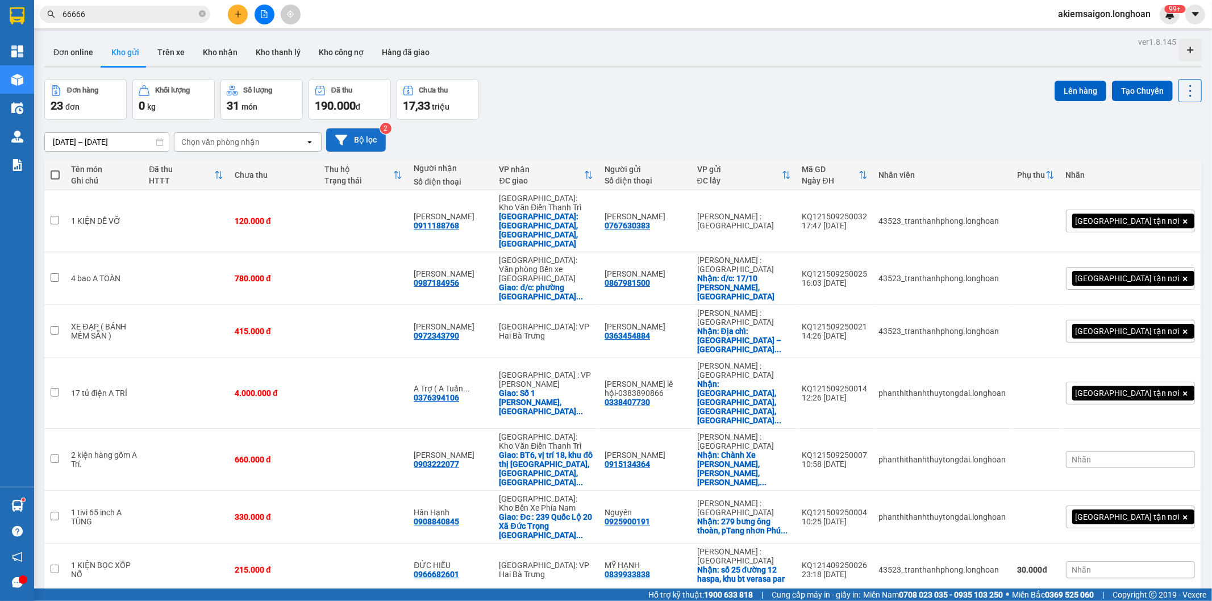
click at [360, 142] on button "Bộ lọc" at bounding box center [356, 139] width 60 height 23
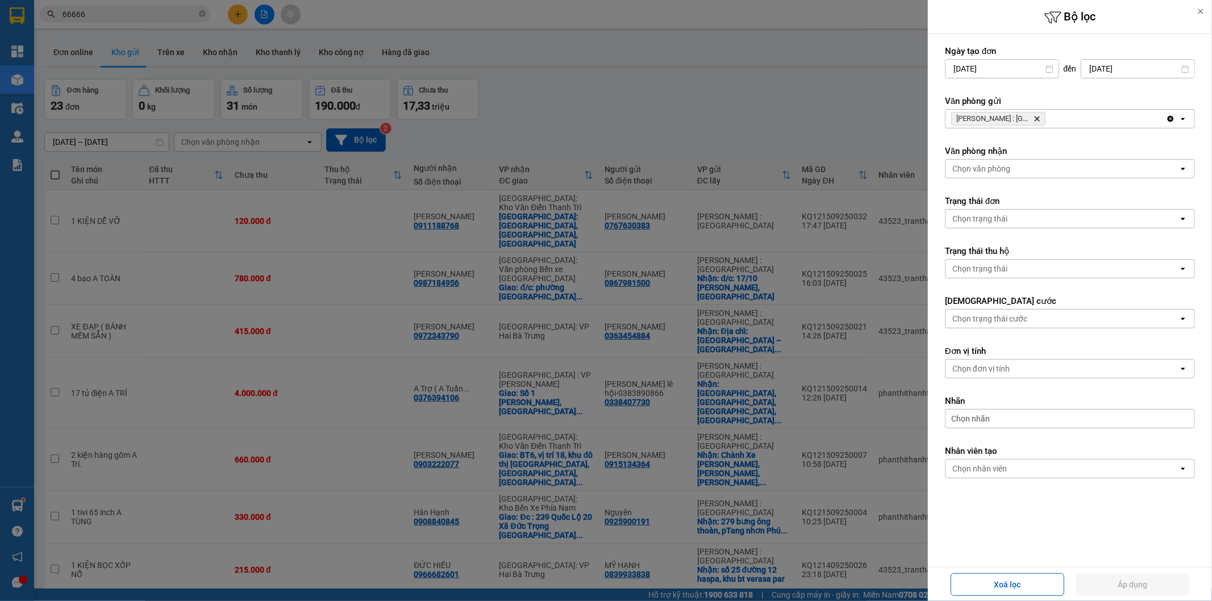
click at [1038, 118] on icon "Hồ Chí Minh : Kho Quận 12, close by backspace" at bounding box center [1036, 118] width 5 height 5
click at [1038, 118] on div "[PERSON_NAME] : Kho [GEOGRAPHIC_DATA]" at bounding box center [1055, 119] width 220 height 18
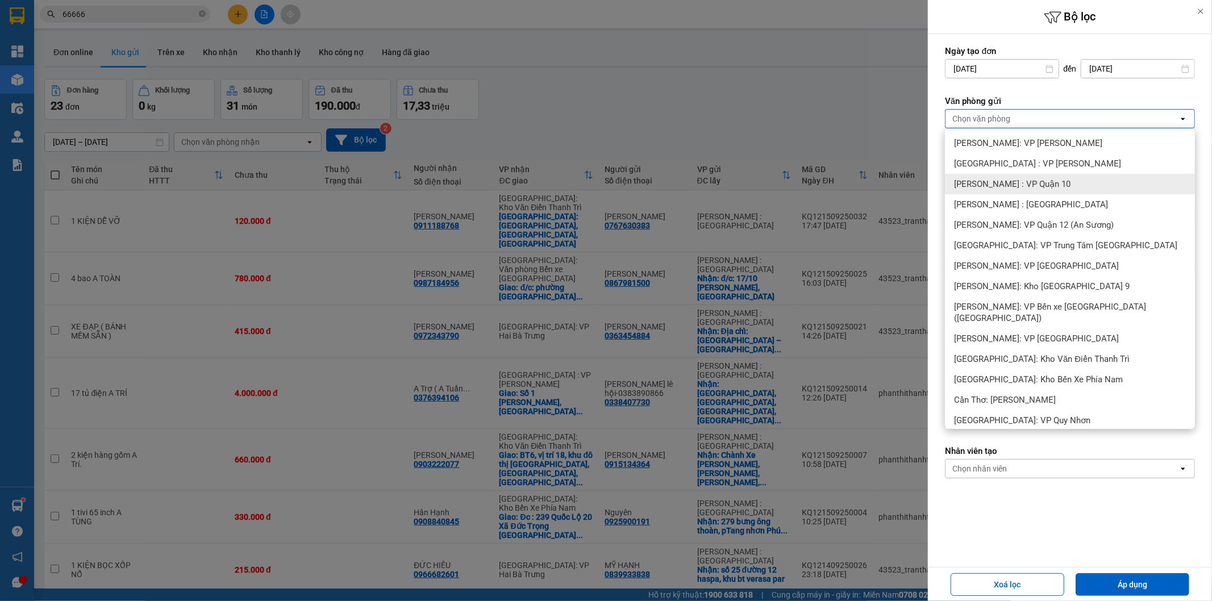
click at [1058, 185] on div "[PERSON_NAME] : VP Quận 10" at bounding box center [1070, 184] width 250 height 20
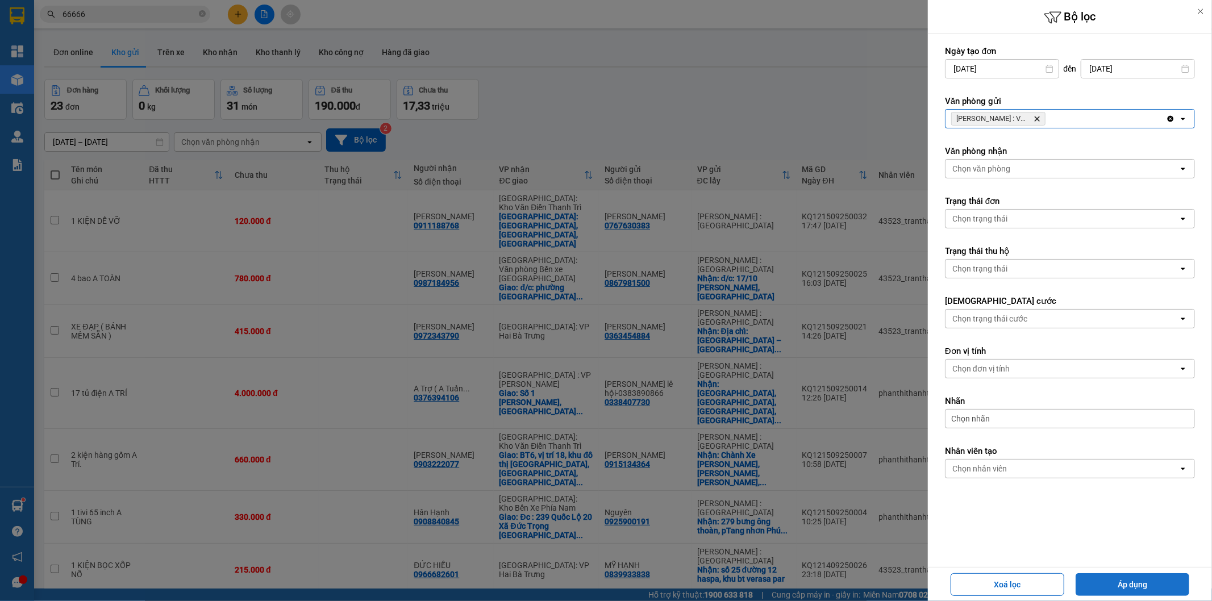
click at [1143, 595] on button "Áp dụng" at bounding box center [1132, 584] width 114 height 23
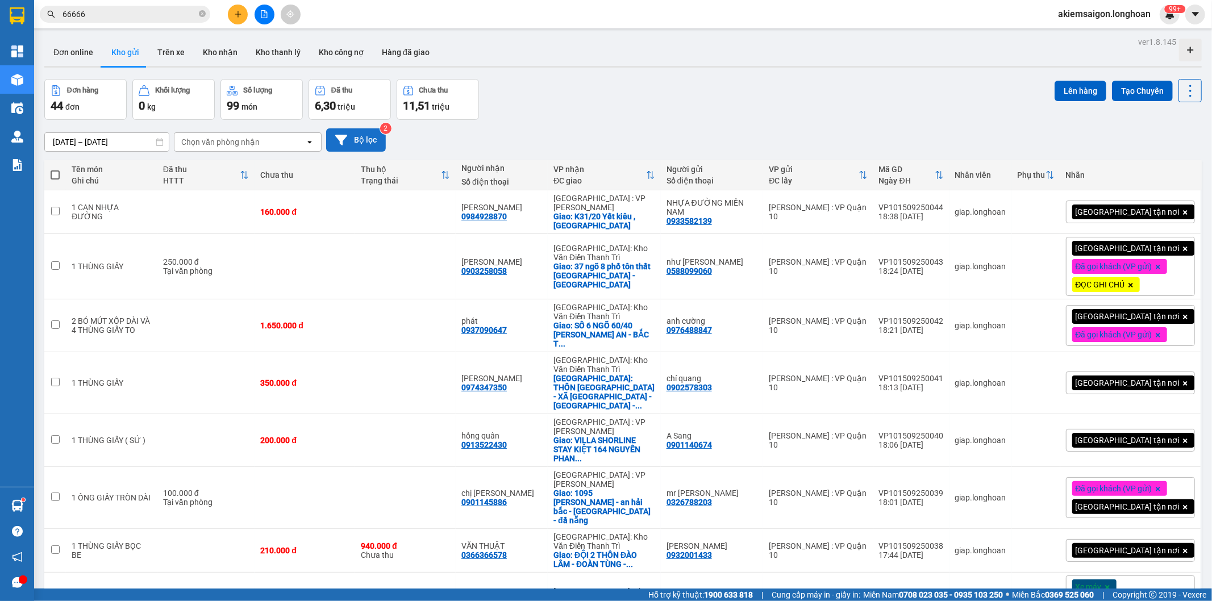
click at [371, 129] on button "Bộ lọc" at bounding box center [356, 139] width 60 height 23
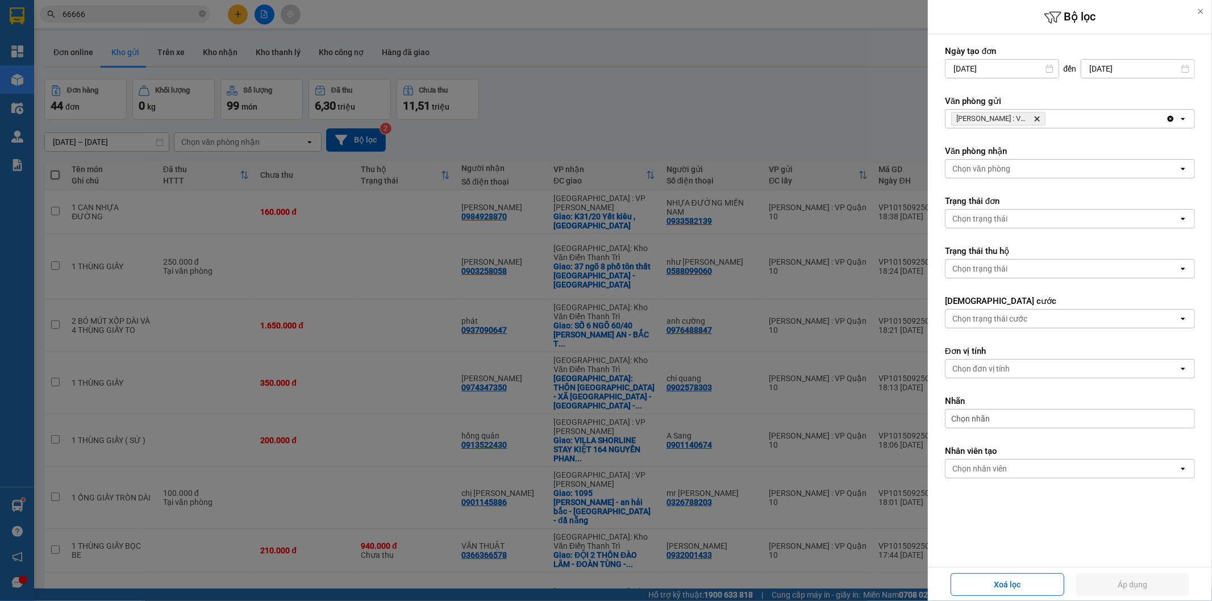
click at [1038, 119] on icon "Delete" at bounding box center [1036, 118] width 7 height 7
click at [1038, 119] on div "Hồ Chí Minh : VP Quận 10 Delete" at bounding box center [1055, 119] width 220 height 18
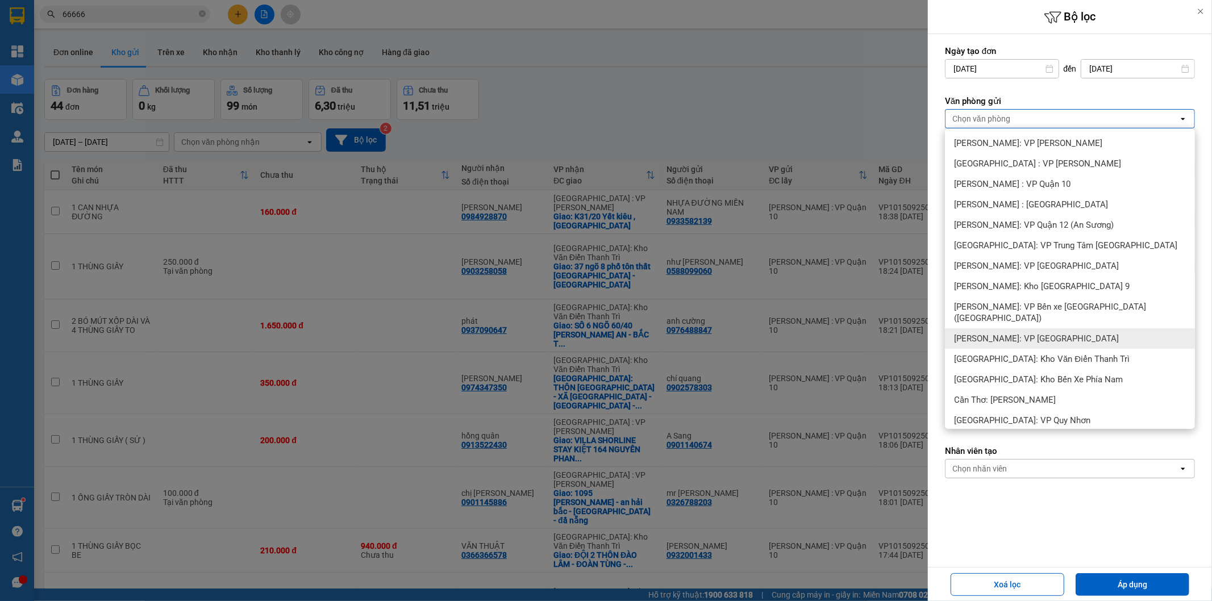
click at [1070, 333] on span "[PERSON_NAME]: VP [GEOGRAPHIC_DATA]" at bounding box center [1036, 338] width 165 height 11
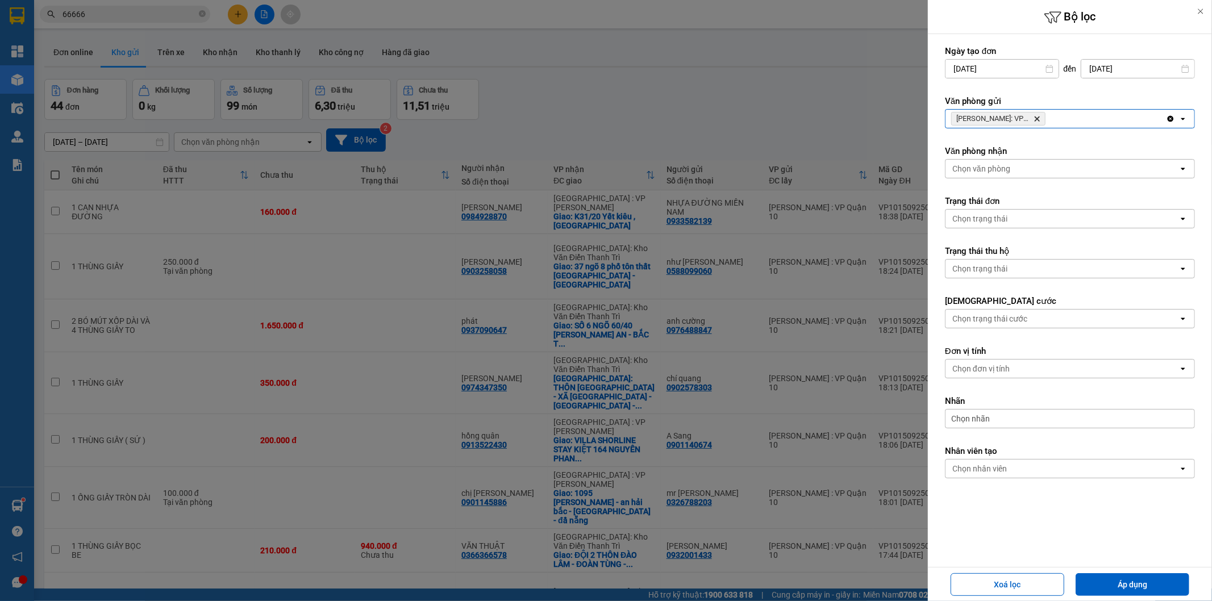
drag, startPoint x: 1116, startPoint y: 578, endPoint x: 1053, endPoint y: 537, distance: 74.7
click at [1116, 579] on button "Áp dụng" at bounding box center [1132, 584] width 114 height 23
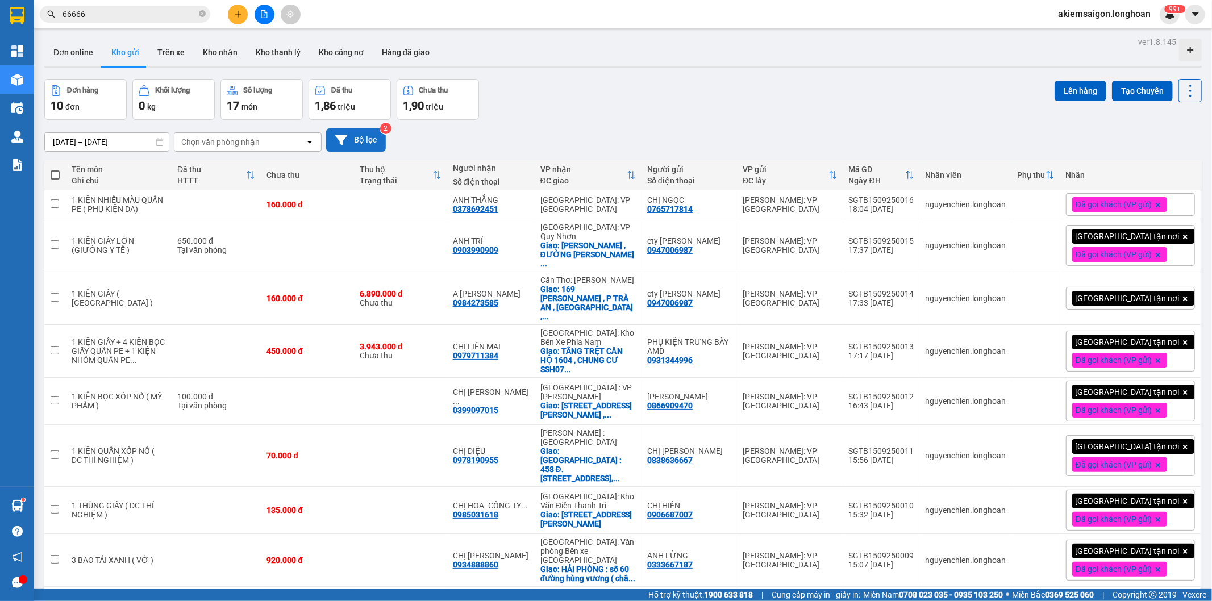
click at [360, 127] on div "[DATE] – [DATE] Press the down arrow key to interact with the calendar and sele…" at bounding box center [622, 140] width 1157 height 40
click at [369, 140] on button "Bộ lọc" at bounding box center [356, 139] width 60 height 23
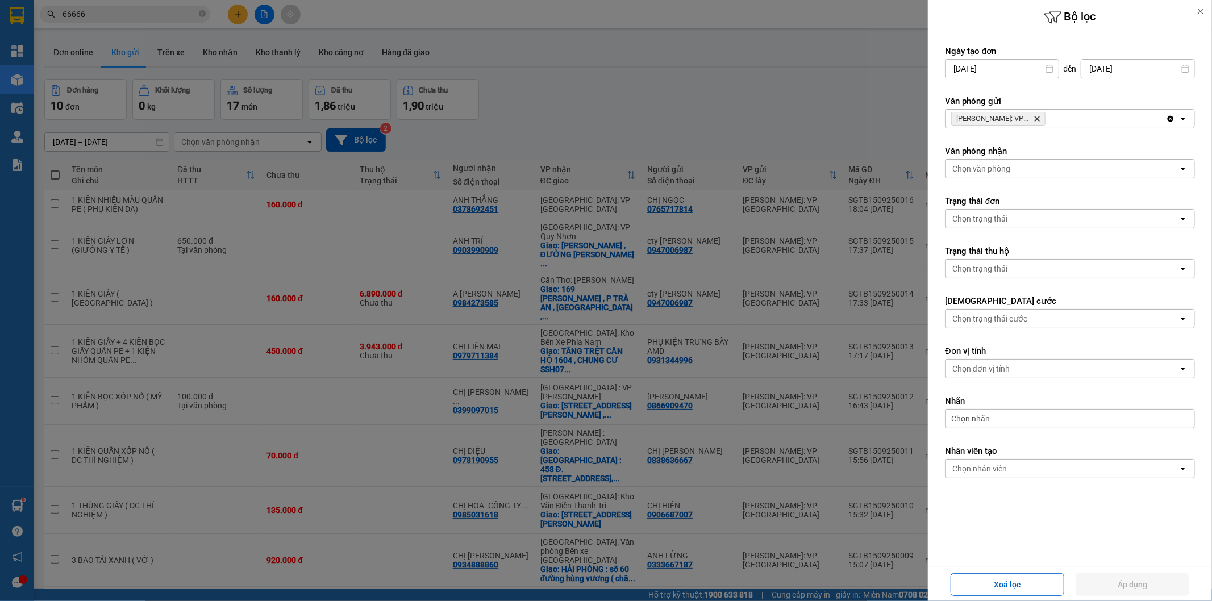
click at [1040, 120] on span "Hồ Chí Minh: VP Quận Tân Bình Delete" at bounding box center [998, 119] width 94 height 14
click at [1038, 120] on icon "Delete" at bounding box center [1036, 118] width 7 height 7
click at [1035, 118] on div "Chọn văn phòng" at bounding box center [1061, 119] width 233 height 18
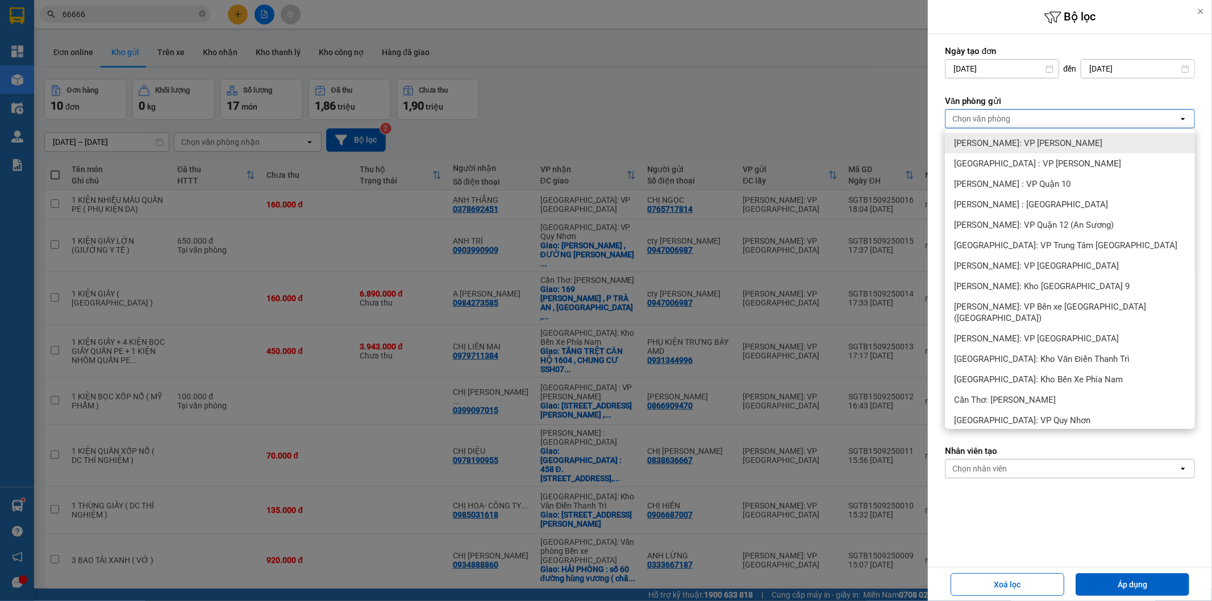
click at [1045, 146] on span "[PERSON_NAME]: VP [PERSON_NAME]" at bounding box center [1028, 142] width 148 height 11
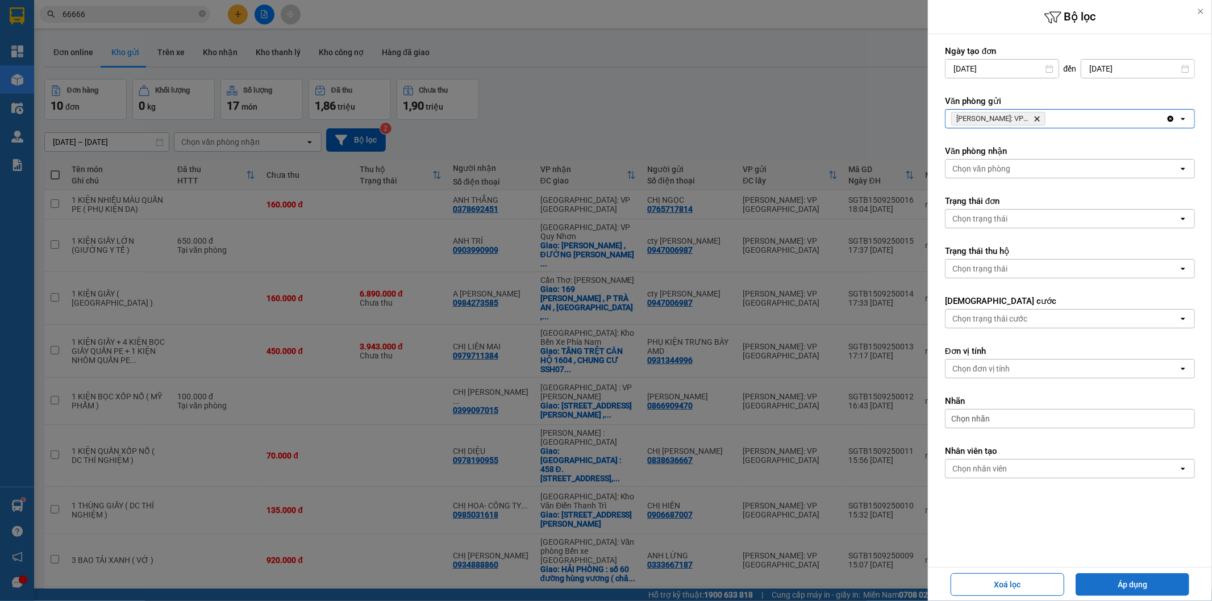
click at [1109, 581] on button "Áp dụng" at bounding box center [1132, 584] width 114 height 23
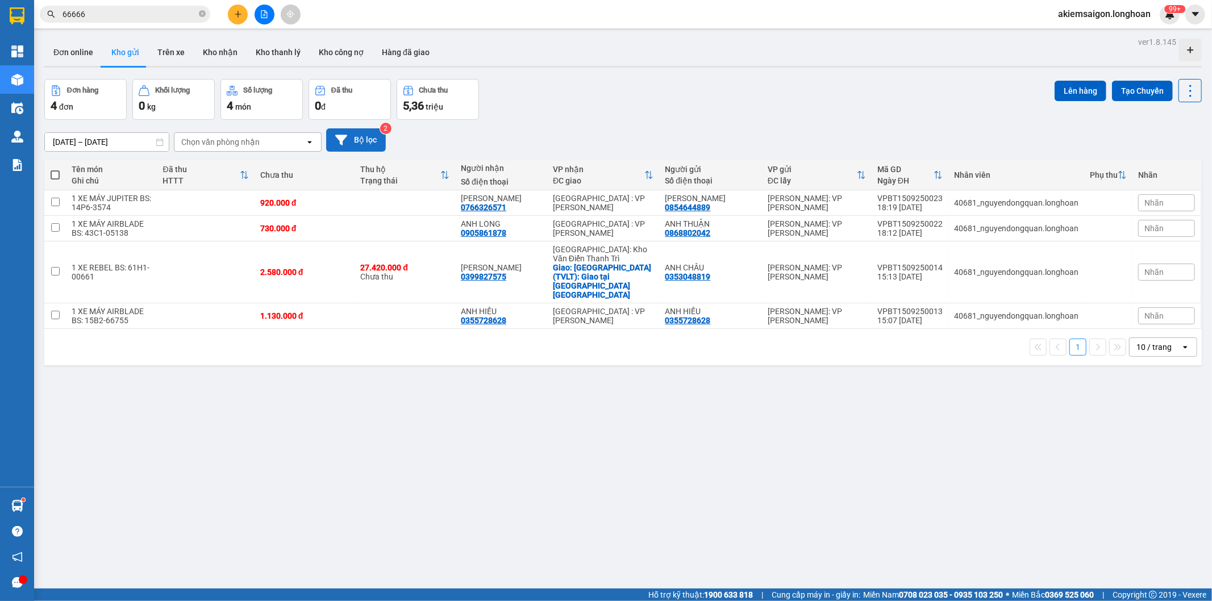
click at [367, 147] on button "Bộ lọc" at bounding box center [356, 139] width 60 height 23
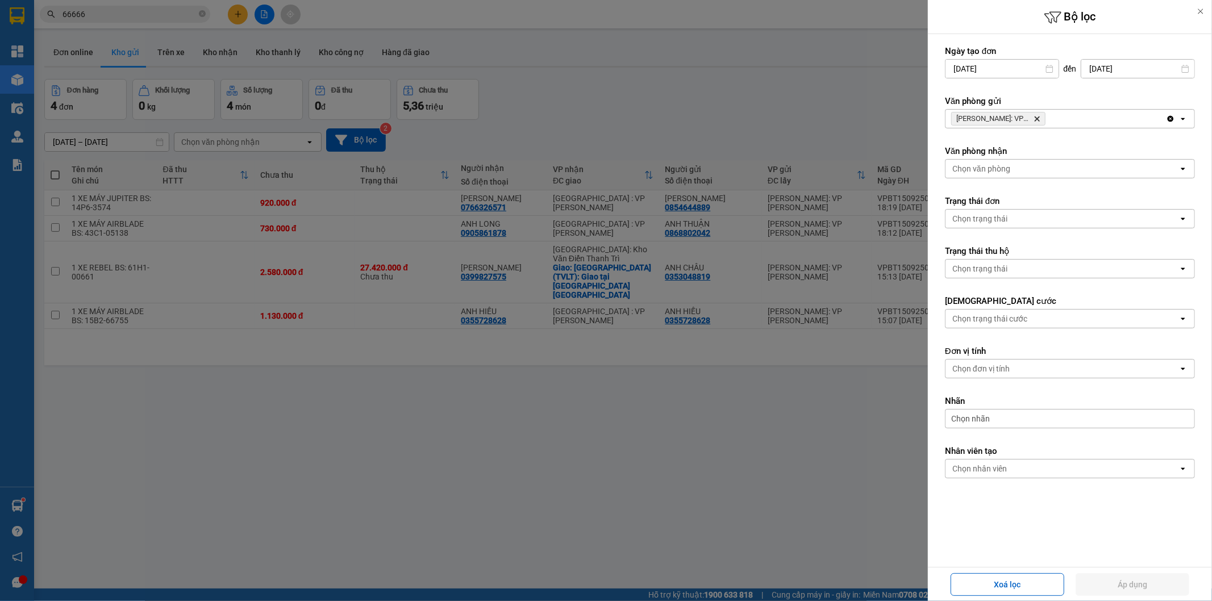
drag, startPoint x: 398, startPoint y: 494, endPoint x: 399, endPoint y: 540, distance: 45.4
click at [401, 497] on div at bounding box center [606, 300] width 1212 height 601
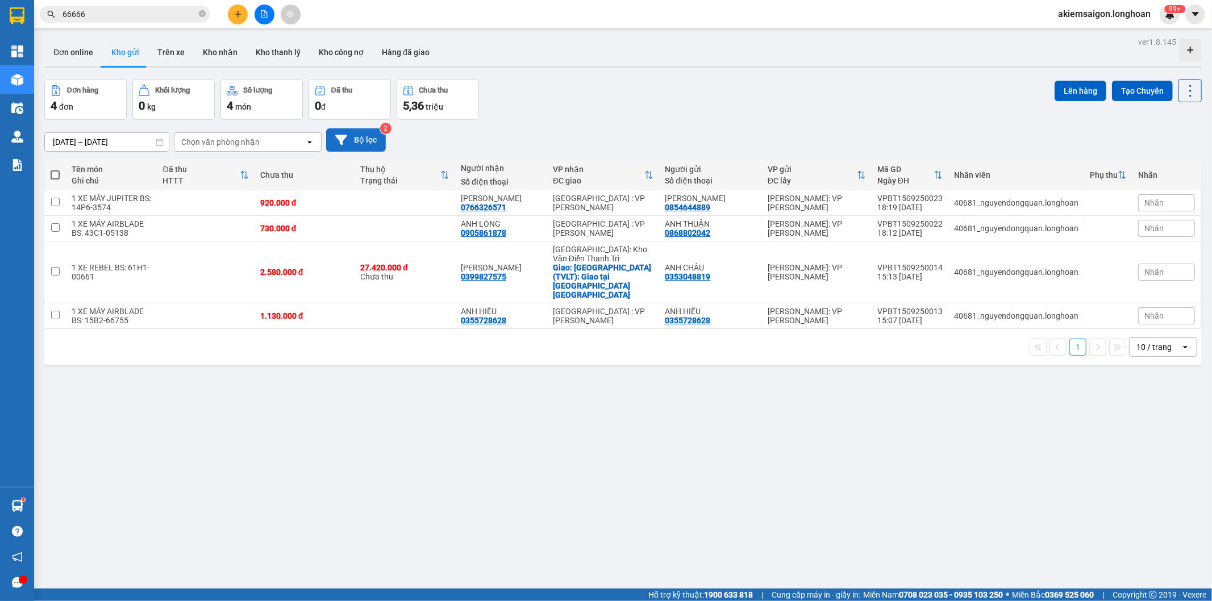
click at [359, 134] on button "Bộ lọc" at bounding box center [356, 139] width 60 height 23
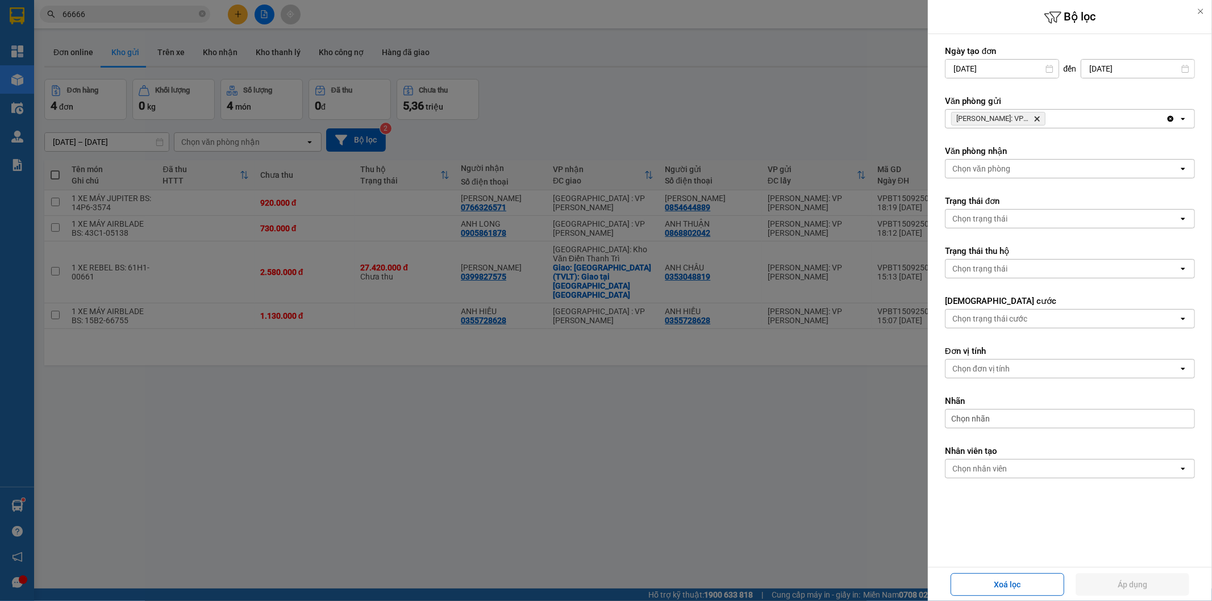
click at [1038, 119] on icon "Delete" at bounding box center [1036, 118] width 7 height 7
click at [1038, 119] on div "Hồ Chí Minh: VP Bình Thạnh Delete" at bounding box center [1055, 119] width 220 height 18
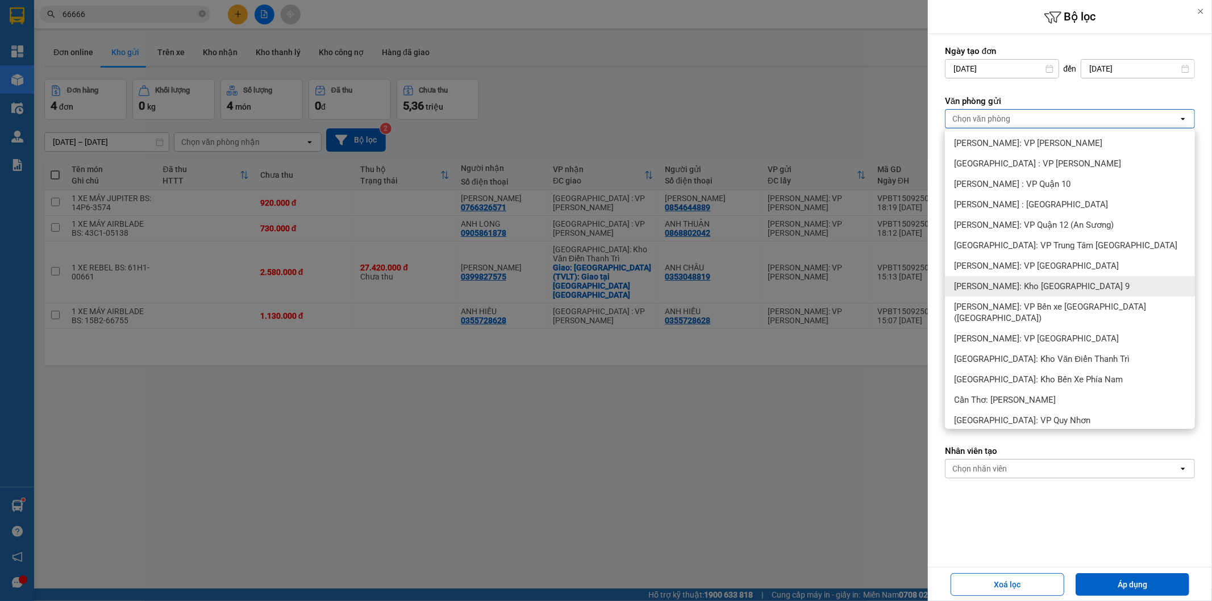
click at [1092, 284] on div "[PERSON_NAME]: Kho [GEOGRAPHIC_DATA] 9" at bounding box center [1070, 286] width 250 height 20
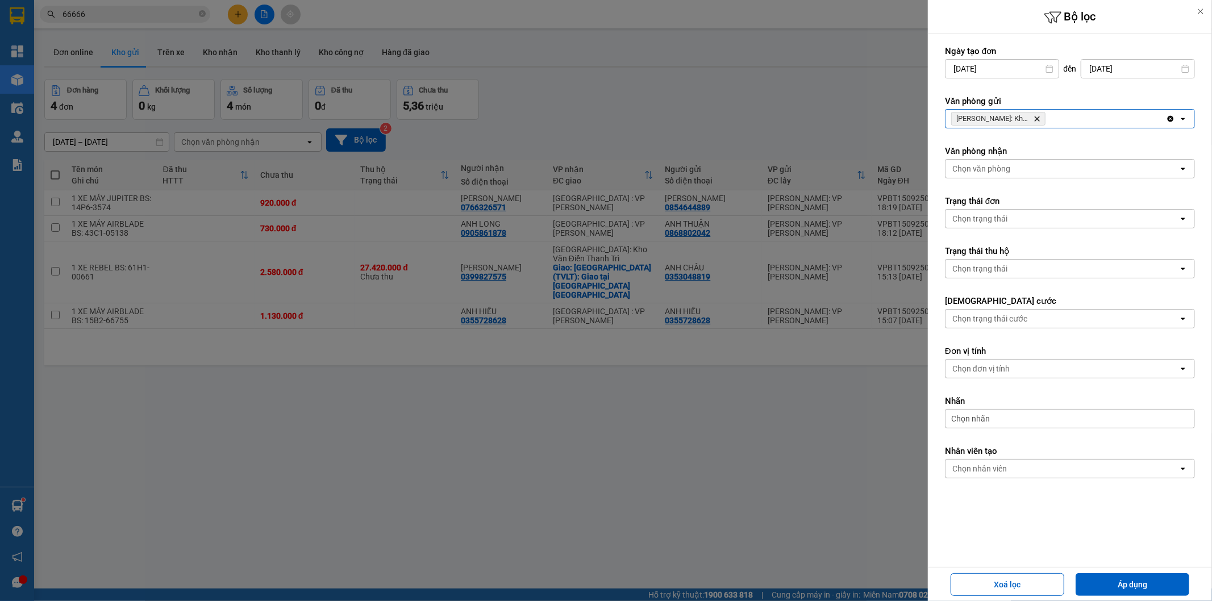
drag, startPoint x: 1153, startPoint y: 585, endPoint x: 875, endPoint y: 569, distance: 278.2
click at [1151, 585] on button "Áp dụng" at bounding box center [1132, 584] width 114 height 23
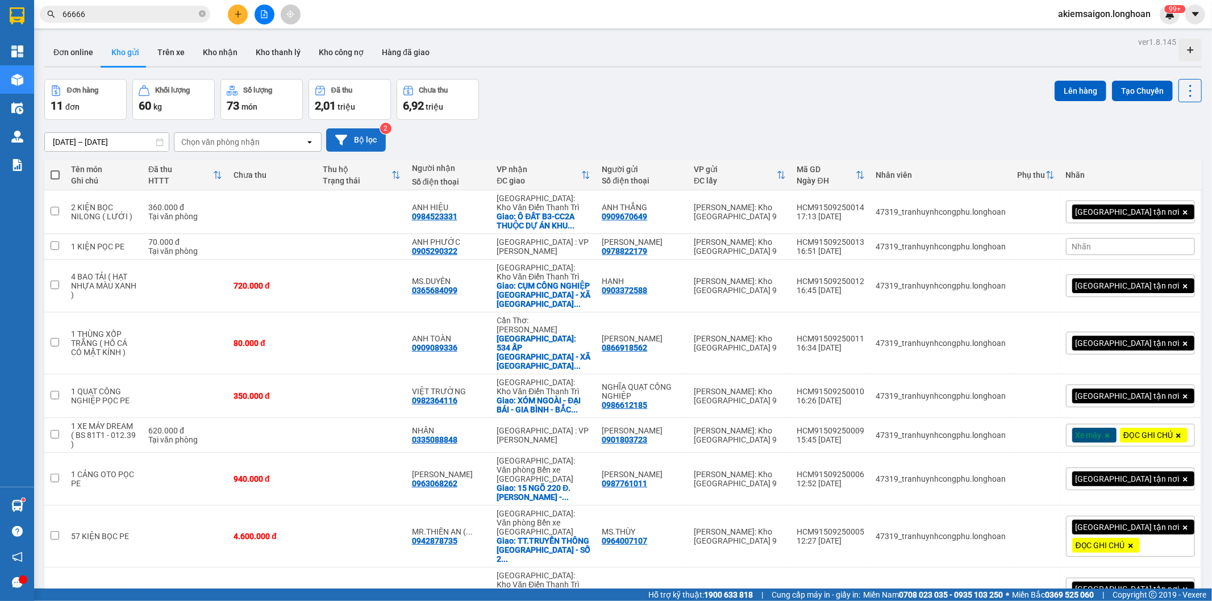
drag, startPoint x: 359, startPoint y: 137, endPoint x: 377, endPoint y: 140, distance: 17.8
click at [377, 140] on button "Bộ lọc" at bounding box center [356, 139] width 60 height 23
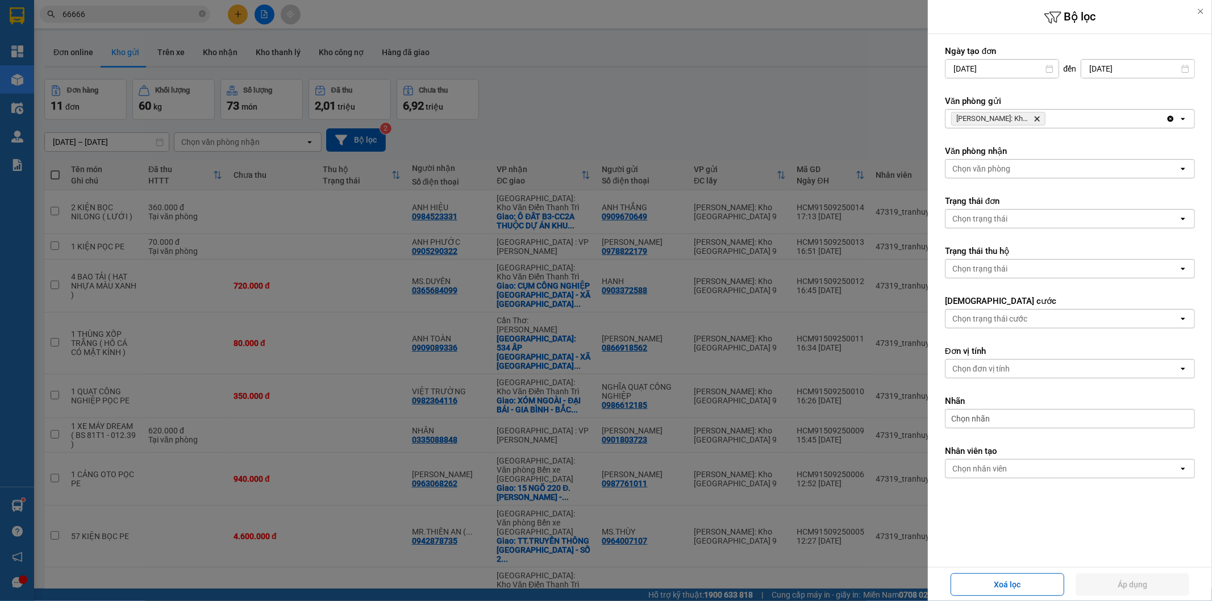
click at [1038, 118] on icon "Hồ Chí Minh: Kho Thủ Đức & Quận 9, close by backspace" at bounding box center [1036, 118] width 5 height 5
click at [1038, 118] on div "Hồ Chí Minh: Kho Thủ Đức & Quận 9 Delete" at bounding box center [1055, 119] width 220 height 18
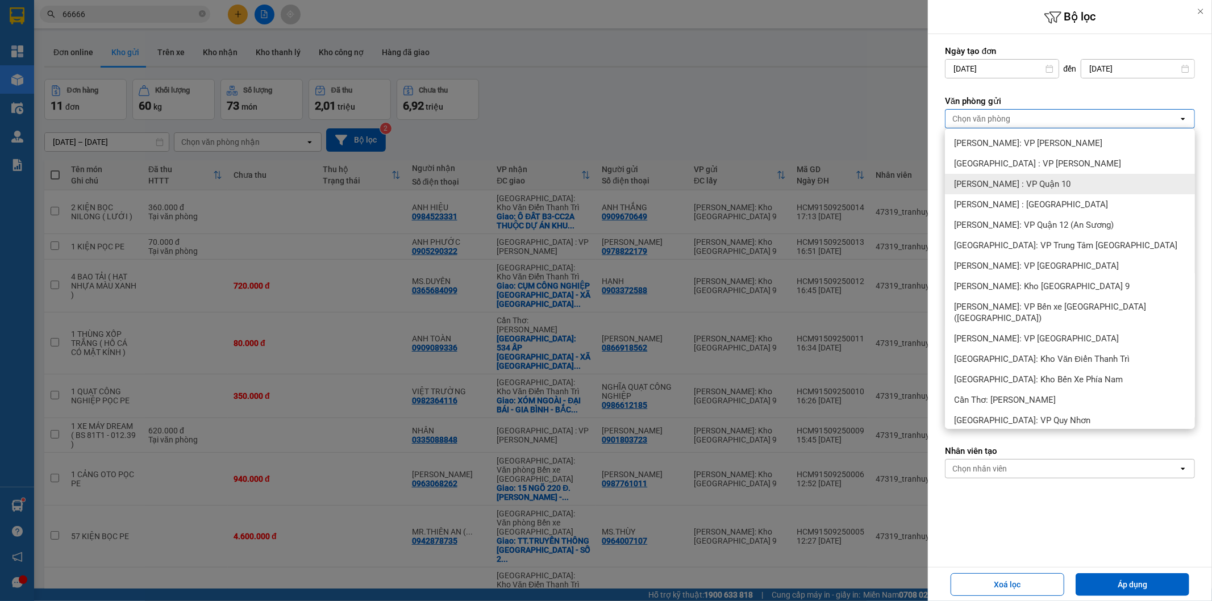
click at [1109, 178] on div "[PERSON_NAME] : VP Quận 10" at bounding box center [1070, 184] width 250 height 20
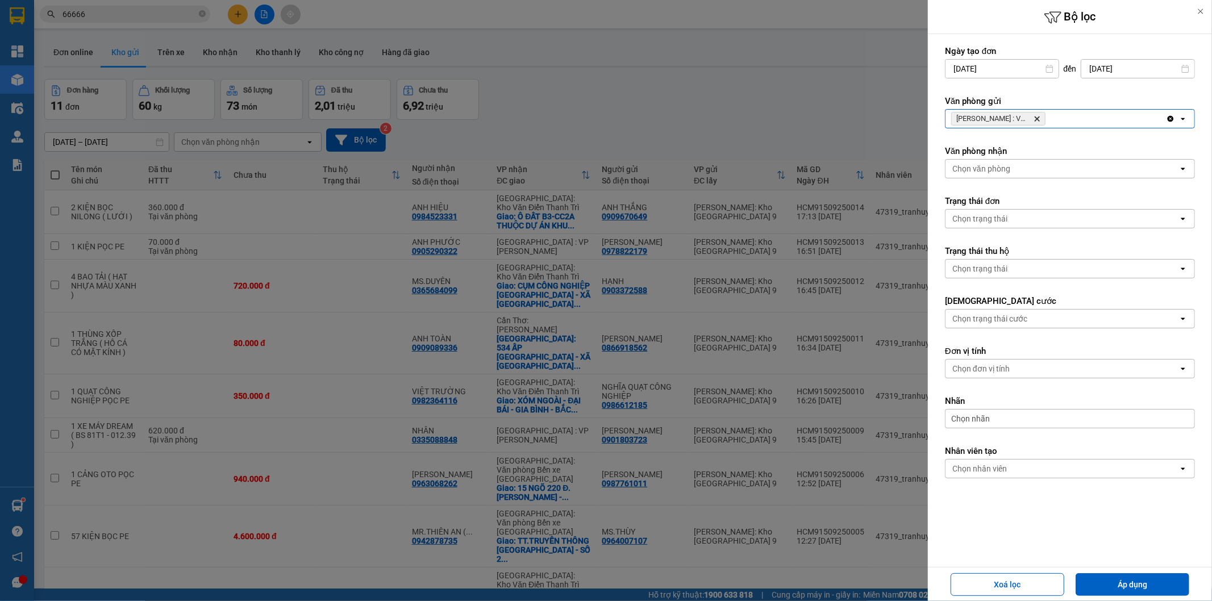
drag, startPoint x: 1114, startPoint y: 586, endPoint x: 612, endPoint y: 583, distance: 501.6
click at [1095, 586] on button "Áp dụng" at bounding box center [1132, 584] width 114 height 23
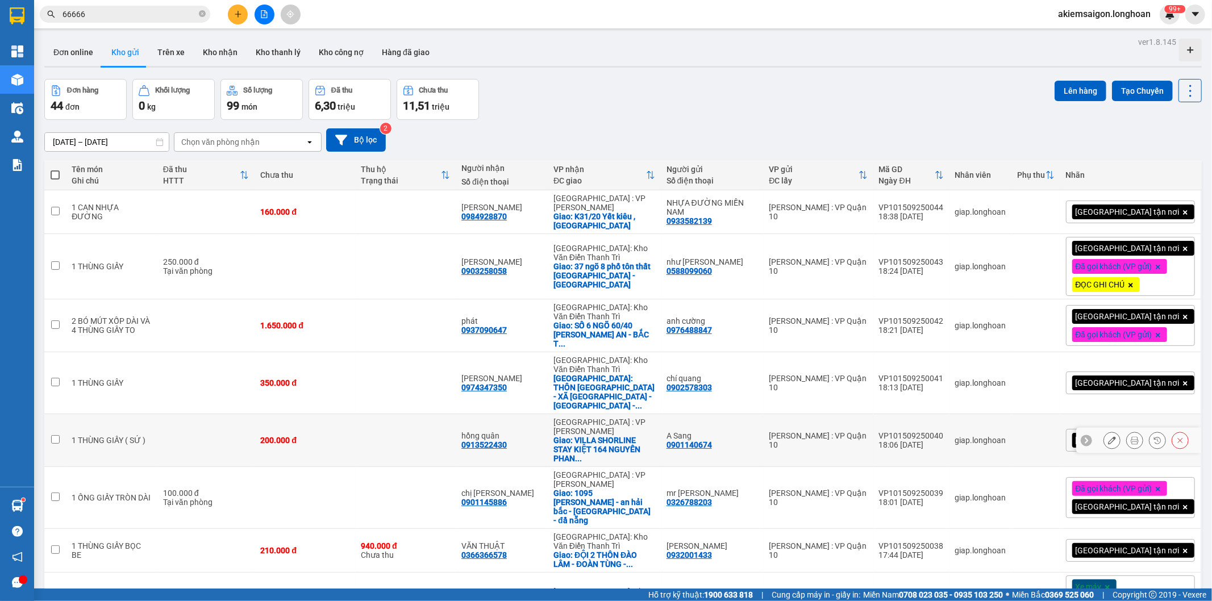
scroll to position [124, 0]
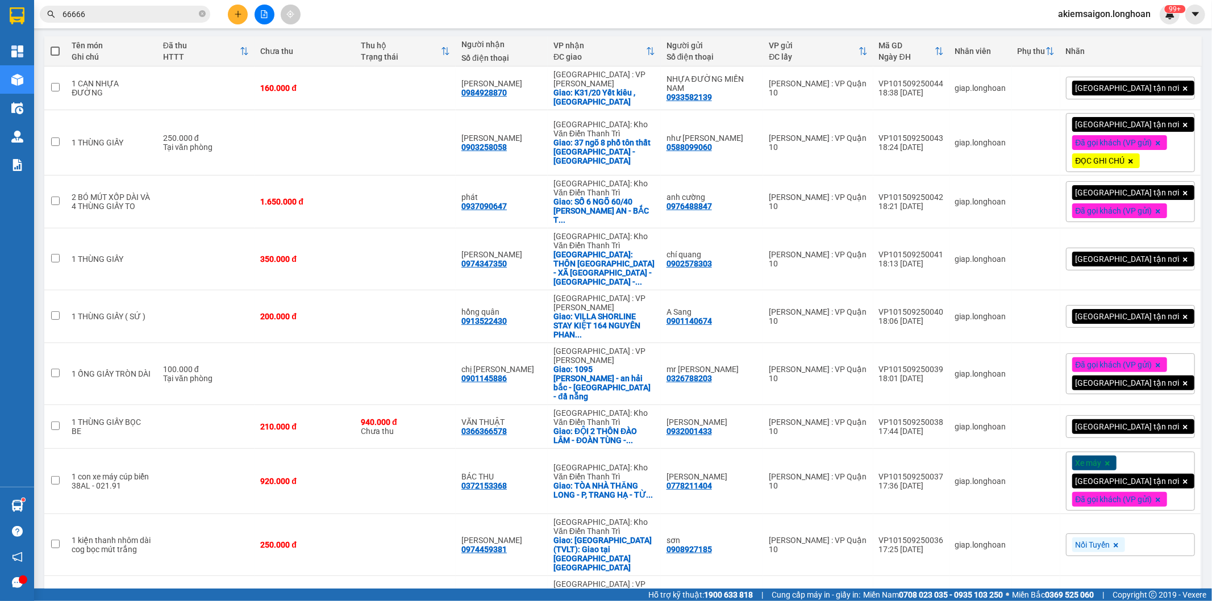
drag, startPoint x: 1139, startPoint y: 560, endPoint x: 1145, endPoint y: 559, distance: 5.7
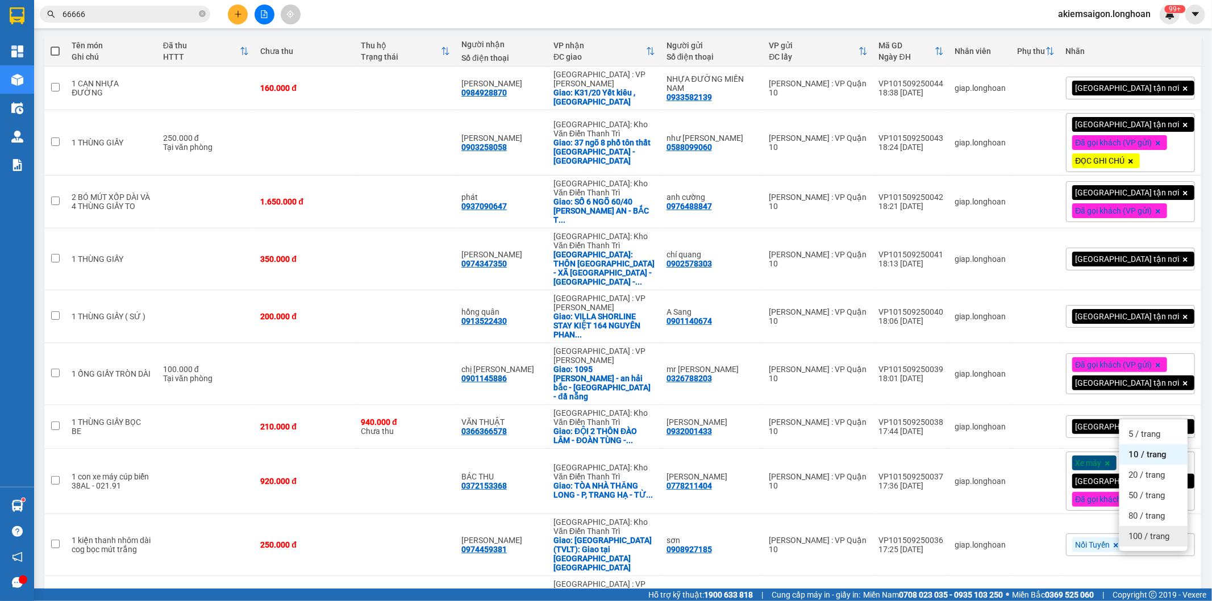
click at [1142, 536] on span "100 / trang" at bounding box center [1148, 536] width 41 height 11
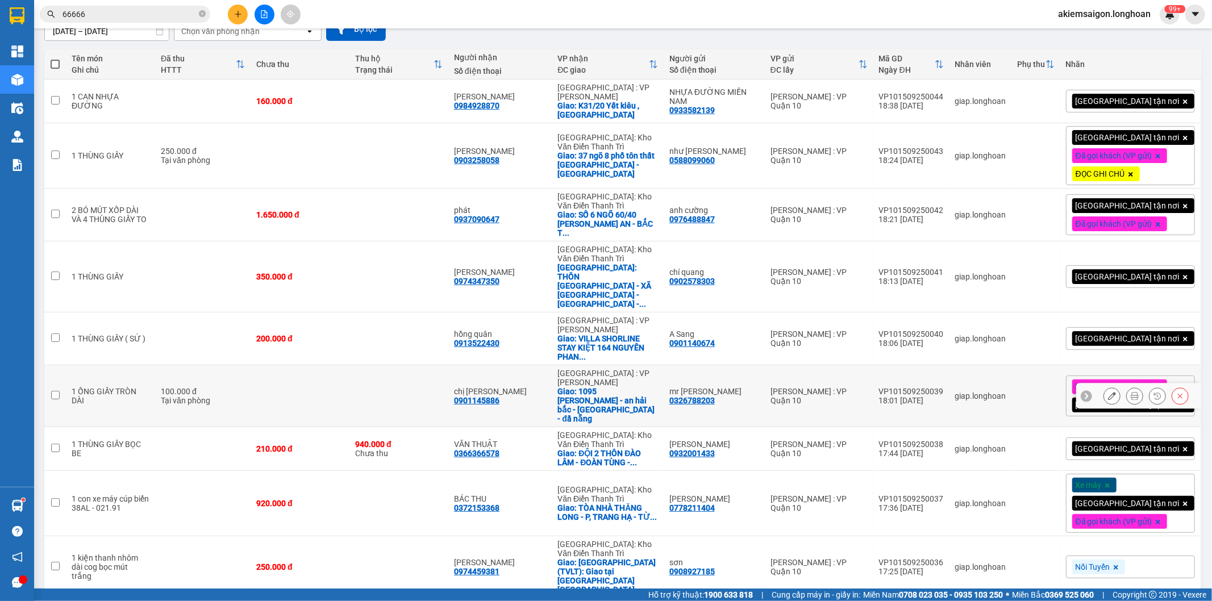
scroll to position [0, 0]
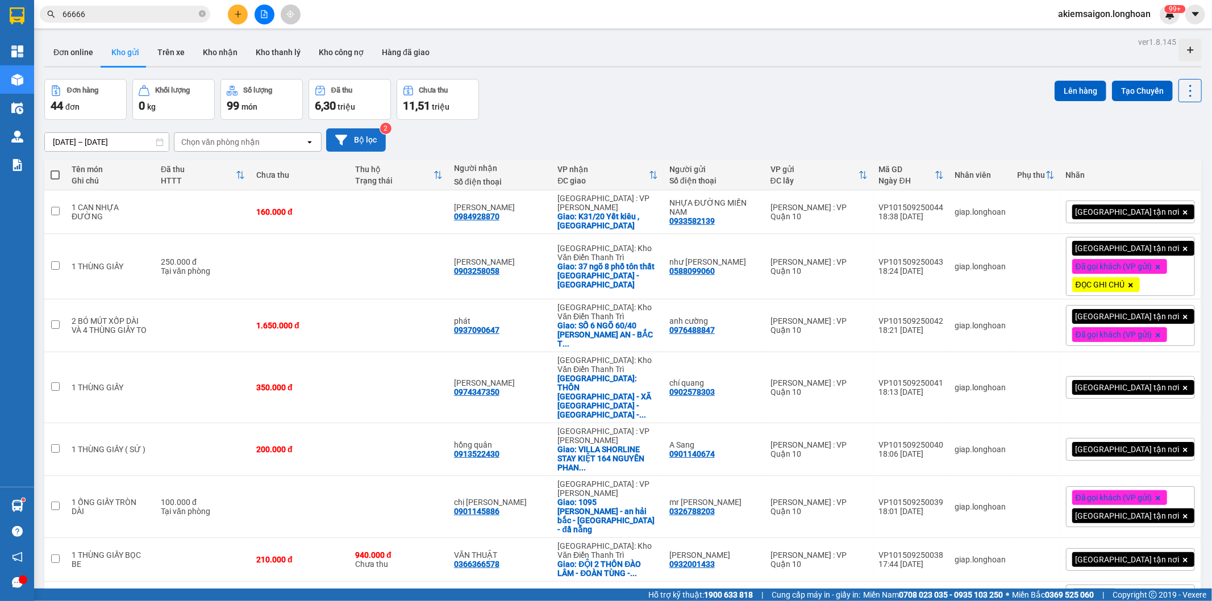
click at [358, 134] on button "Bộ lọc" at bounding box center [356, 139] width 60 height 23
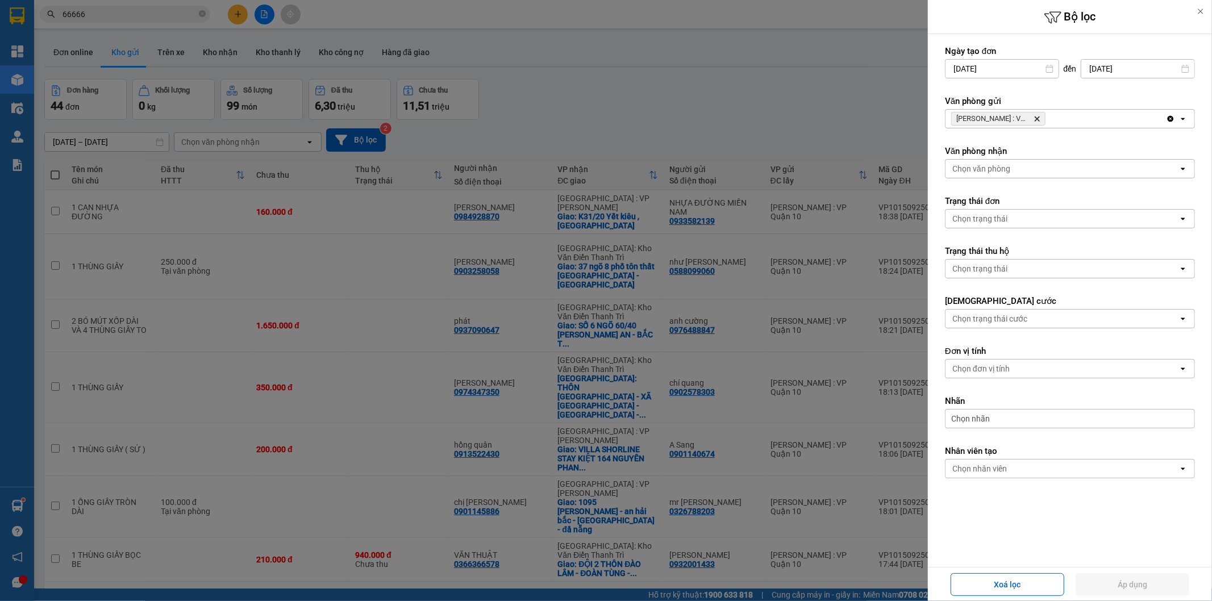
click at [1037, 119] on icon "Hồ Chí Minh : VP Quận 10, close by backspace" at bounding box center [1036, 118] width 5 height 5
click at [1037, 119] on div "Chọn văn phòng" at bounding box center [1061, 119] width 233 height 18
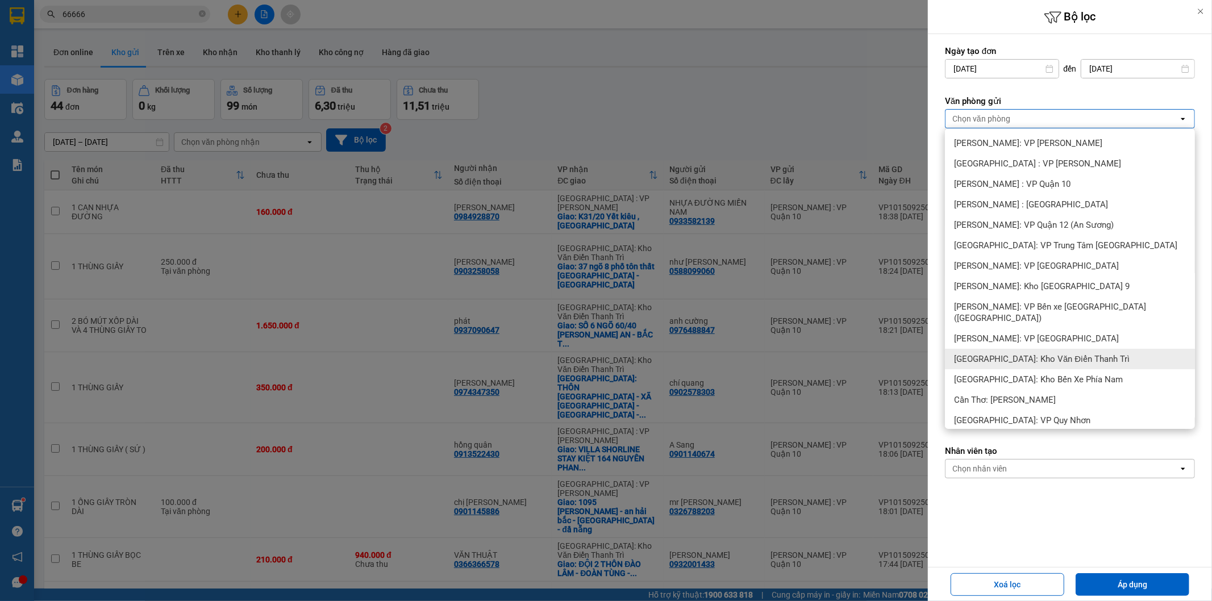
scroll to position [14, 0]
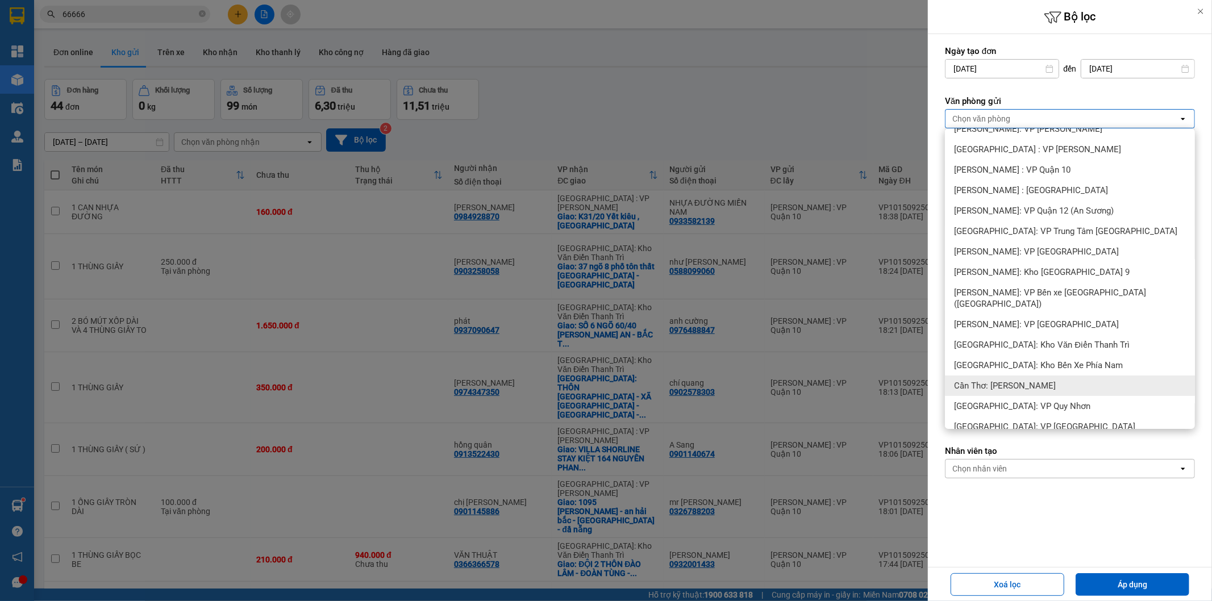
click at [1046, 375] on div "Cần Thơ: [PERSON_NAME]" at bounding box center [1070, 385] width 250 height 20
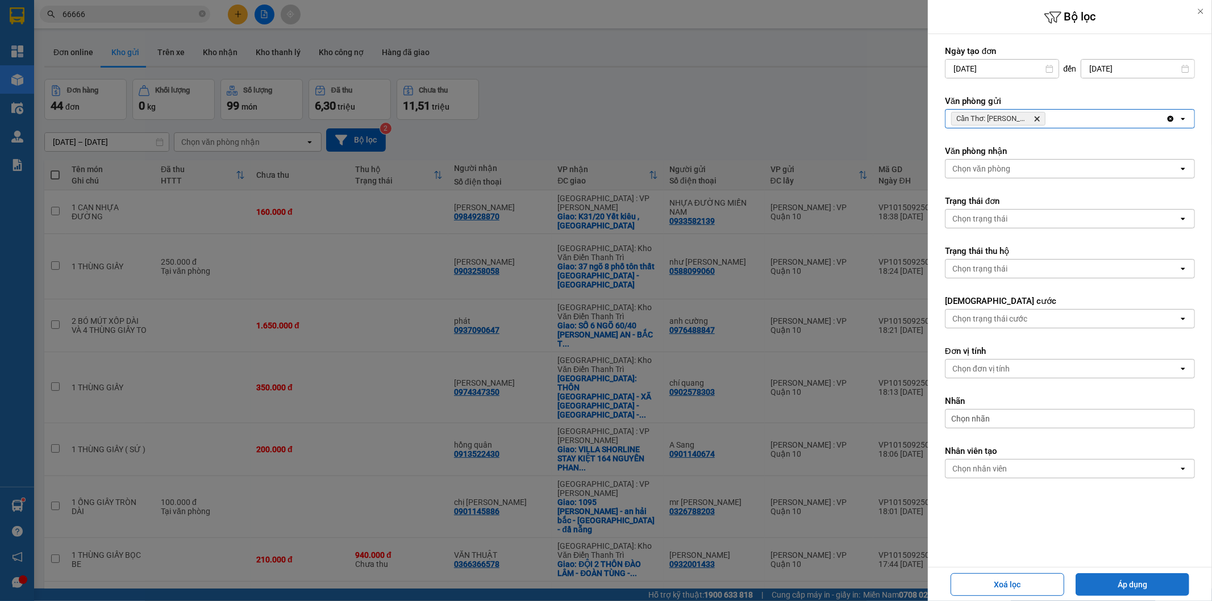
drag, startPoint x: 1104, startPoint y: 582, endPoint x: 798, endPoint y: 449, distance: 333.3
click at [1104, 580] on button "Áp dụng" at bounding box center [1132, 584] width 114 height 23
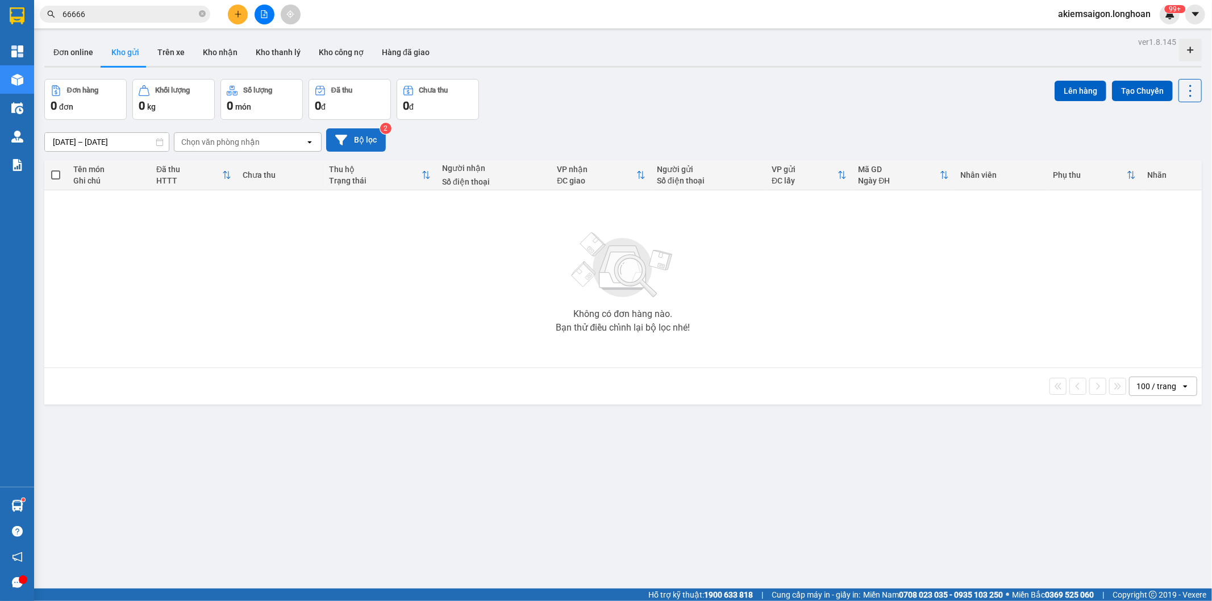
click at [356, 137] on button "Bộ lọc" at bounding box center [356, 139] width 60 height 23
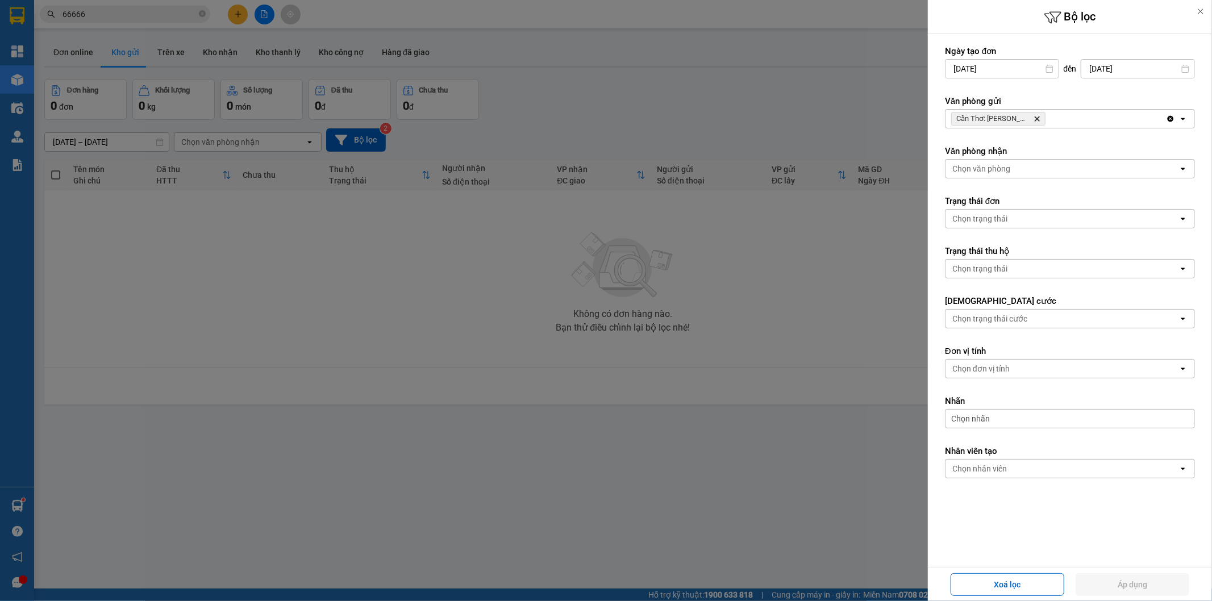
click at [1036, 114] on span "Cần Thơ: Kho Ninh Kiều Delete" at bounding box center [998, 119] width 94 height 14
click at [1036, 116] on icon "Delete" at bounding box center [1036, 118] width 7 height 7
click at [1036, 116] on div "Chọn văn phòng" at bounding box center [1061, 119] width 233 height 18
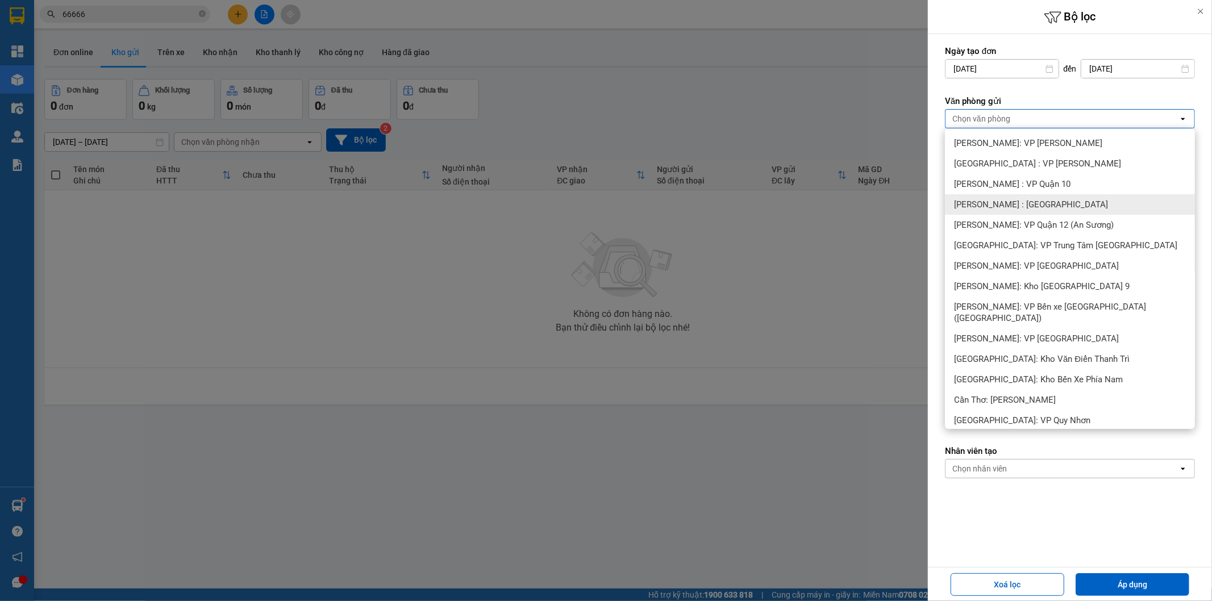
drag, startPoint x: 1055, startPoint y: 201, endPoint x: 1057, endPoint y: 213, distance: 12.1
click at [1055, 202] on div "[PERSON_NAME] : [GEOGRAPHIC_DATA]" at bounding box center [1070, 204] width 250 height 20
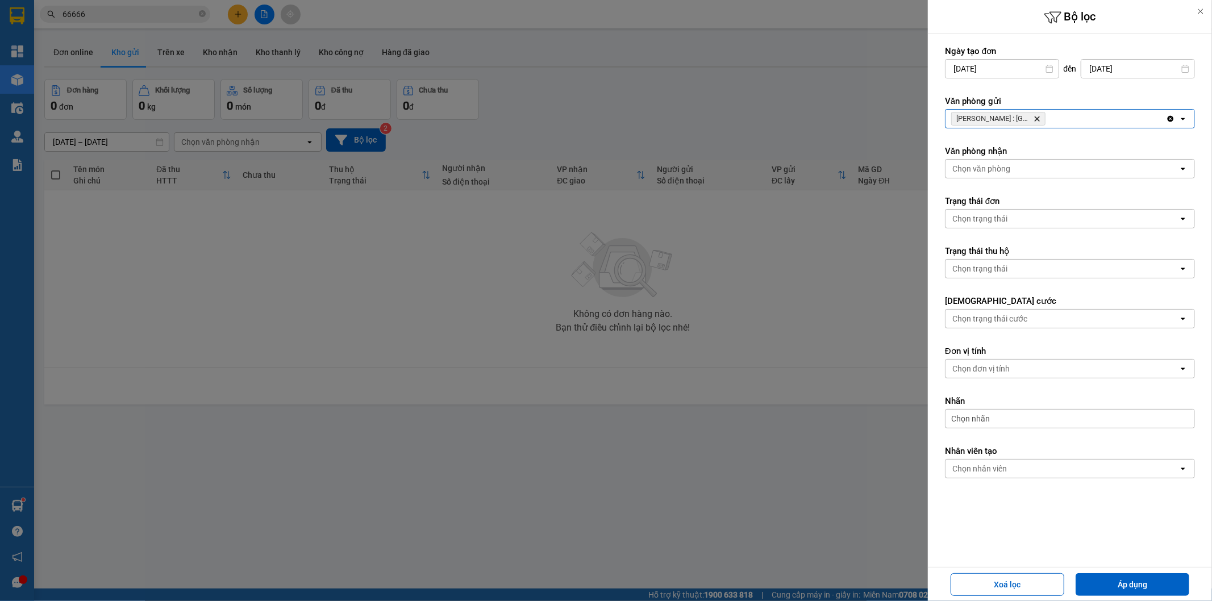
click at [1109, 584] on button "Áp dụng" at bounding box center [1132, 584] width 114 height 23
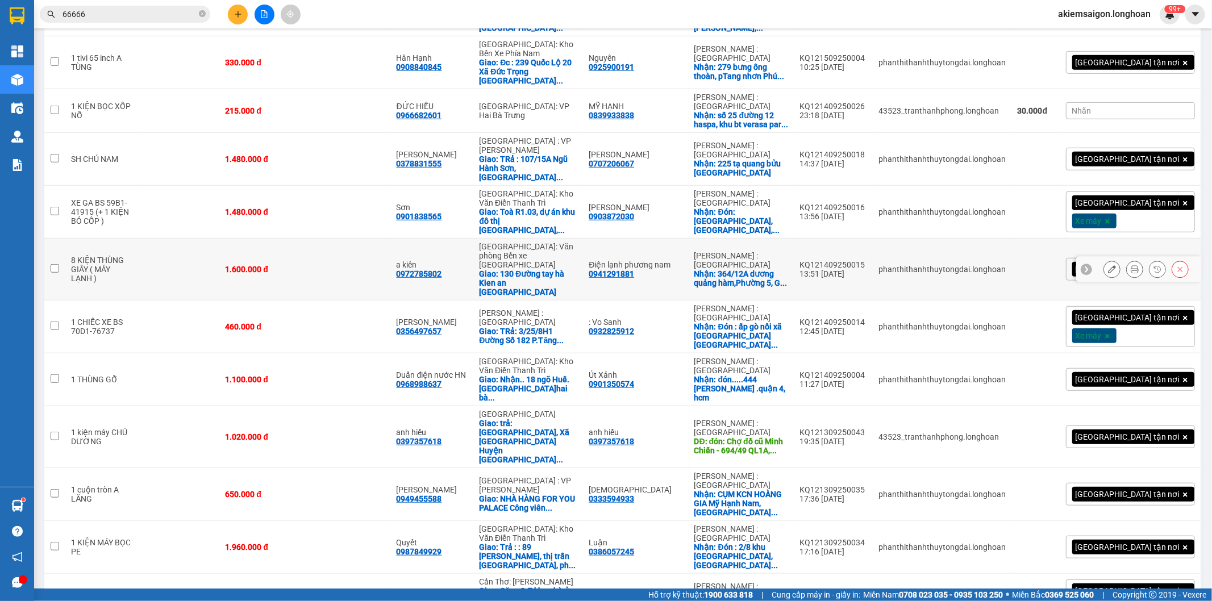
scroll to position [0, 0]
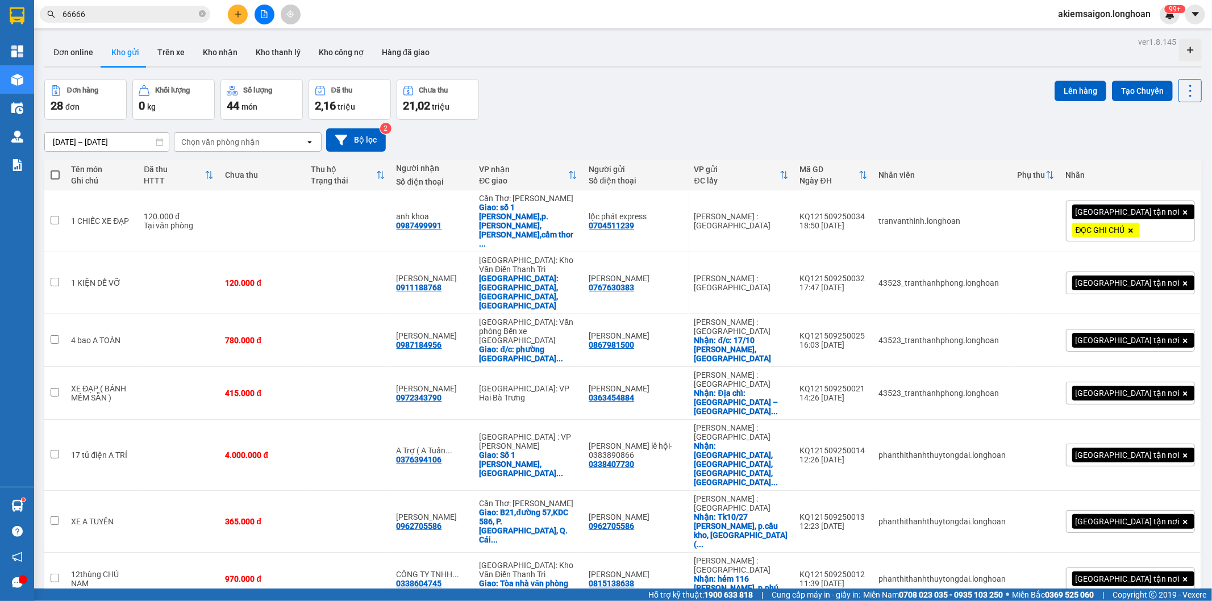
click at [260, 18] on icon "file-add" at bounding box center [264, 14] width 8 height 8
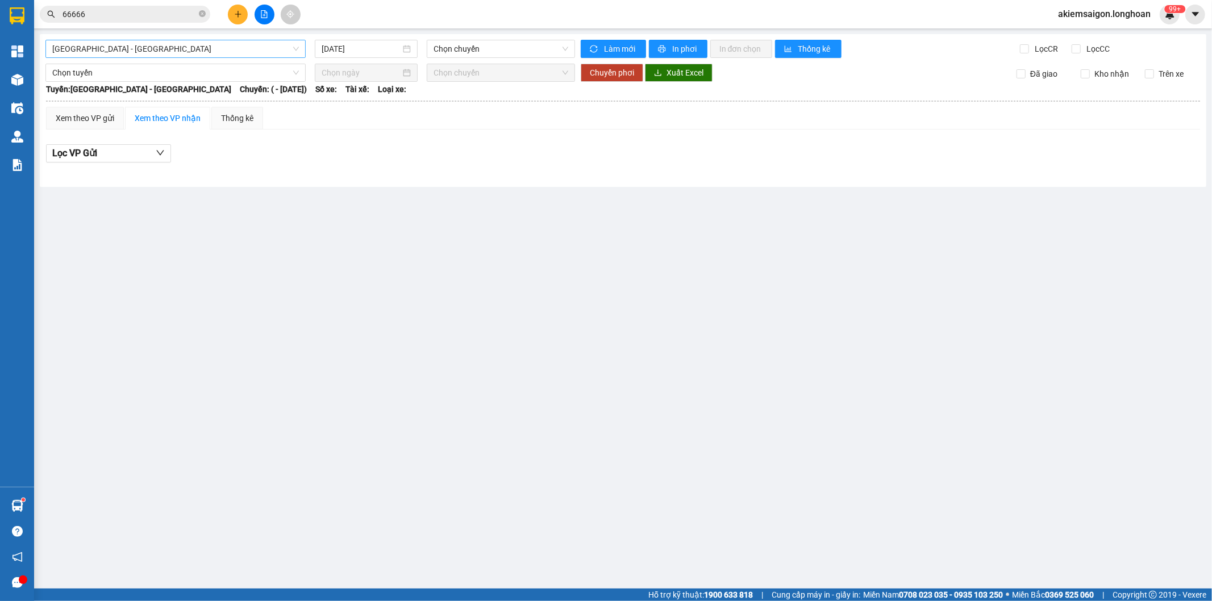
click at [174, 49] on span "[GEOGRAPHIC_DATA] - [GEOGRAPHIC_DATA]" at bounding box center [175, 48] width 247 height 17
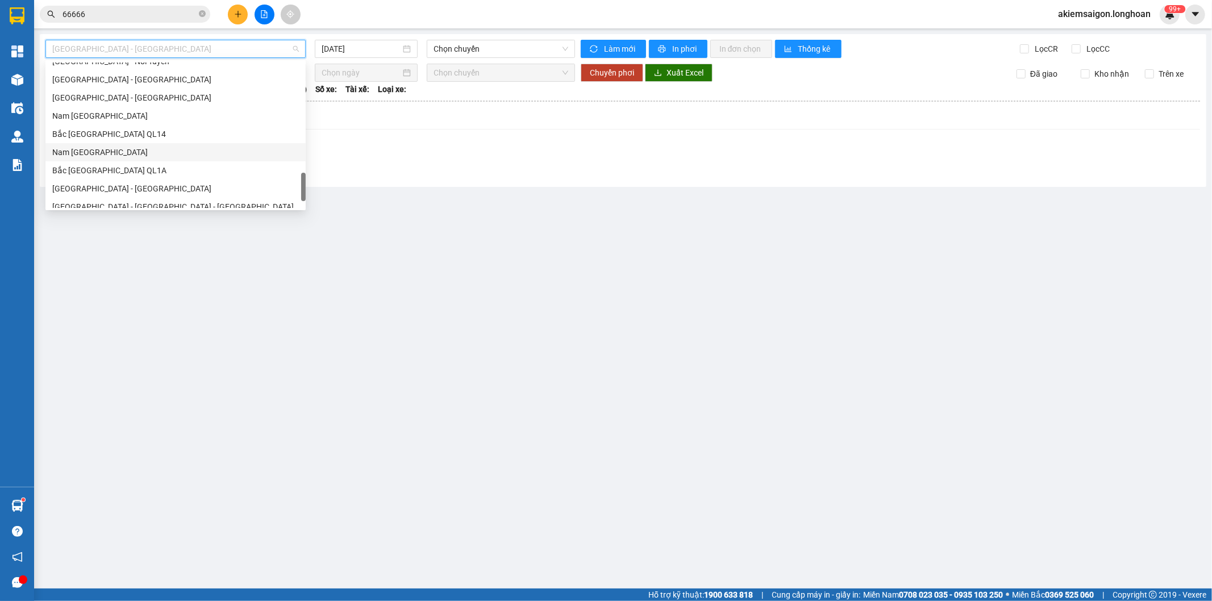
scroll to position [781, 0]
click at [103, 106] on div "Nam [GEOGRAPHIC_DATA]" at bounding box center [175, 108] width 247 height 12
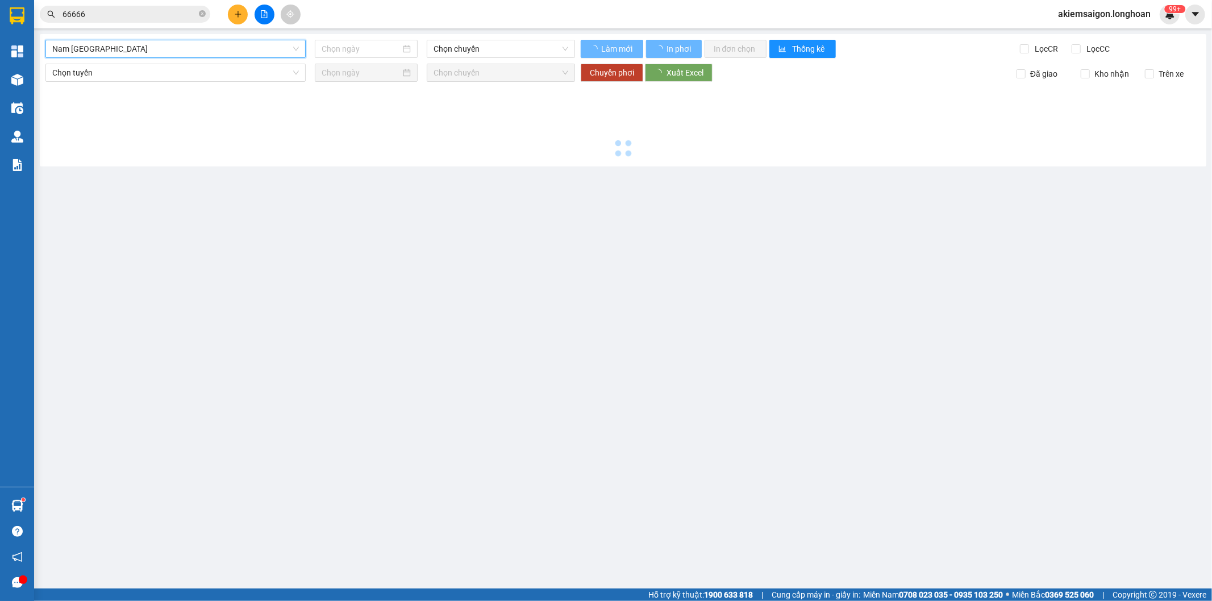
type input "[DATE]"
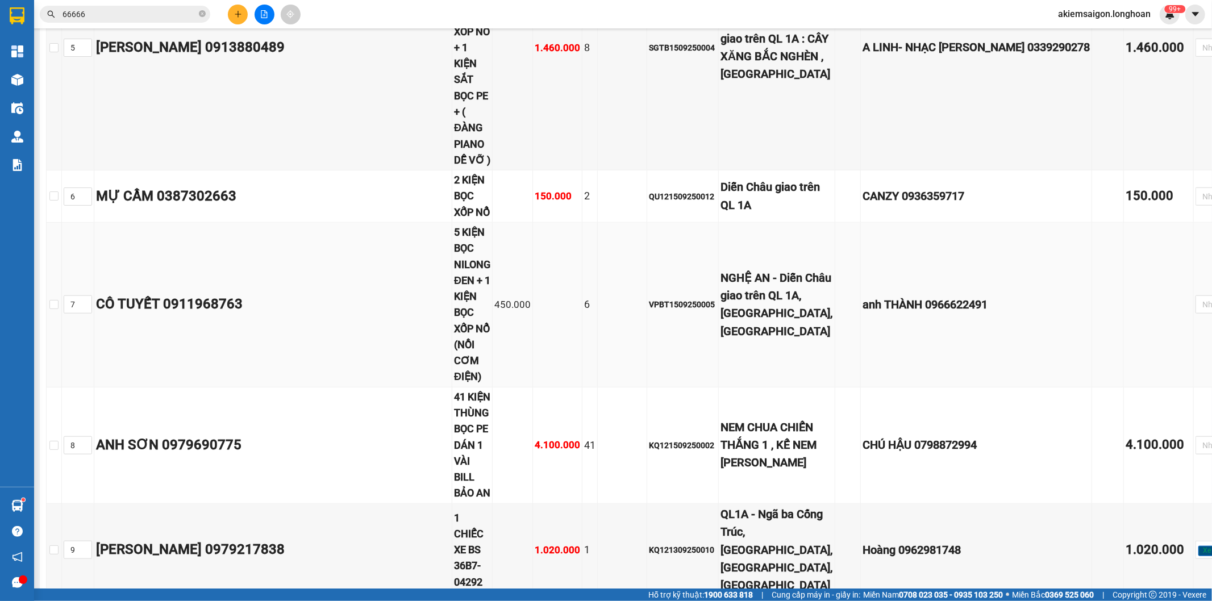
scroll to position [1367, 0]
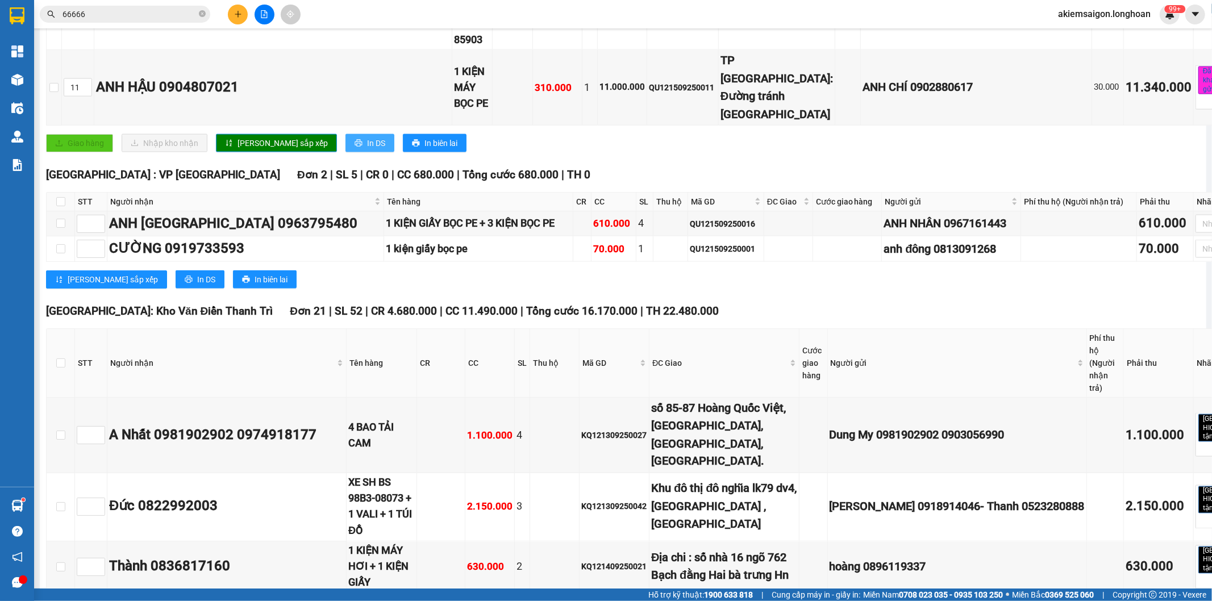
click at [354, 147] on icon "printer" at bounding box center [358, 143] width 8 height 8
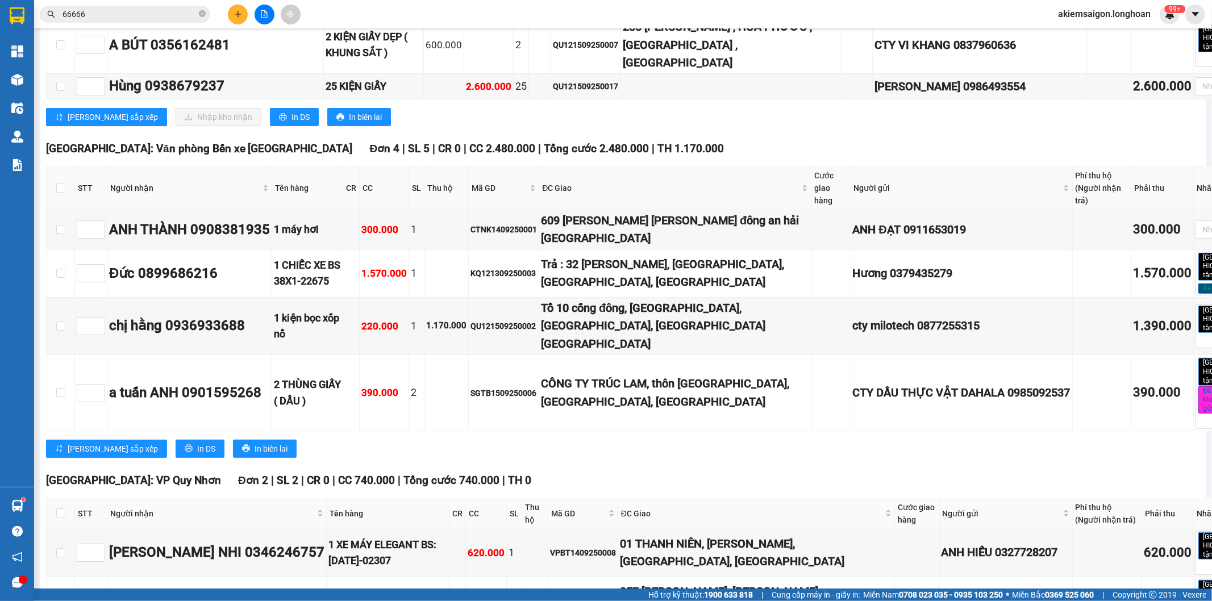
scroll to position [4102, 0]
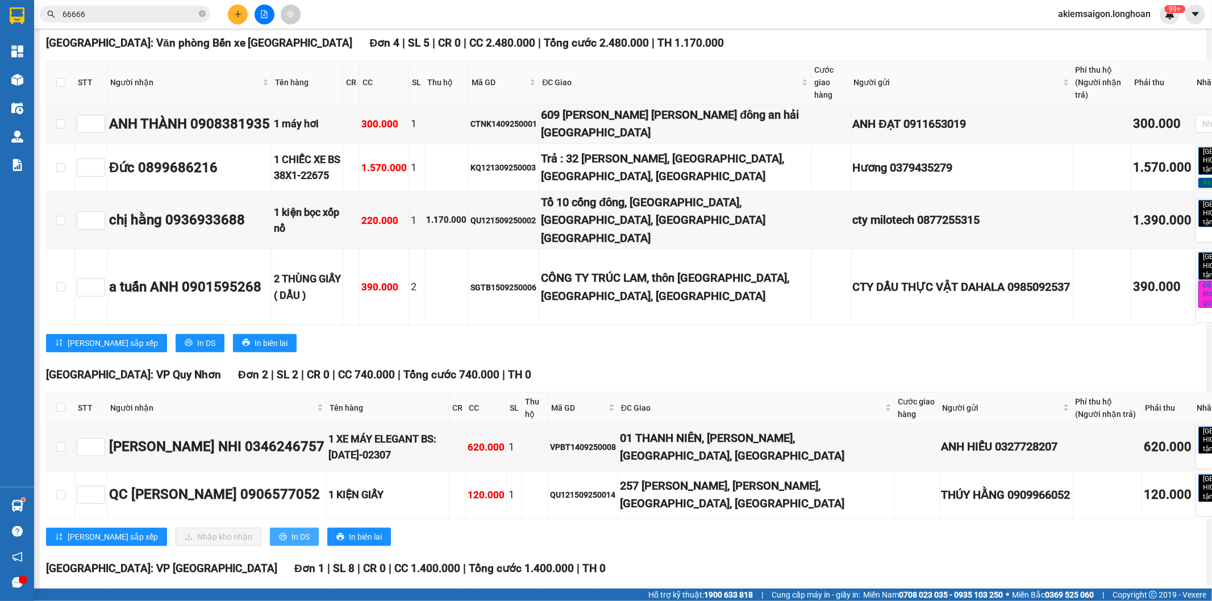
click at [291, 531] on span "In DS" at bounding box center [300, 537] width 18 height 12
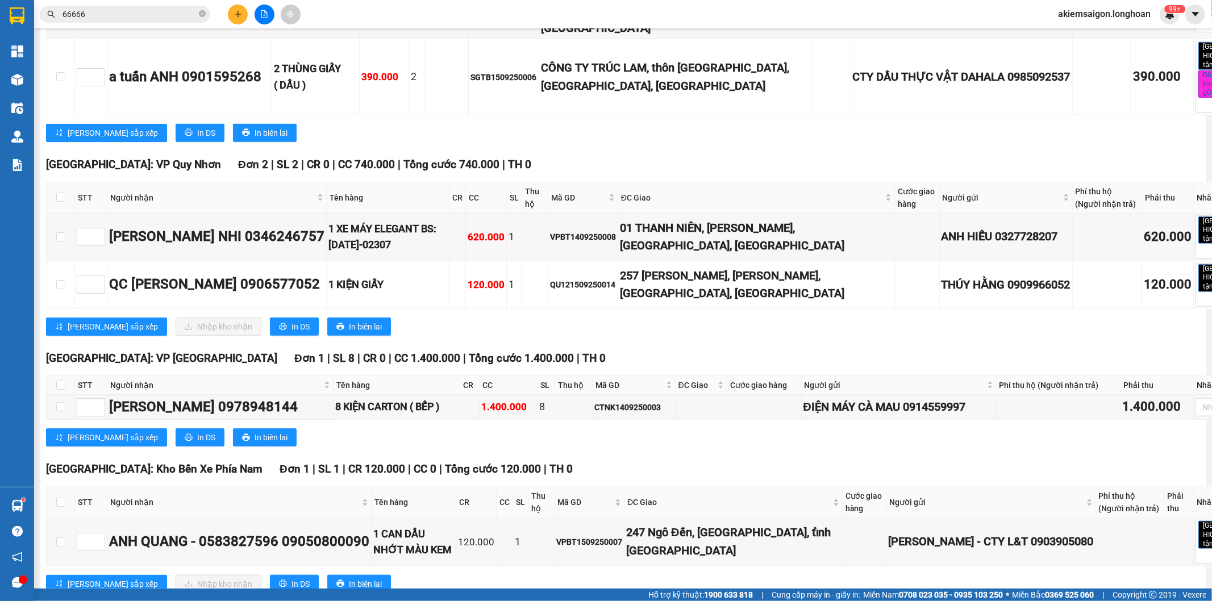
scroll to position [4418, 0]
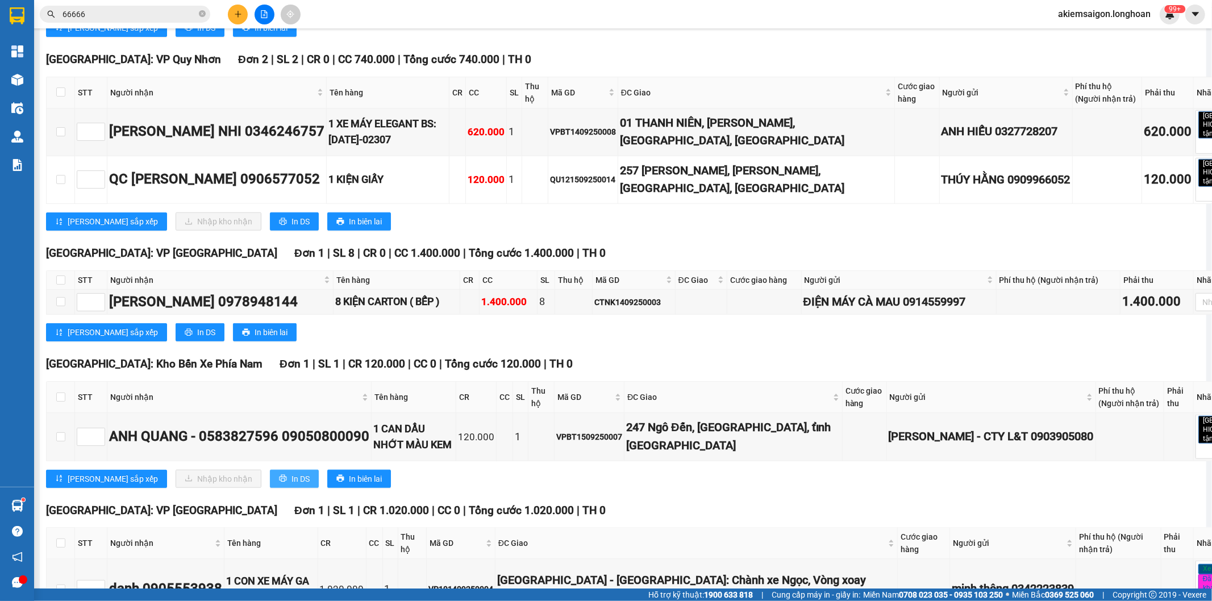
click at [291, 473] on span "In DS" at bounding box center [300, 479] width 18 height 12
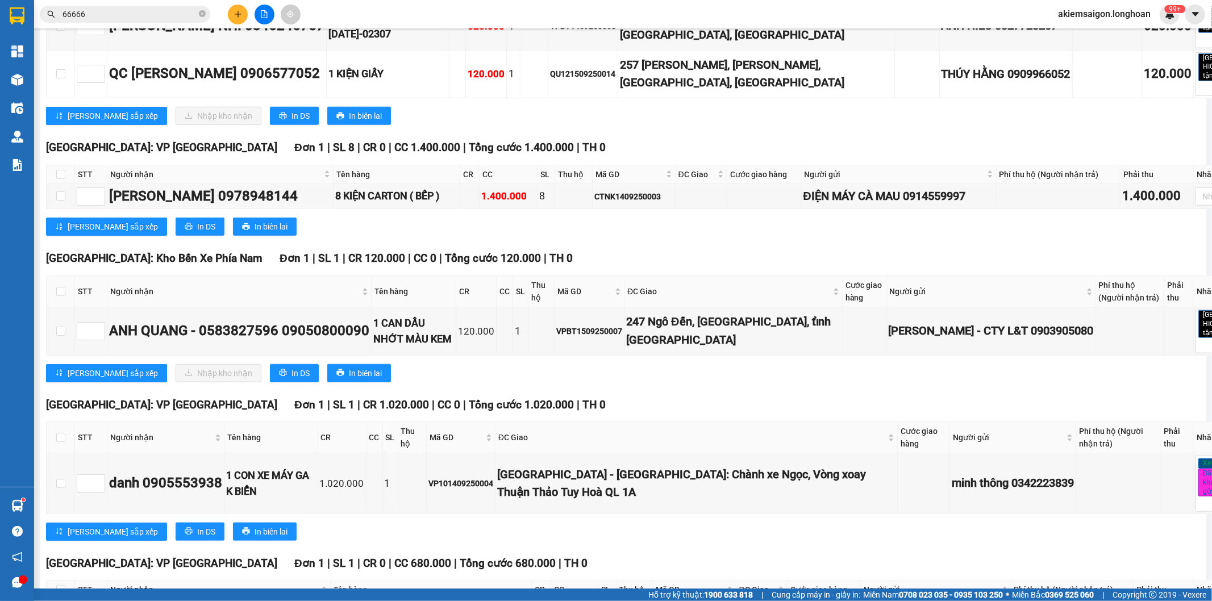
scroll to position [4628, 0]
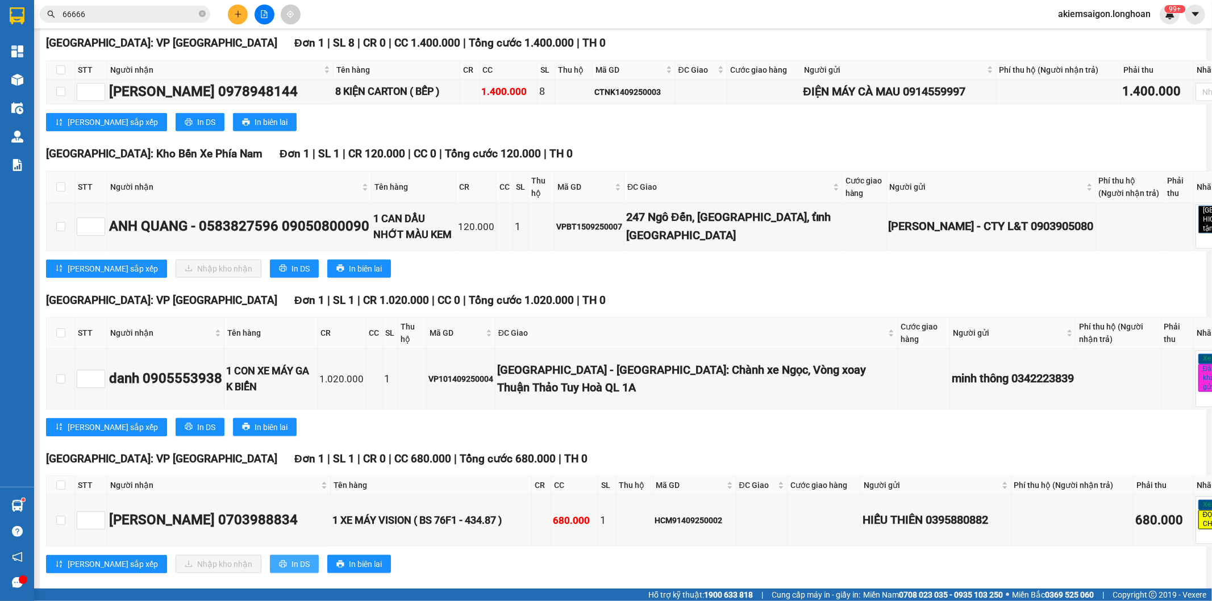
click at [270, 555] on button "In DS" at bounding box center [294, 564] width 49 height 18
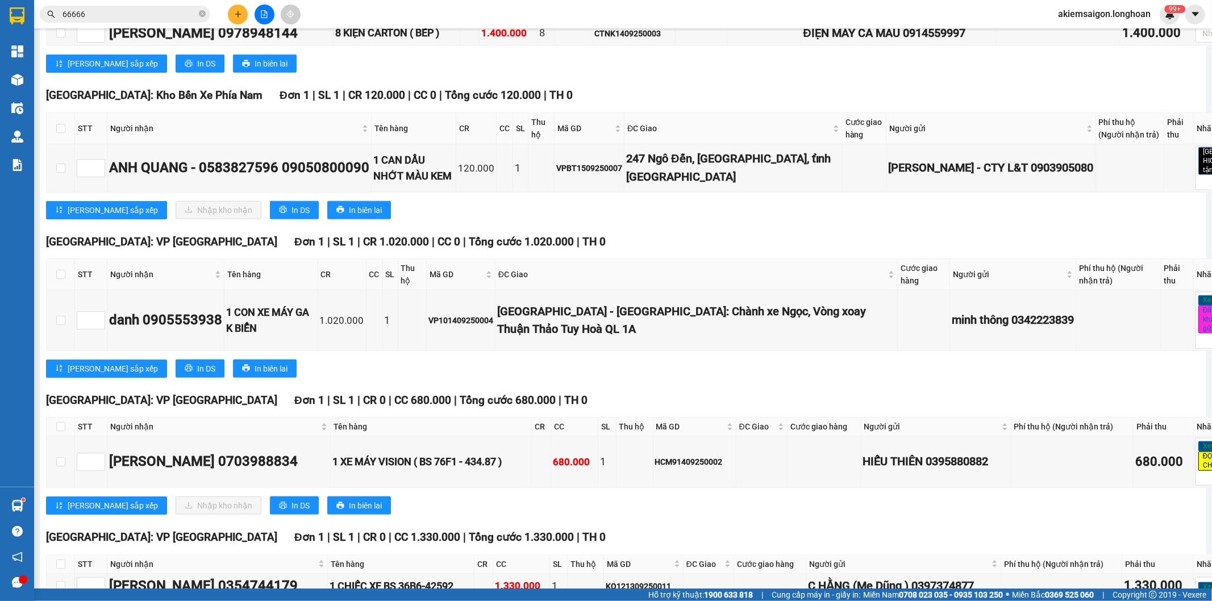
scroll to position [4581, 0]
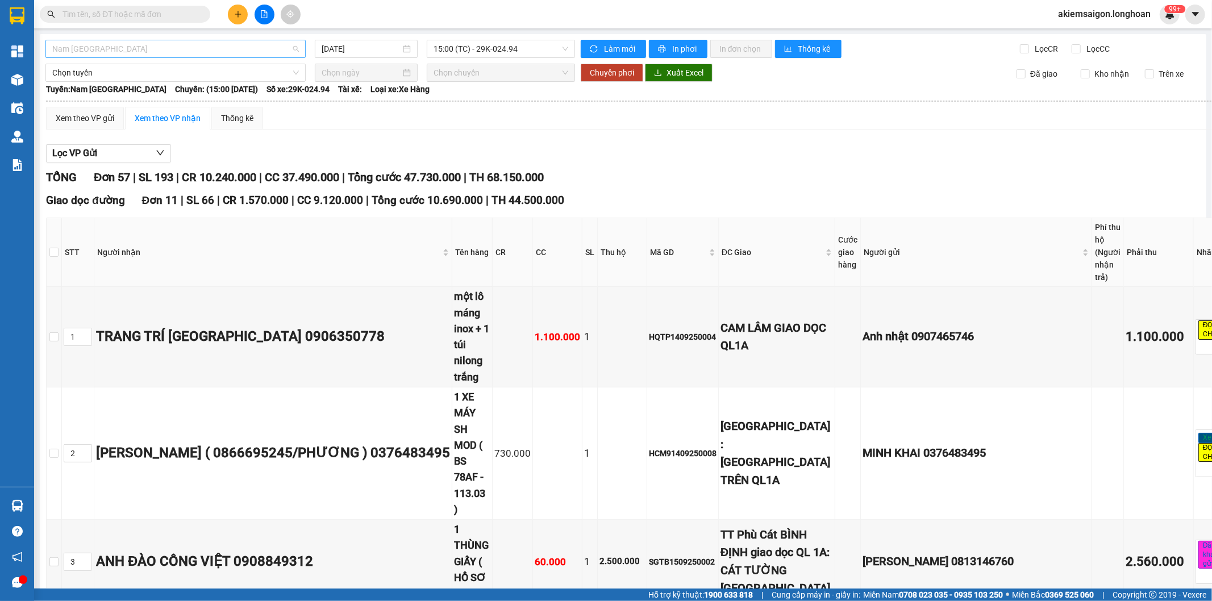
click at [201, 52] on span "Nam [GEOGRAPHIC_DATA]" at bounding box center [175, 48] width 247 height 17
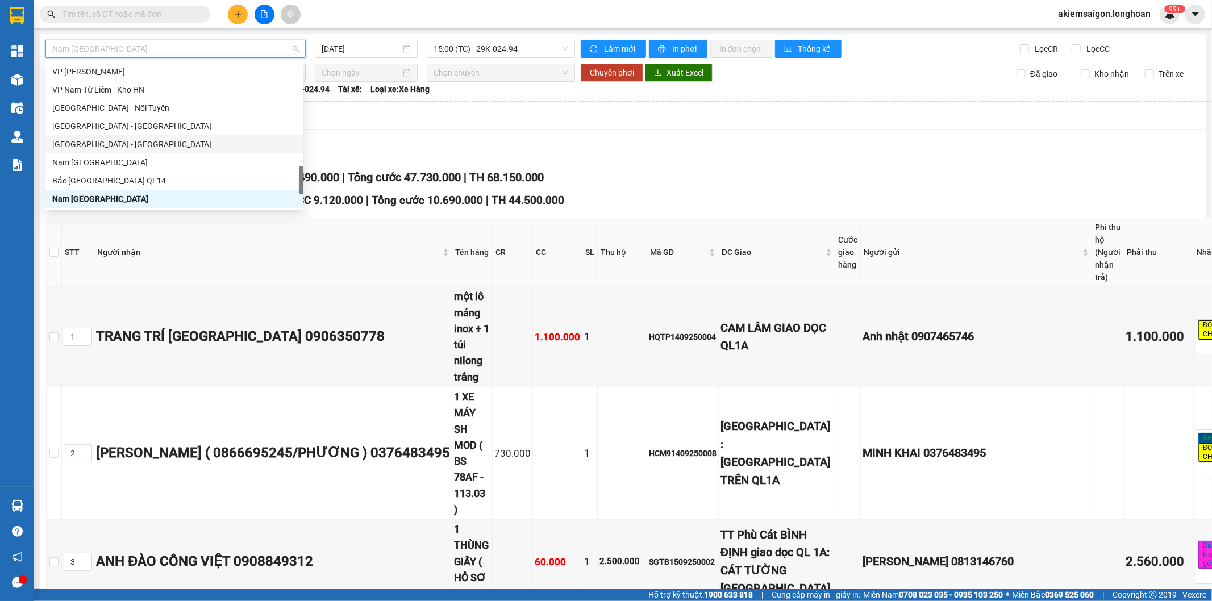
click at [771, 176] on div "TỔNG Đơn 57 | SL 193 | CR 10.240.000 | CC 37.490.000 | Tổng cước 47.730.000 | T…" at bounding box center [654, 178] width 1216 height 18
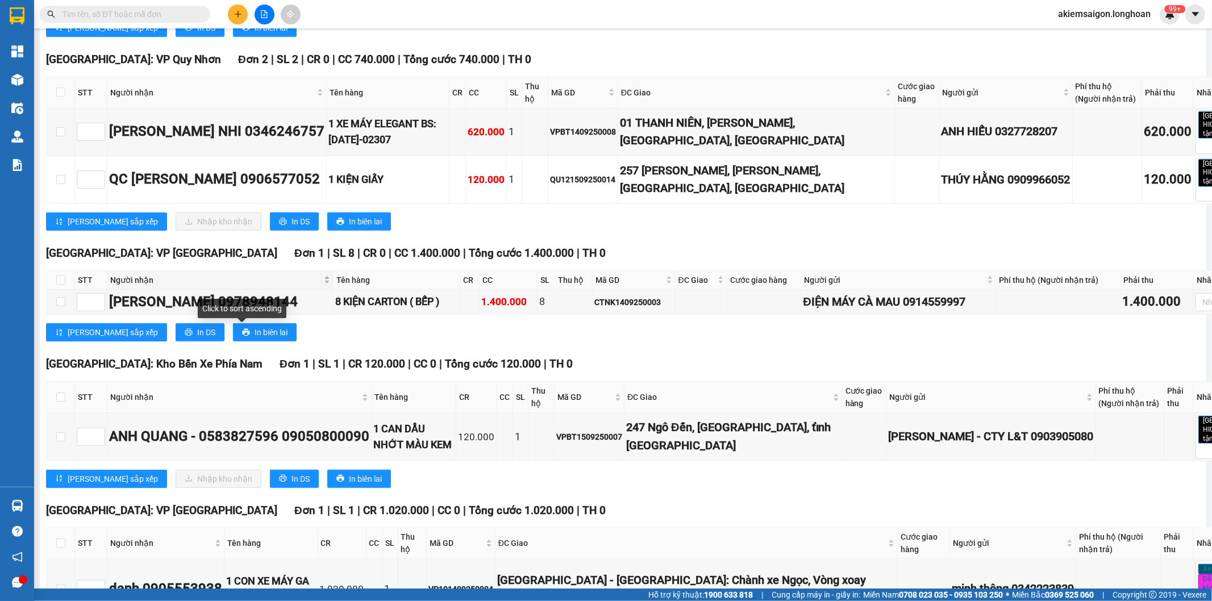
scroll to position [4523, 0]
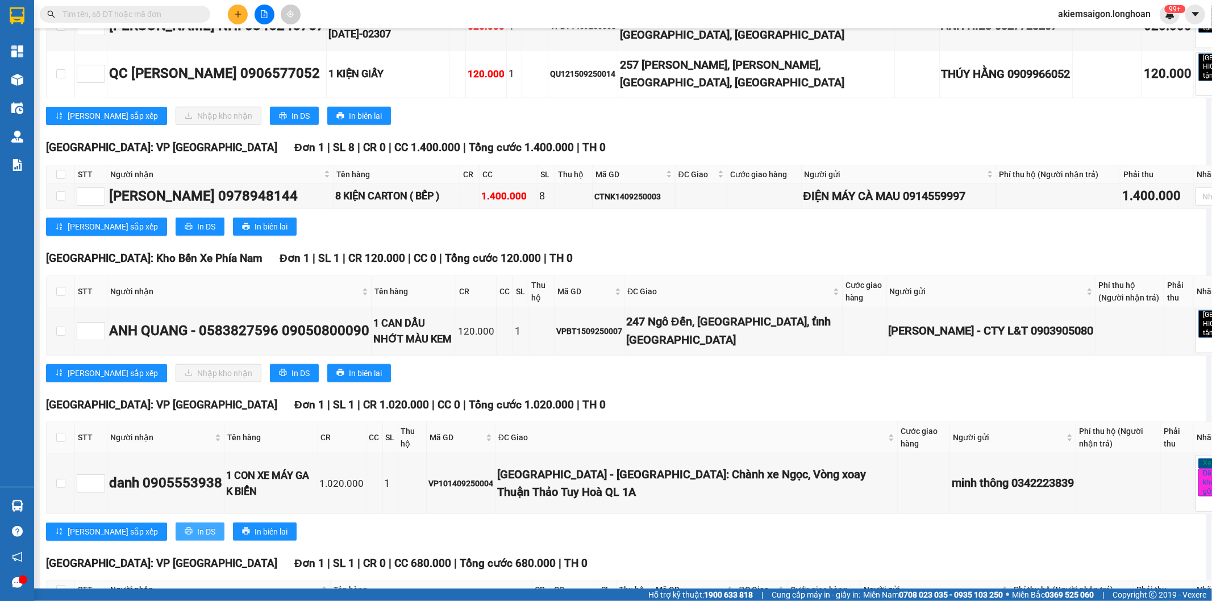
click at [197, 525] on span "In DS" at bounding box center [206, 531] width 18 height 12
click at [608, 466] on div "[GEOGRAPHIC_DATA] - [GEOGRAPHIC_DATA]: Chành xe Ngọc, Vòng xoay Thuận Thảo Tuy …" at bounding box center [696, 484] width 398 height 36
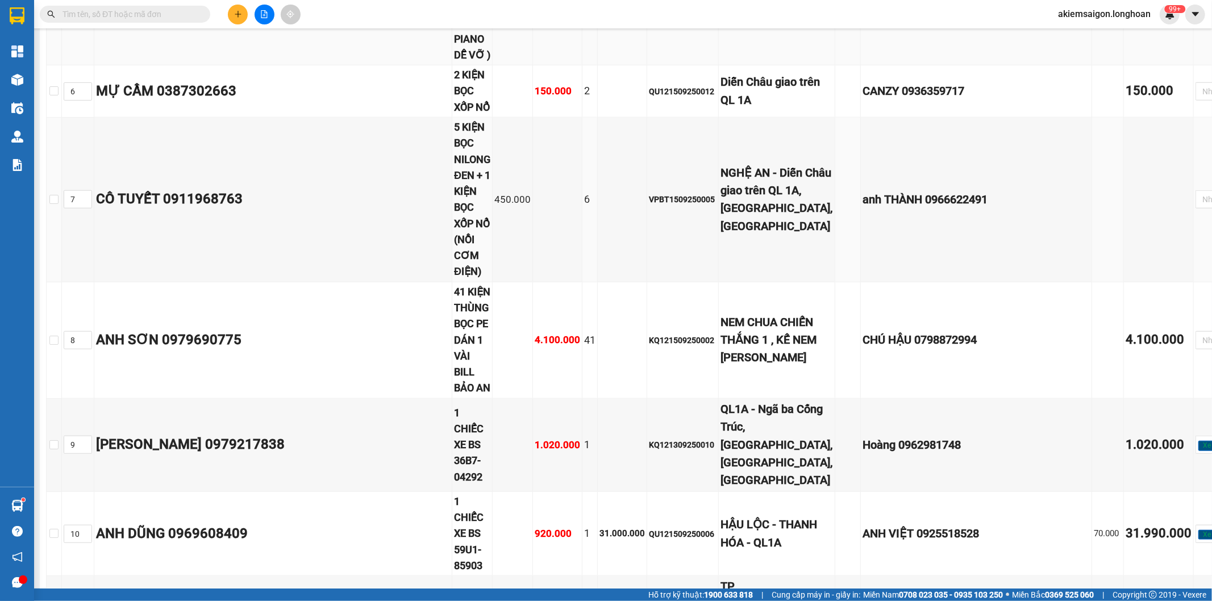
scroll to position [421, 0]
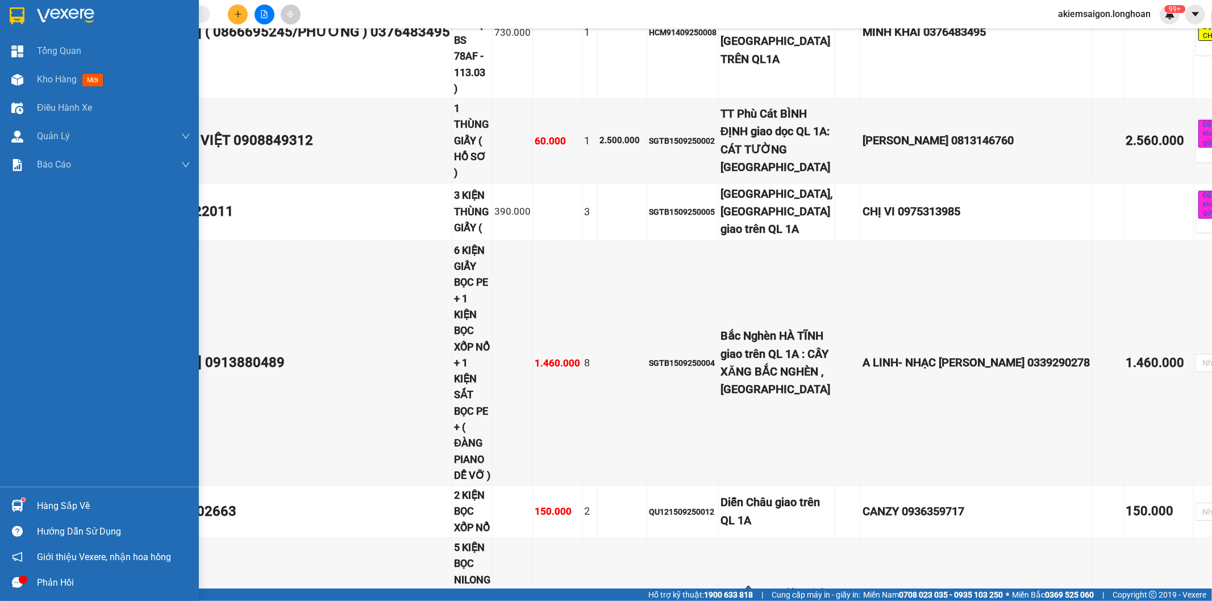
click at [16, 16] on img at bounding box center [17, 15] width 15 height 17
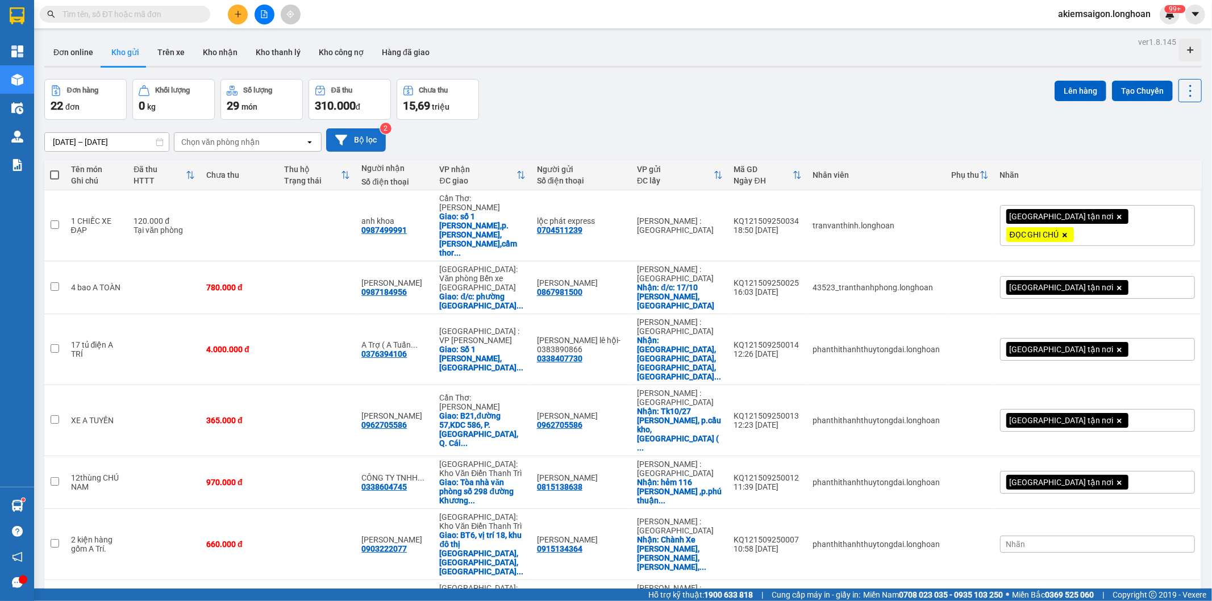
click at [364, 141] on button "Bộ lọc" at bounding box center [356, 139] width 60 height 23
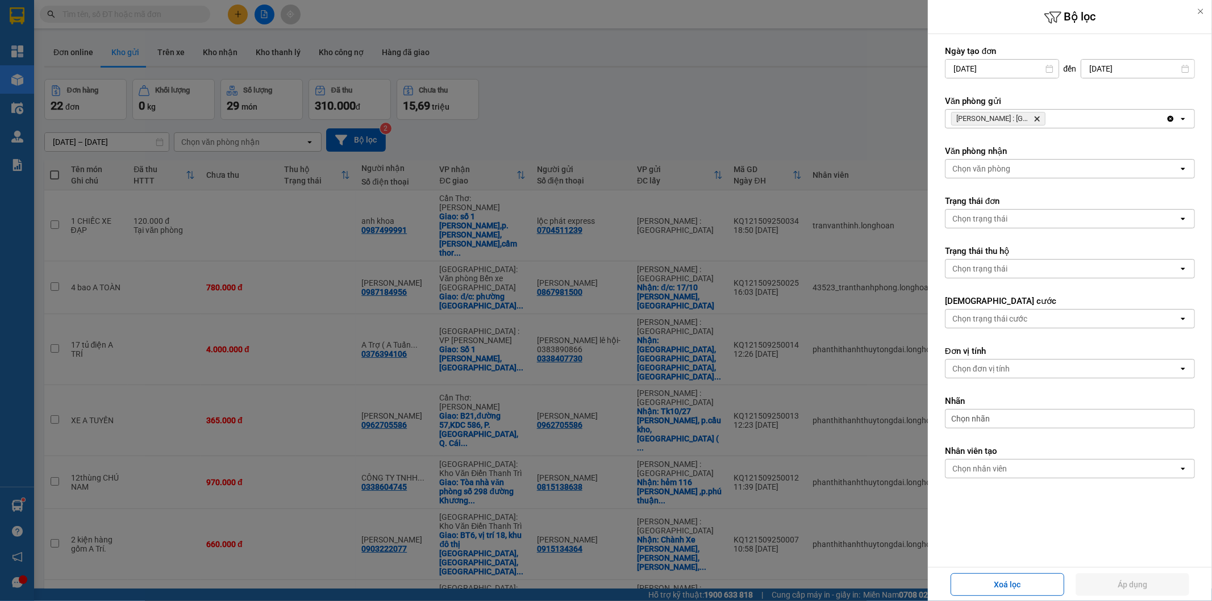
click at [1095, 115] on div "[PERSON_NAME] : Kho [GEOGRAPHIC_DATA]" at bounding box center [1055, 119] width 220 height 18
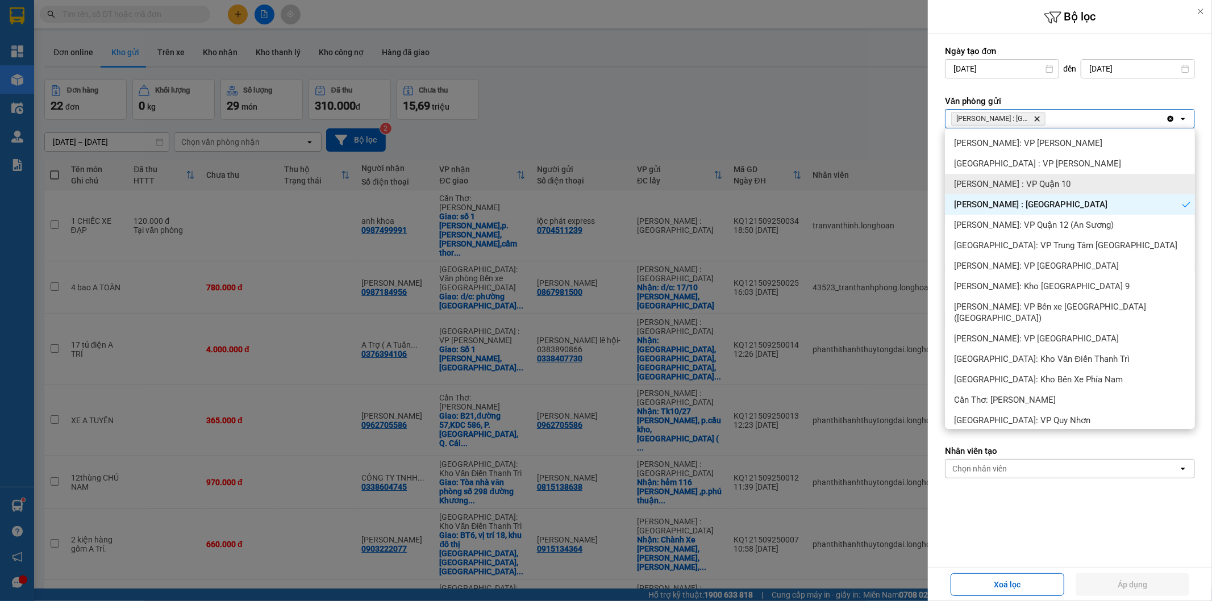
click at [1063, 186] on div "[PERSON_NAME] : VP Quận 10" at bounding box center [1070, 184] width 250 height 20
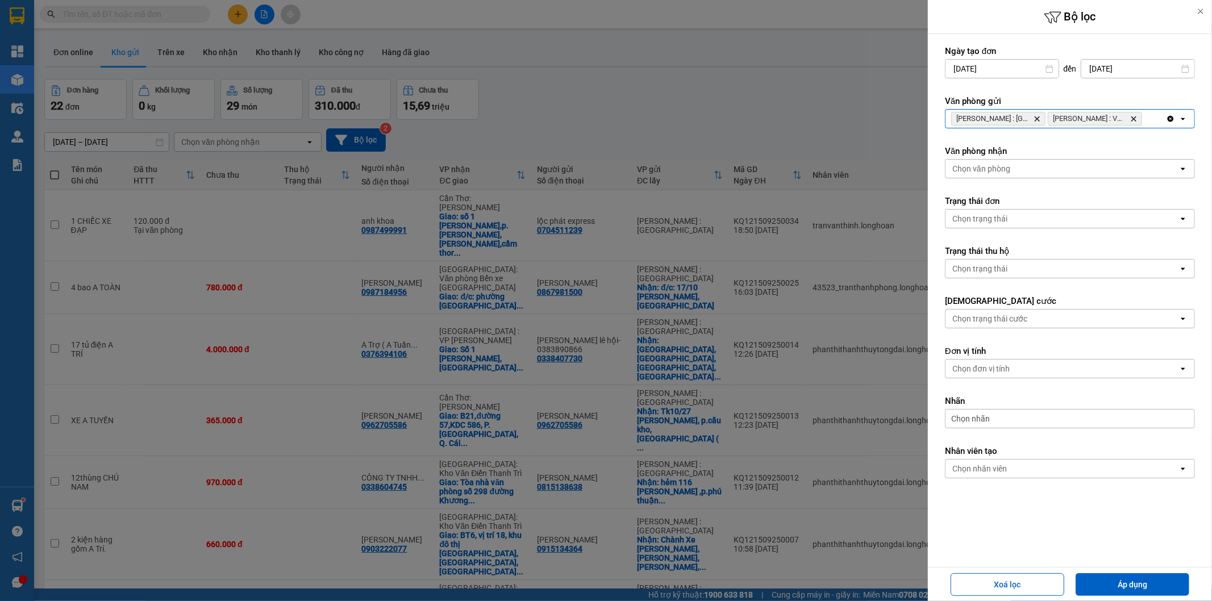
click at [1153, 110] on div "[PERSON_NAME] : [GEOGRAPHIC_DATA] : VP Quận 10 [GEOGRAPHIC_DATA]" at bounding box center [1055, 119] width 220 height 18
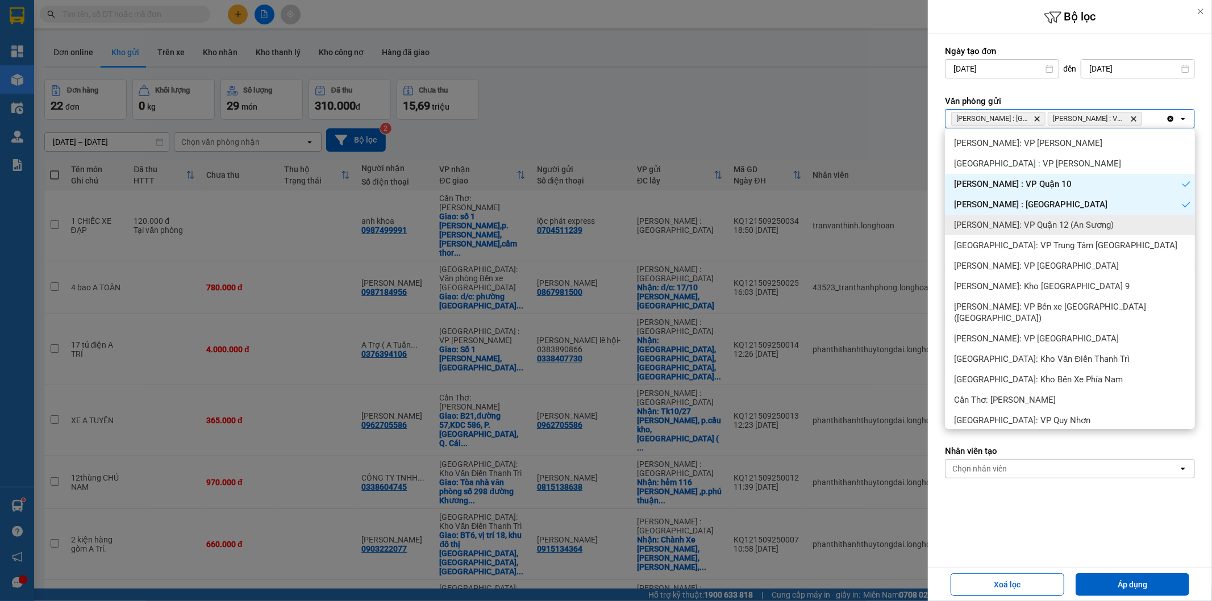
click at [1065, 223] on span "[PERSON_NAME]: VP Quận 12 (An Sương)" at bounding box center [1034, 224] width 160 height 11
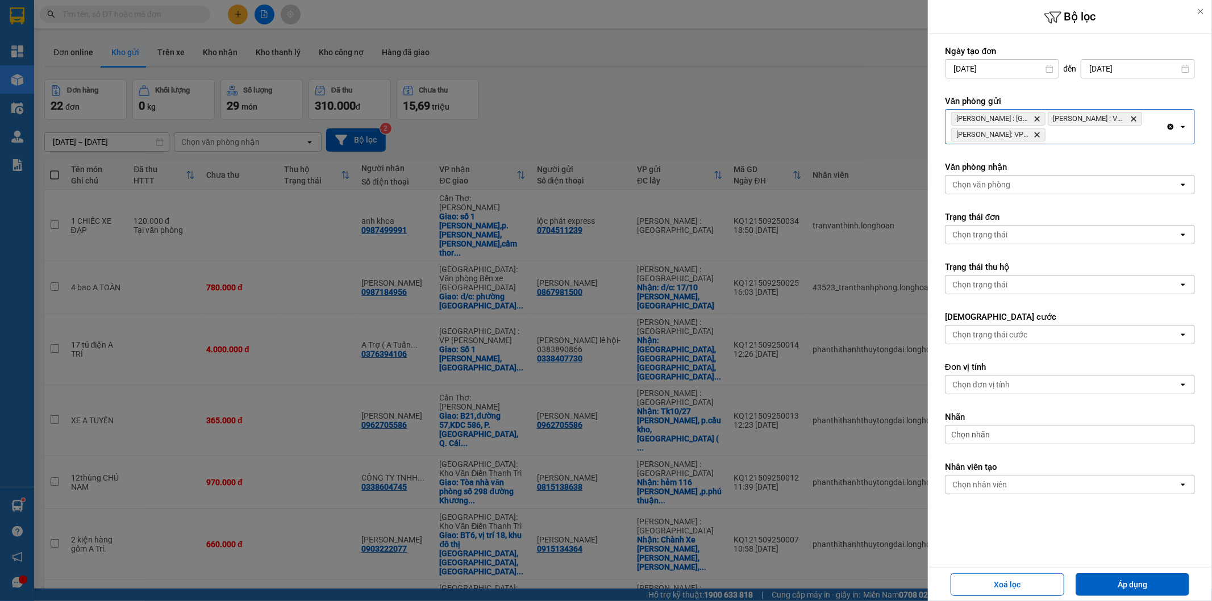
click at [1105, 136] on div "[PERSON_NAME] : [GEOGRAPHIC_DATA] : VP [GEOGRAPHIC_DATA]: VP [GEOGRAPHIC_DATA] …" at bounding box center [1055, 127] width 220 height 34
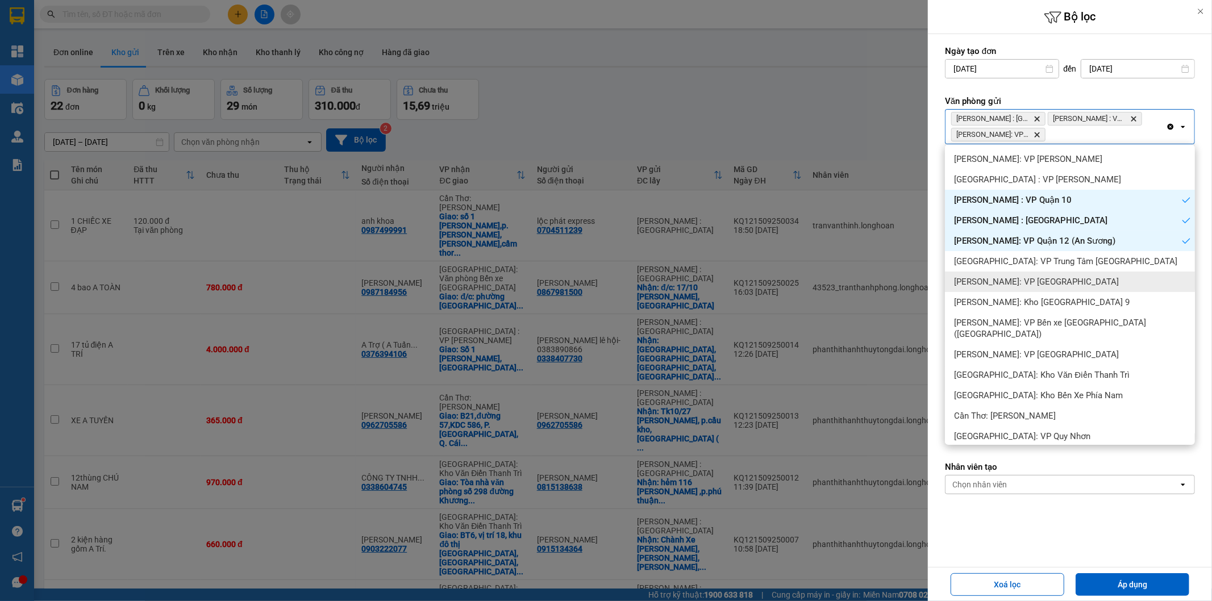
click at [1057, 281] on span "[PERSON_NAME]: VP [GEOGRAPHIC_DATA]" at bounding box center [1036, 281] width 165 height 11
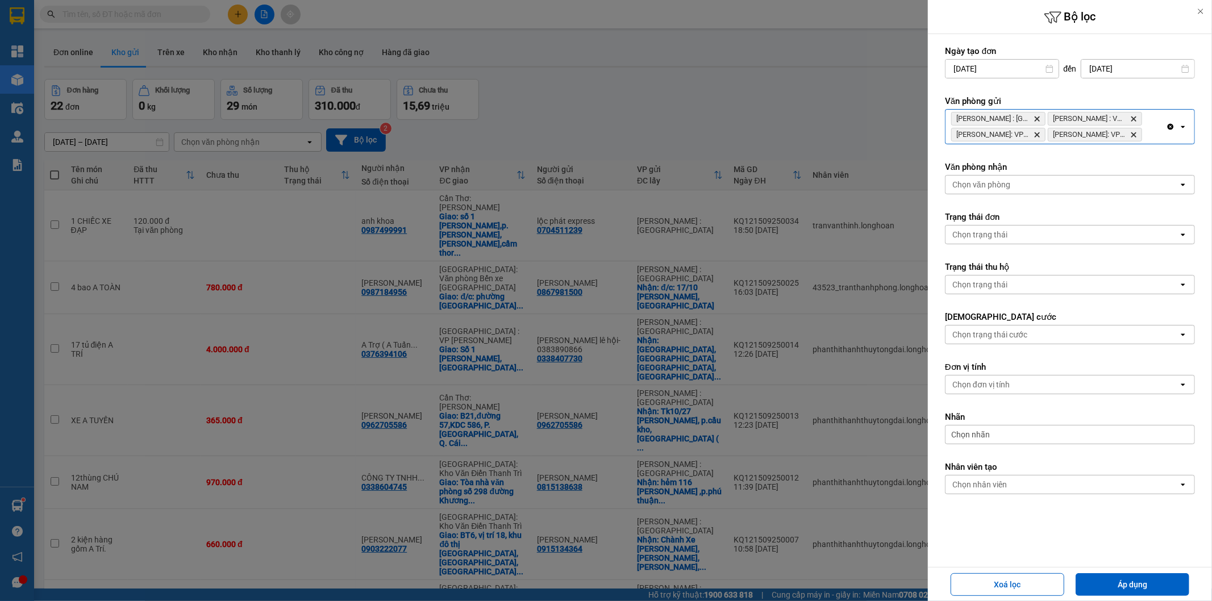
click at [1155, 128] on div "[PERSON_NAME] : [GEOGRAPHIC_DATA] : VP [GEOGRAPHIC_DATA]: VP Quận 12 (An Sương)…" at bounding box center [1055, 127] width 220 height 34
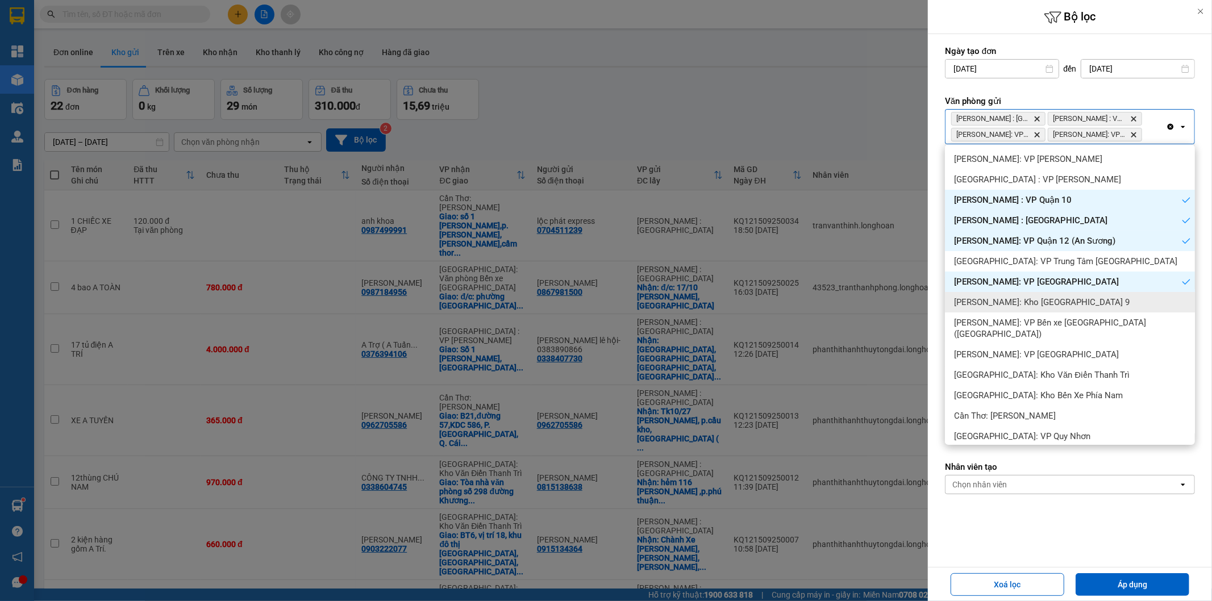
drag, startPoint x: 1081, startPoint y: 308, endPoint x: 1109, endPoint y: 208, distance: 103.9
click at [1081, 307] on div "[PERSON_NAME]: Kho [GEOGRAPHIC_DATA] 9" at bounding box center [1070, 302] width 250 height 20
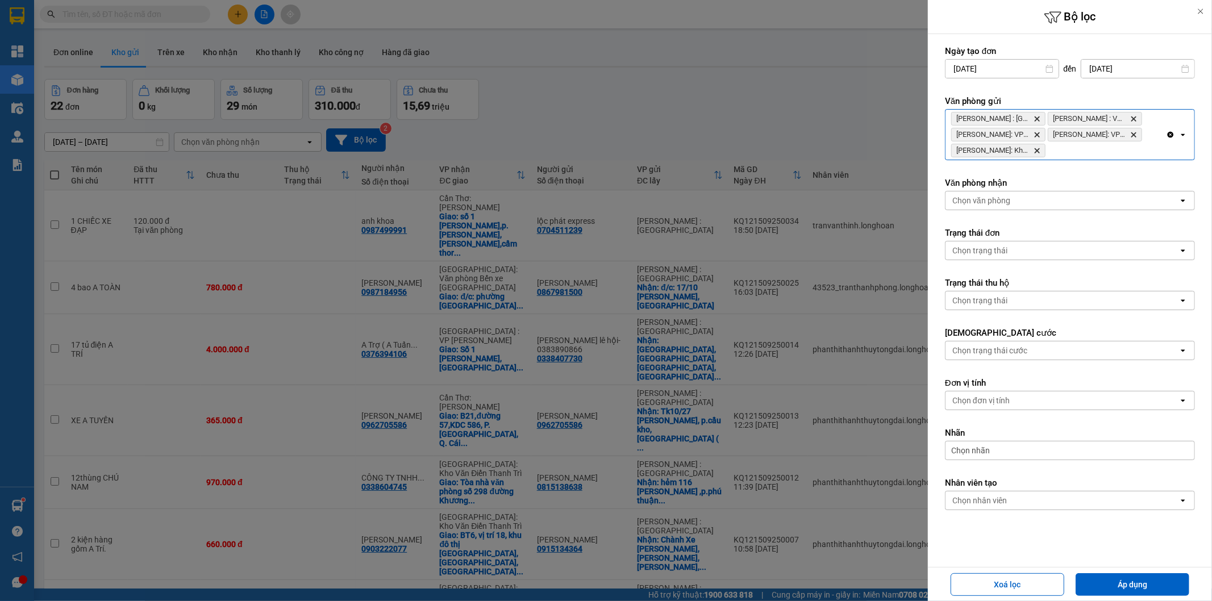
click at [1116, 155] on div "[PERSON_NAME] : [GEOGRAPHIC_DATA] : VP [GEOGRAPHIC_DATA]: VP Quận 12 (An Sương)…" at bounding box center [1055, 135] width 220 height 50
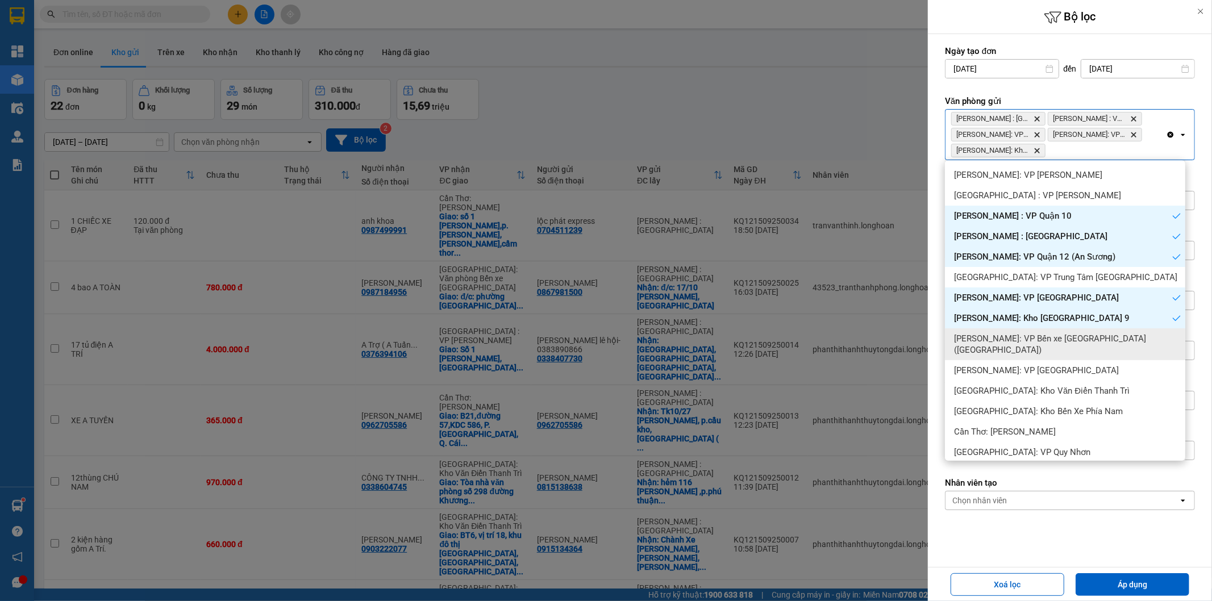
click at [1071, 339] on span "[PERSON_NAME]: VP Bến xe [GEOGRAPHIC_DATA] ([GEOGRAPHIC_DATA])" at bounding box center [1067, 344] width 227 height 23
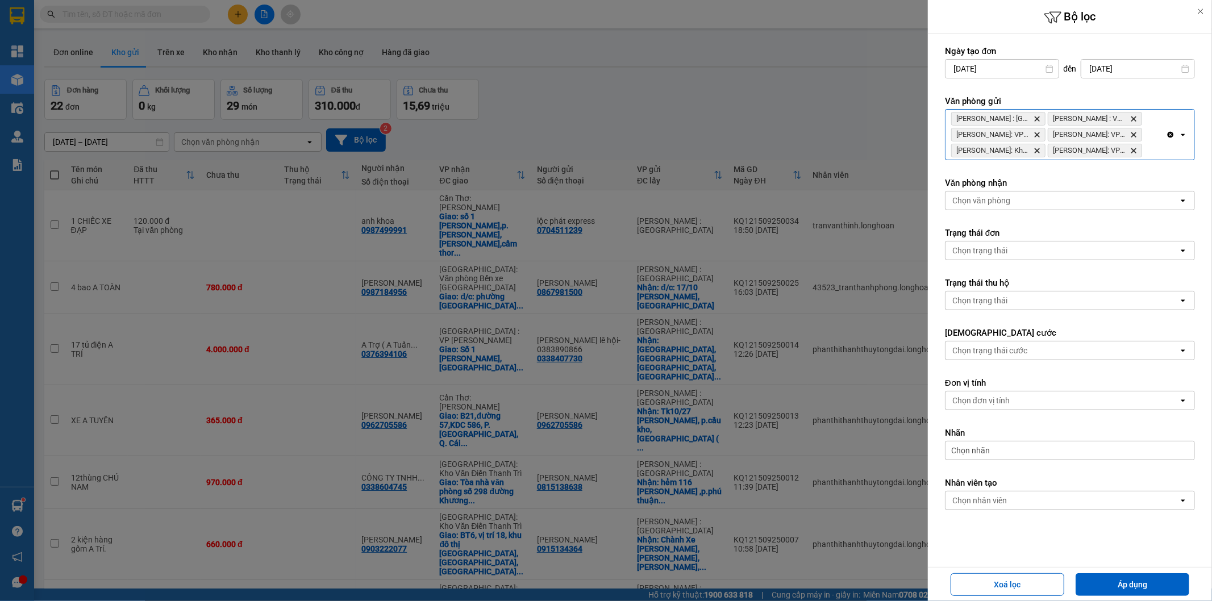
click at [1153, 154] on div "[PERSON_NAME] : [GEOGRAPHIC_DATA] : VP [GEOGRAPHIC_DATA]: VP Quận 12 (An Sương)…" at bounding box center [1055, 135] width 220 height 50
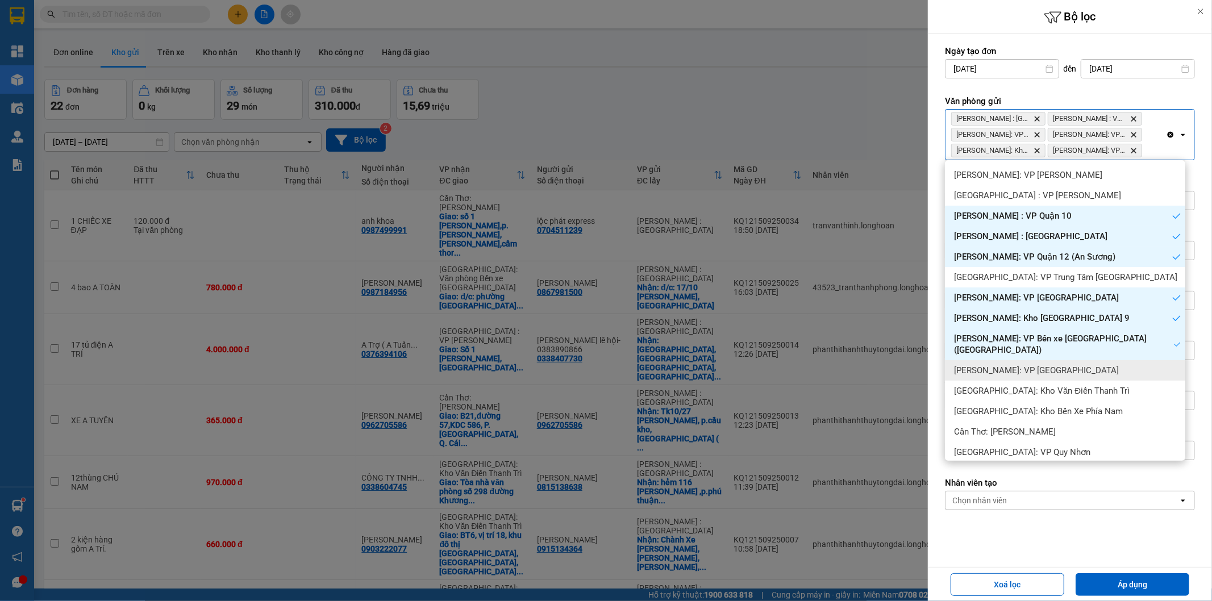
click at [1038, 365] on span "[PERSON_NAME]: VP [GEOGRAPHIC_DATA]" at bounding box center [1036, 370] width 165 height 11
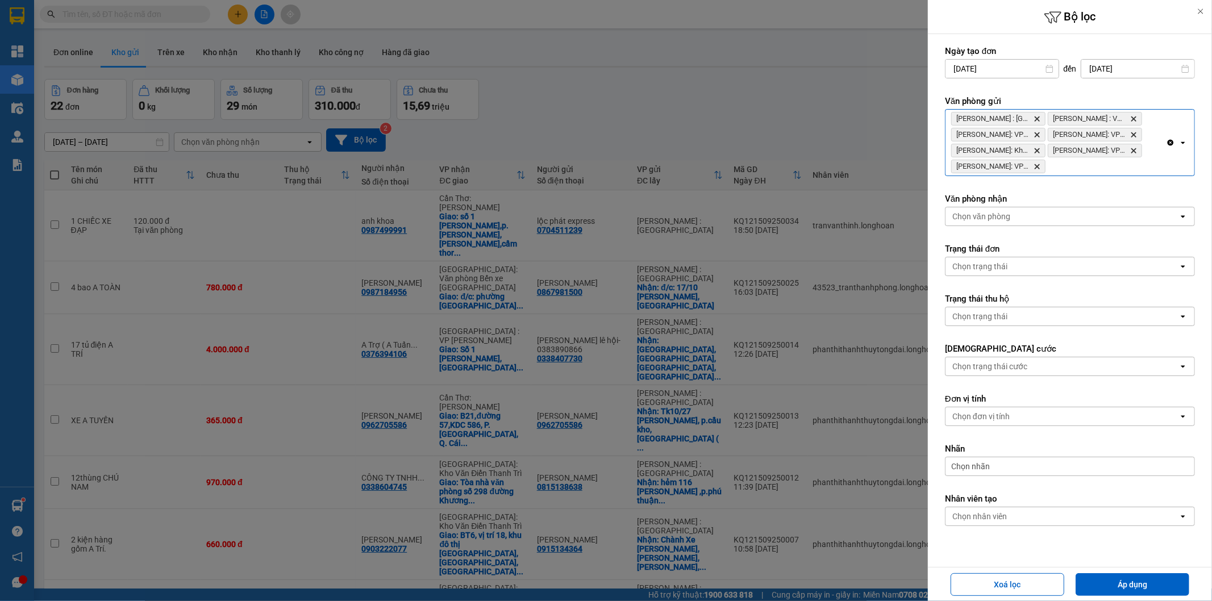
click at [1082, 172] on div "[PERSON_NAME] : [GEOGRAPHIC_DATA] : VP [GEOGRAPHIC_DATA]: VP Quận 12 (An Sương)…" at bounding box center [1055, 143] width 220 height 66
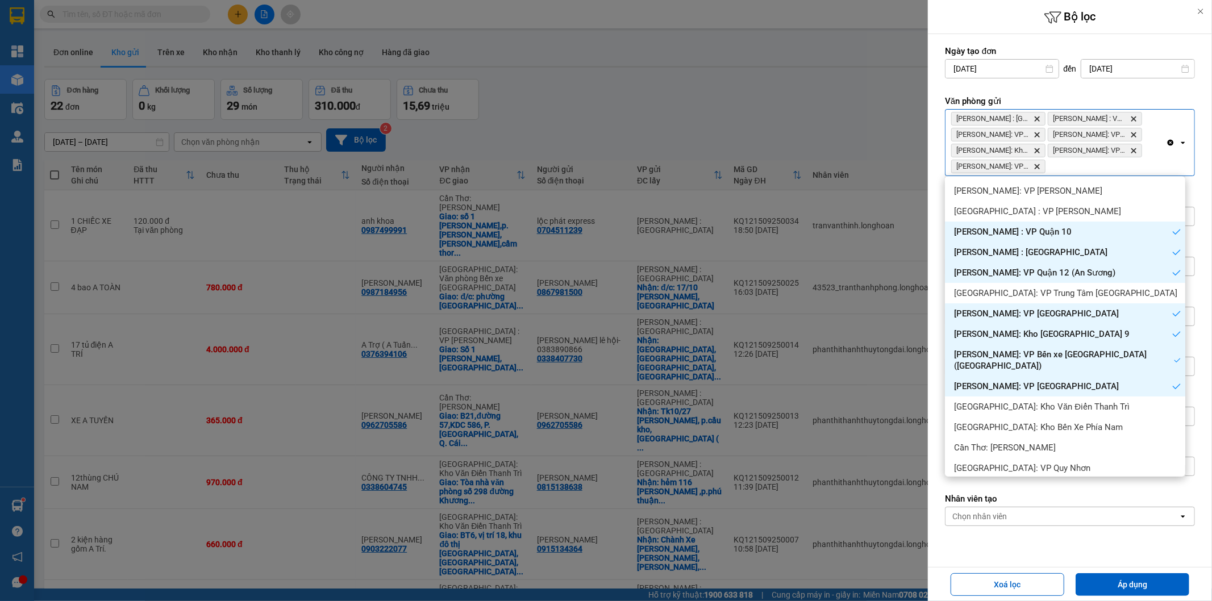
drag, startPoint x: 1128, startPoint y: 579, endPoint x: 837, endPoint y: 549, distance: 293.0
click at [1128, 579] on button "Áp dụng" at bounding box center [1132, 584] width 114 height 23
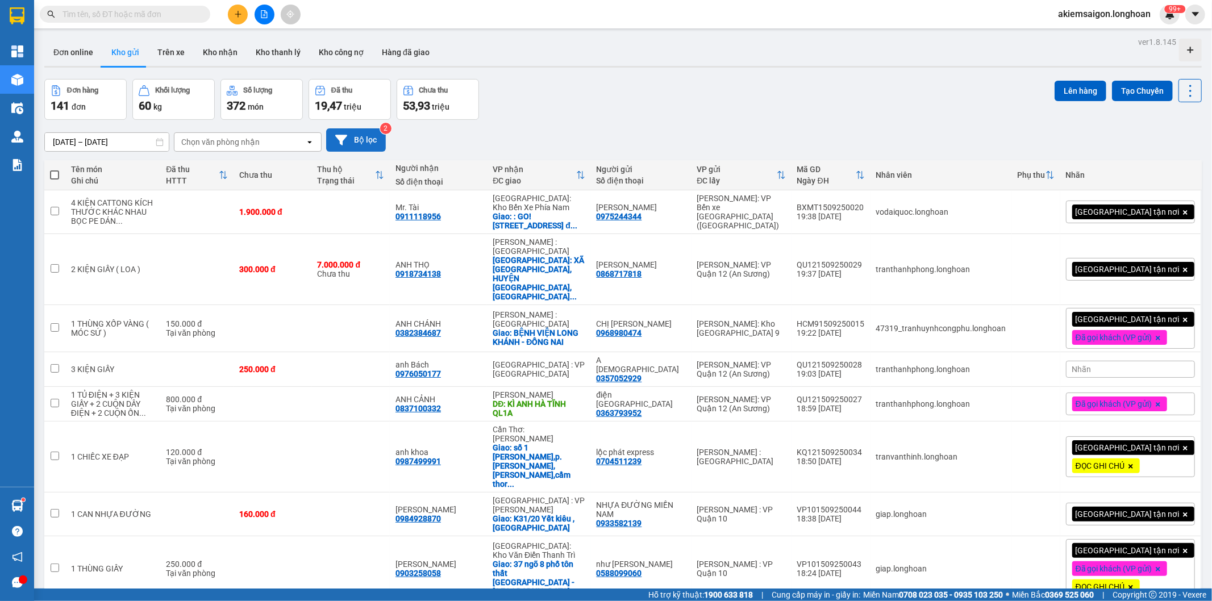
click at [358, 141] on button "Bộ lọc" at bounding box center [356, 139] width 60 height 23
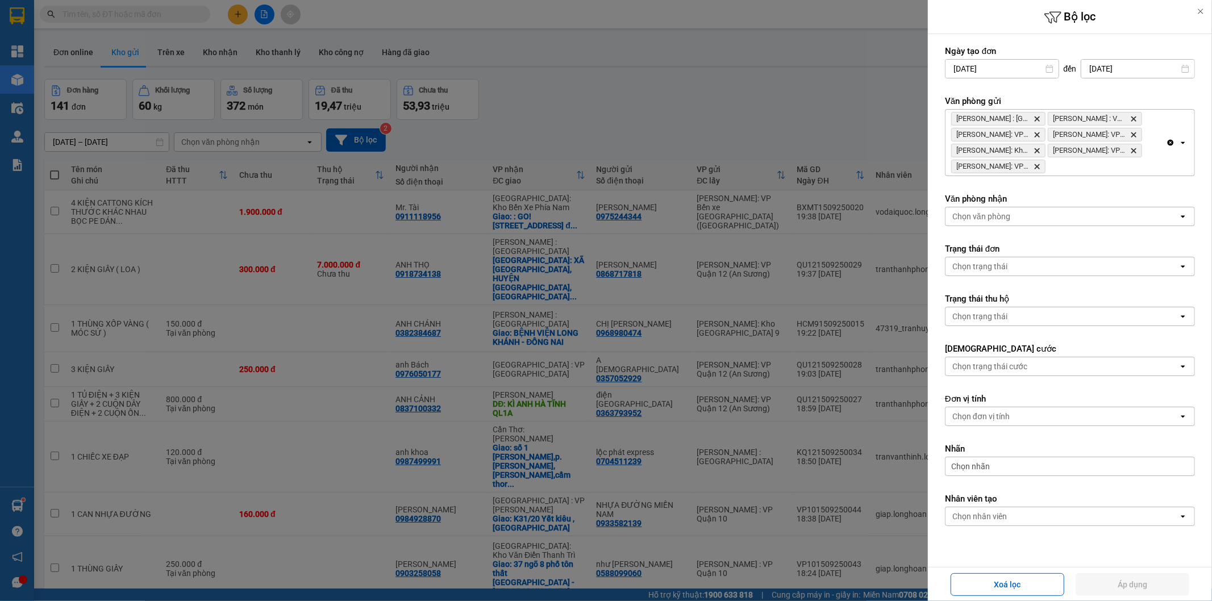
click at [1037, 115] on icon "Delete" at bounding box center [1036, 118] width 7 height 7
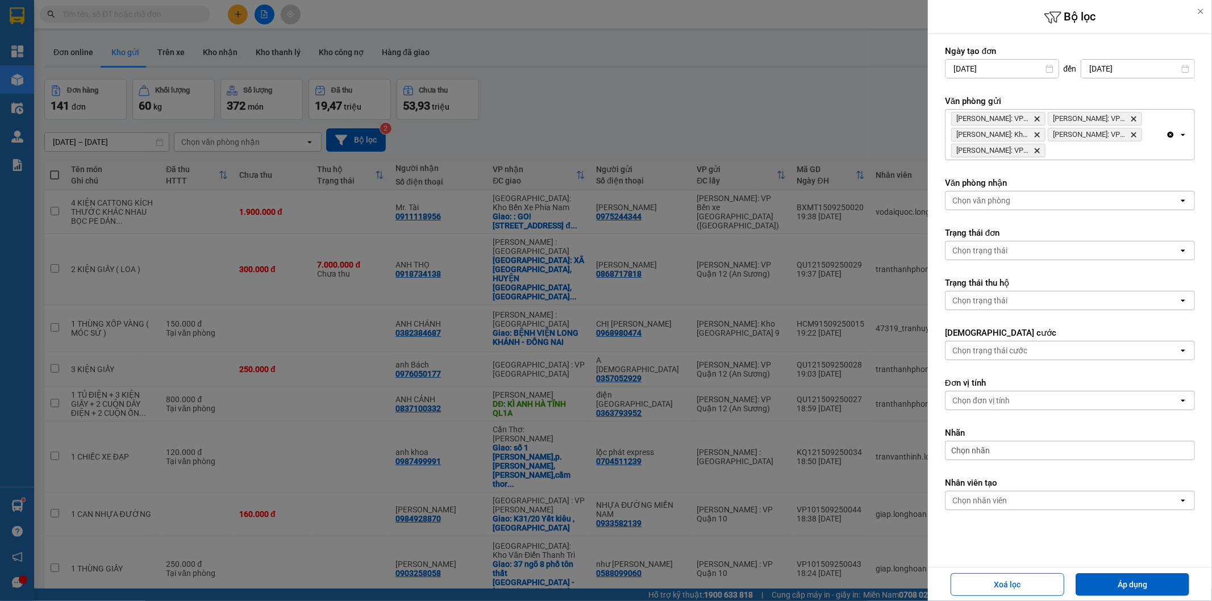
click at [1036, 118] on icon "Delete" at bounding box center [1036, 118] width 7 height 7
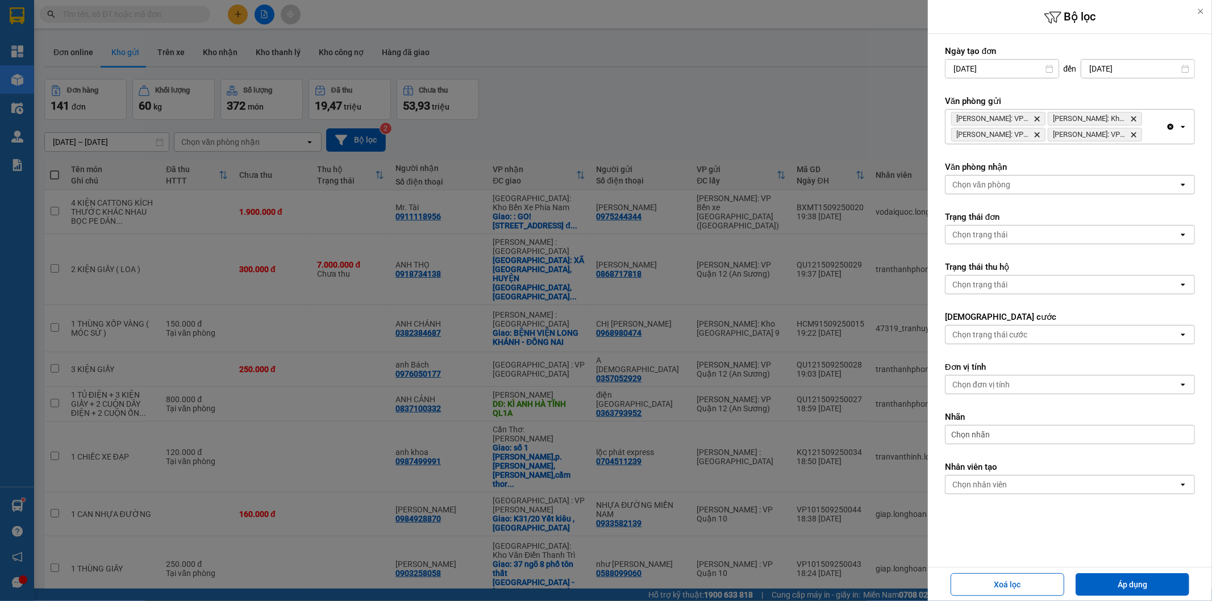
click at [1036, 118] on icon "Hồ Chí Minh: VP Quận Tân Phú, close by backspace" at bounding box center [1036, 118] width 5 height 5
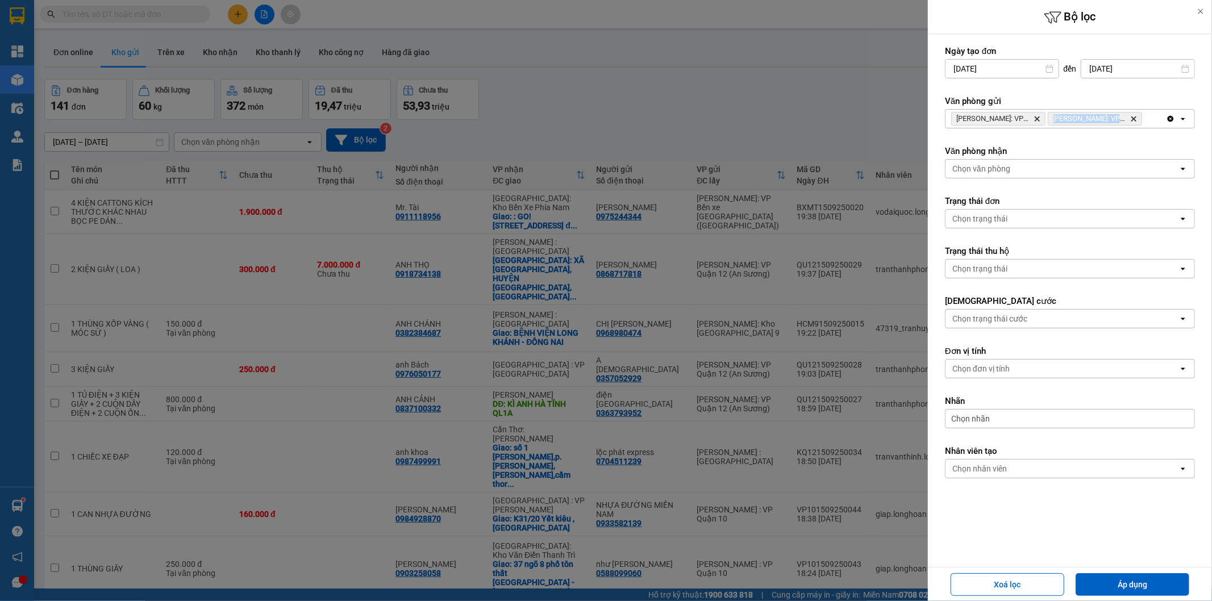
click at [1036, 118] on icon "Hồ Chí Minh: VP Bến xe Miền Tây (Quận Bình Tân), close by backspace" at bounding box center [1036, 118] width 5 height 5
click at [1036, 118] on div "Chọn văn phòng" at bounding box center [1061, 119] width 233 height 18
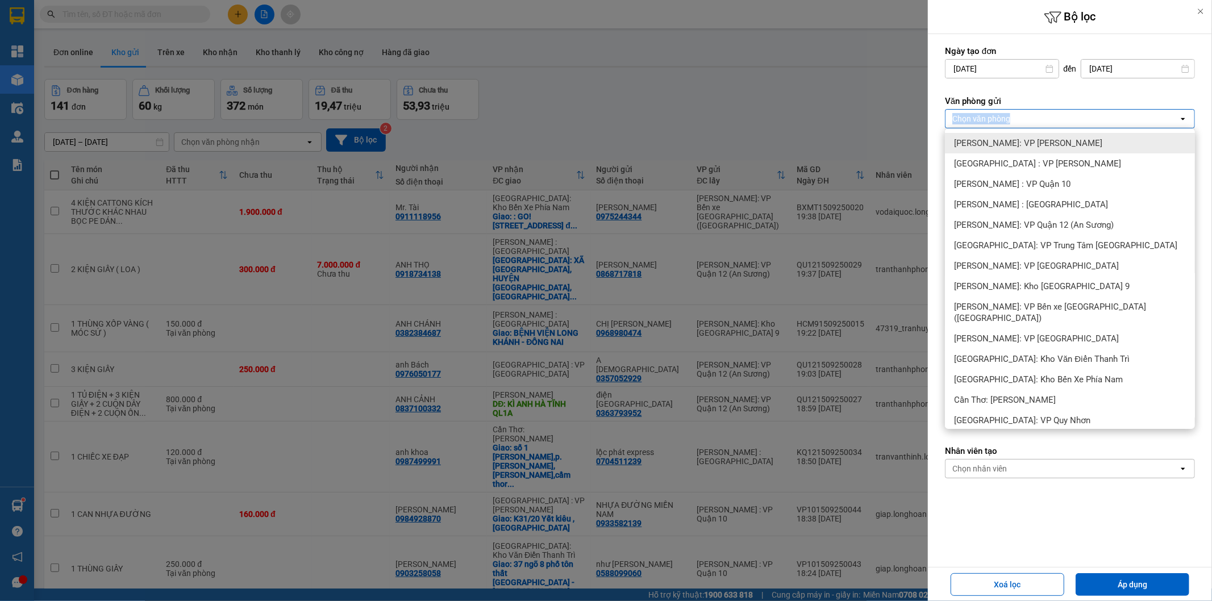
click at [1036, 118] on div "Chọn văn phòng" at bounding box center [1061, 119] width 233 height 18
click at [1064, 208] on div "[PERSON_NAME] : [GEOGRAPHIC_DATA]" at bounding box center [1070, 204] width 250 height 20
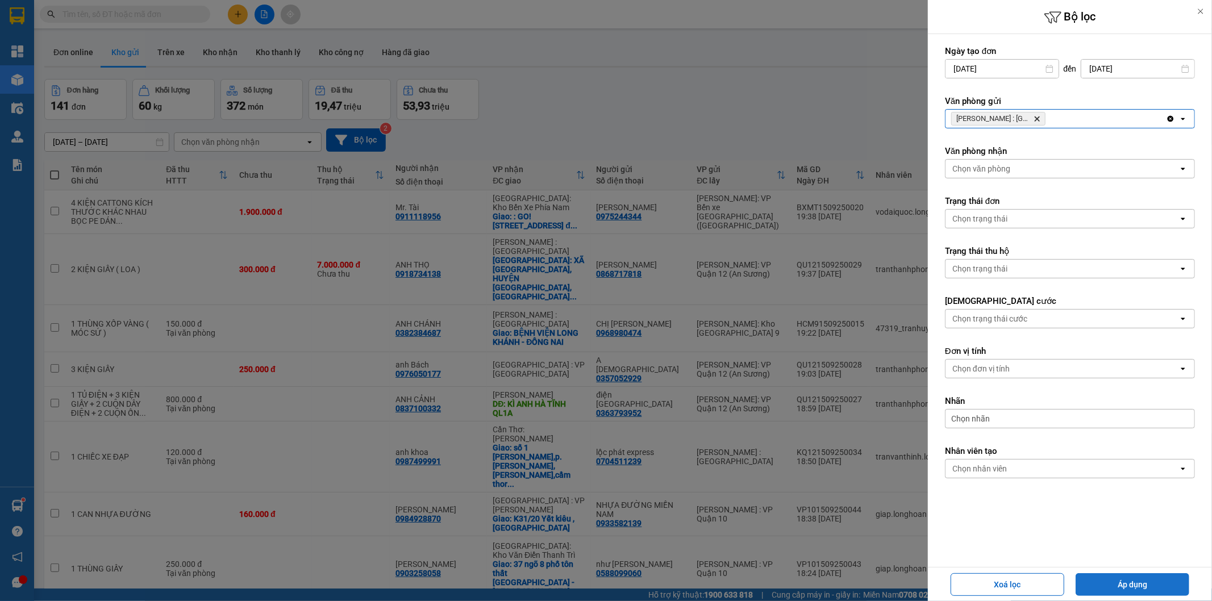
click at [1124, 581] on button "Áp dụng" at bounding box center [1132, 584] width 114 height 23
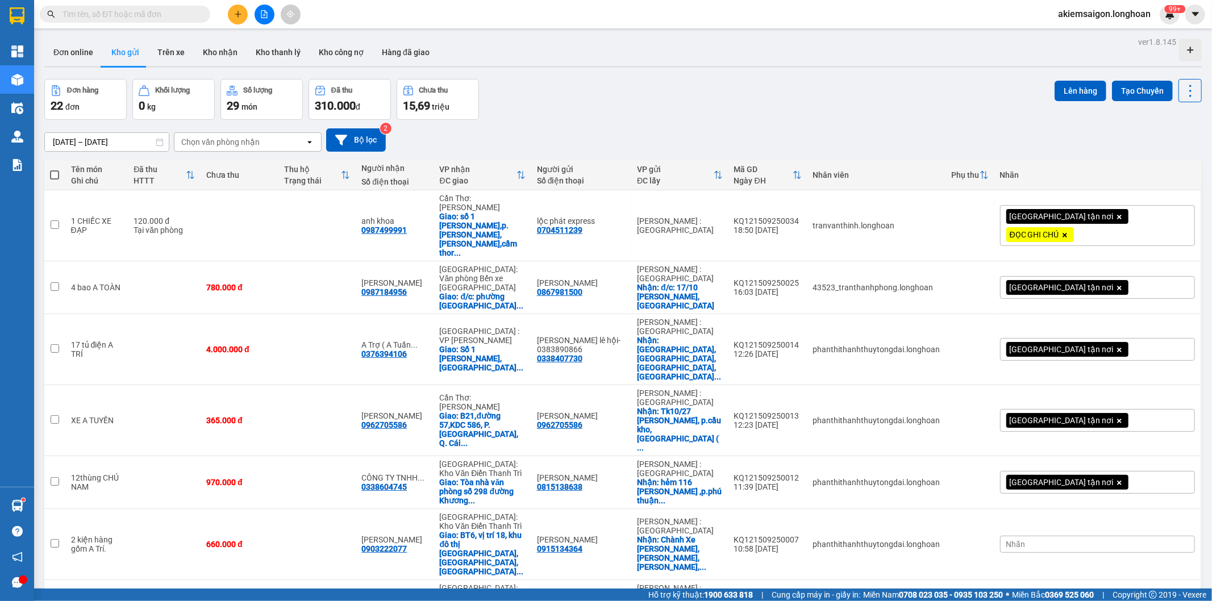
click at [670, 135] on div "[DATE] – [DATE] Press the down arrow key to interact with the calendar and sele…" at bounding box center [622, 139] width 1157 height 23
click at [265, 11] on icon "file-add" at bounding box center [264, 14] width 6 height 8
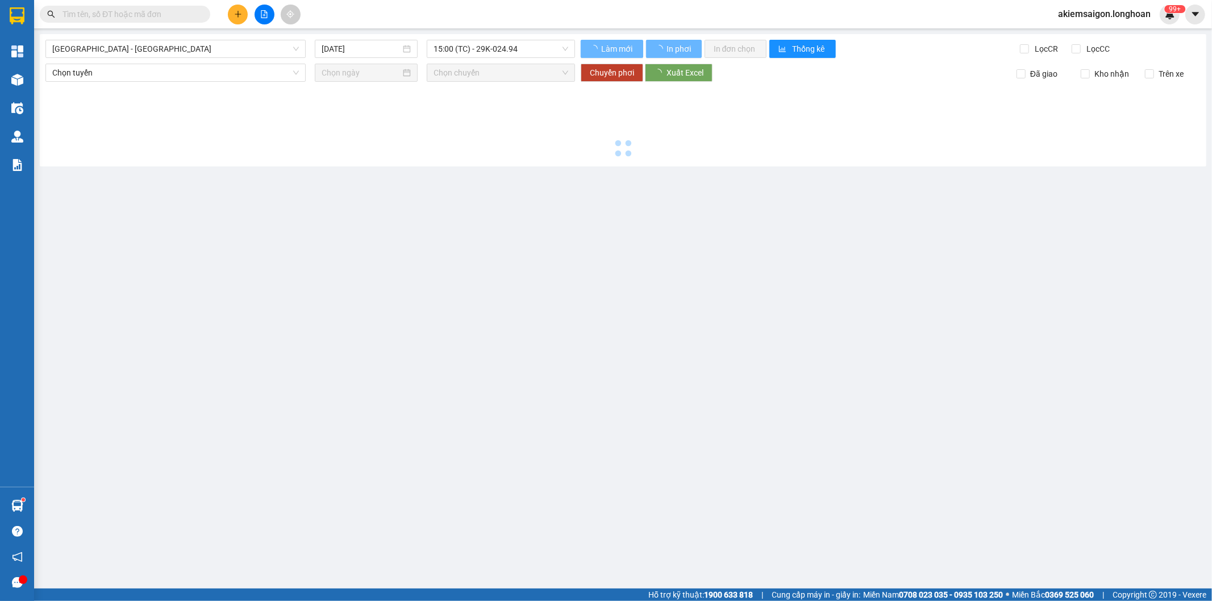
click at [196, 38] on div "[GEOGRAPHIC_DATA] - [GEOGRAPHIC_DATA] [DATE] 15:00 (TC) - 29K-024.94 Làm mới In…" at bounding box center [623, 100] width 1166 height 132
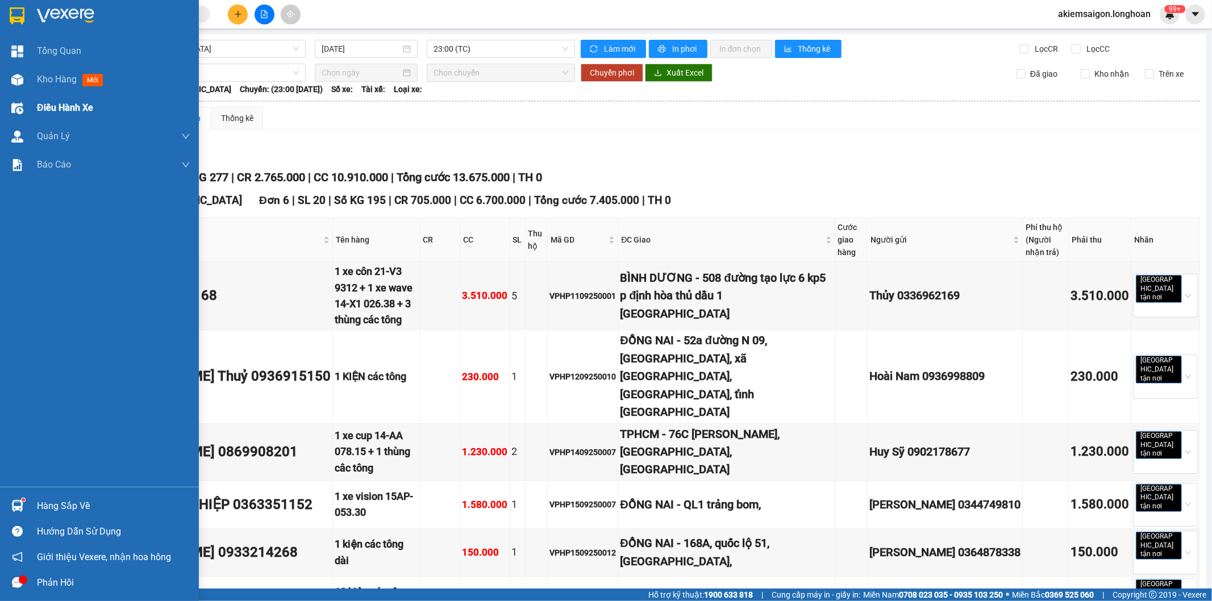
click at [77, 107] on span "Điều hành xe" at bounding box center [65, 108] width 56 height 14
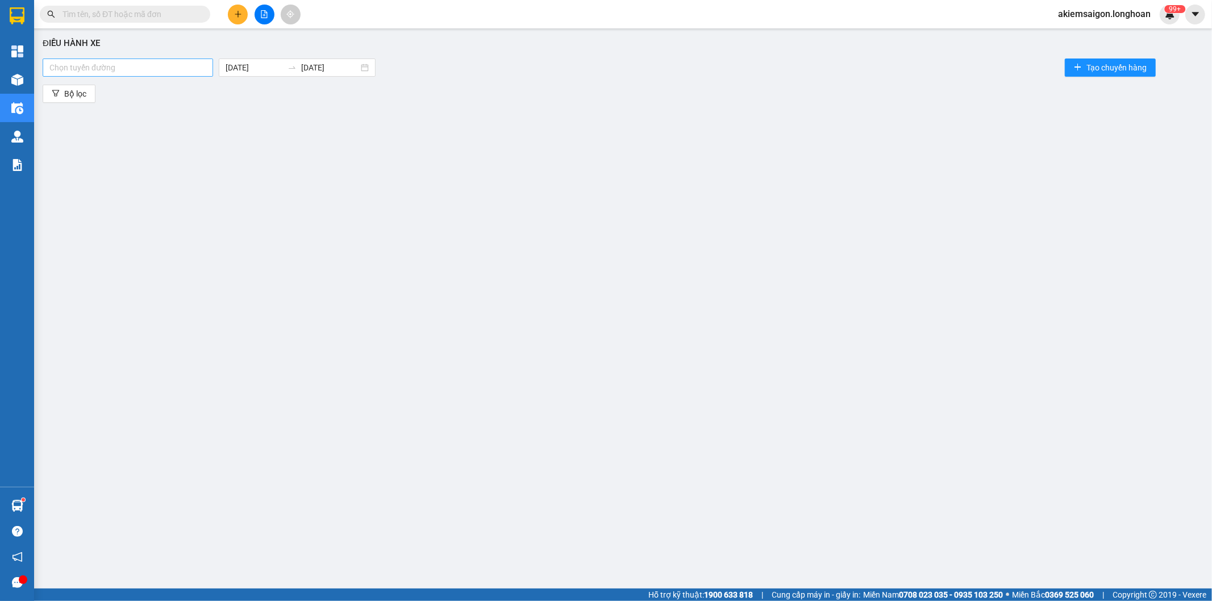
click at [155, 69] on div at bounding box center [127, 68] width 165 height 14
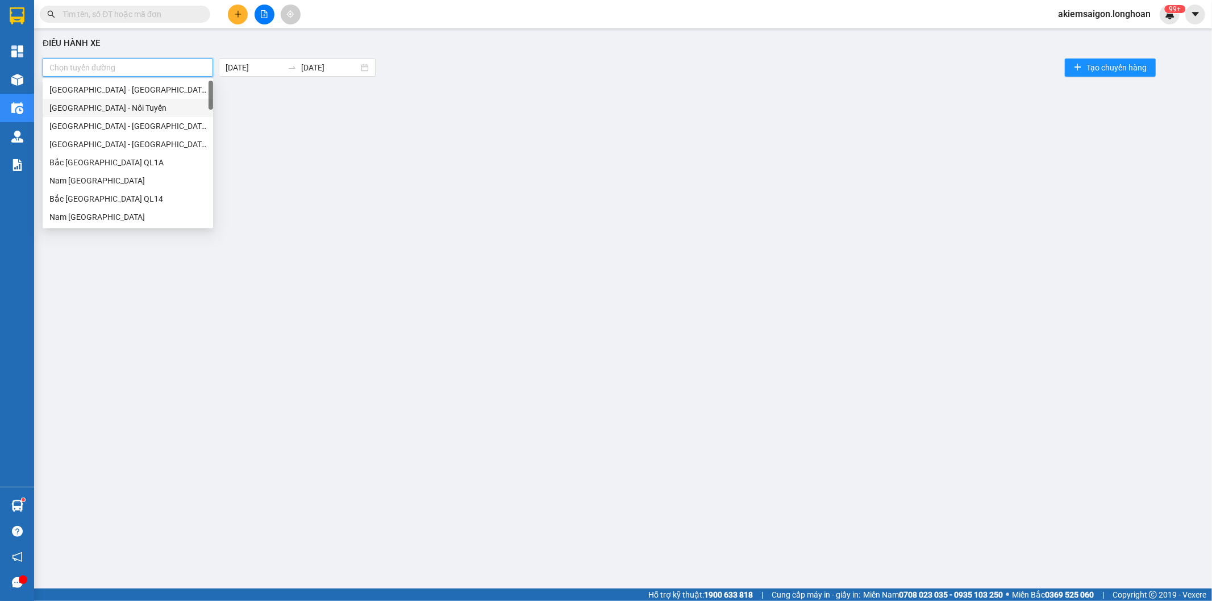
click at [115, 110] on div "[GEOGRAPHIC_DATA] - Nối Tuyến" at bounding box center [127, 108] width 157 height 12
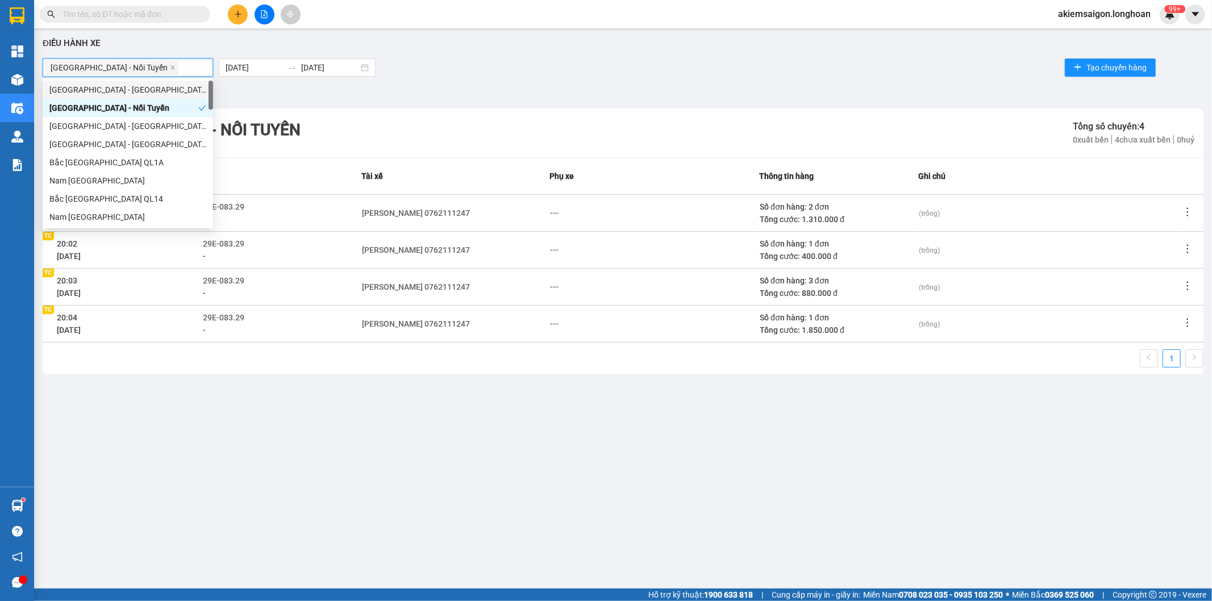
click at [297, 128] on div "[GEOGRAPHIC_DATA] - Nối Tuyến Tổng số chuyến: 4 0 xuất bến 4 chưa xuất bến 0 huỷ" at bounding box center [623, 132] width 1160 height 49
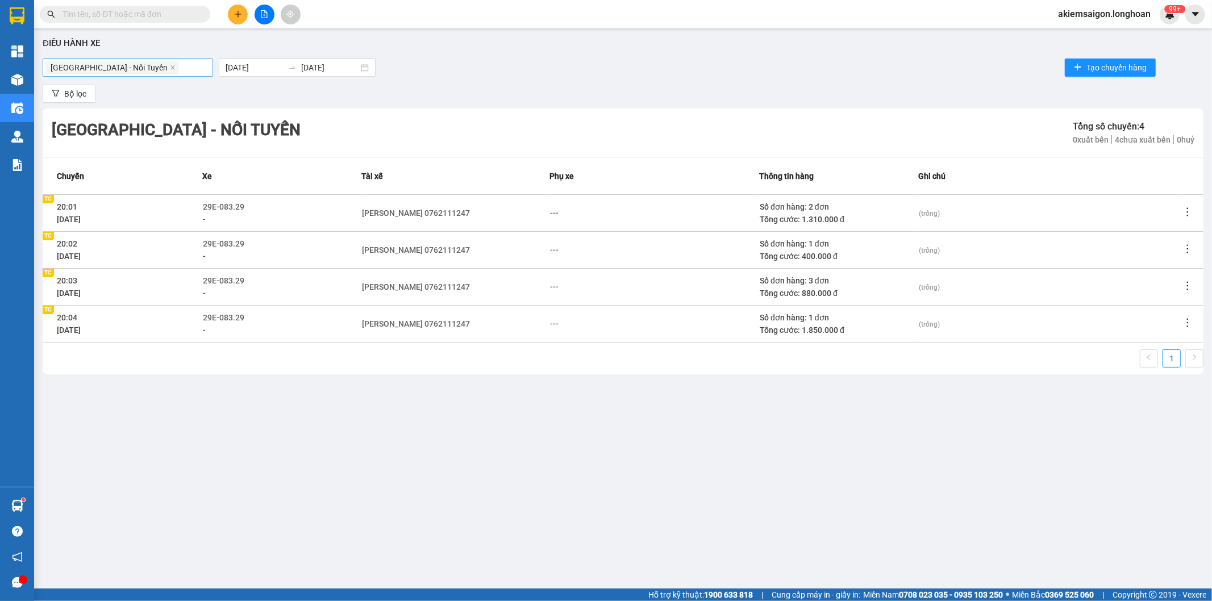
click at [120, 69] on span "[GEOGRAPHIC_DATA] - Nối Tuyến" at bounding box center [109, 67] width 117 height 12
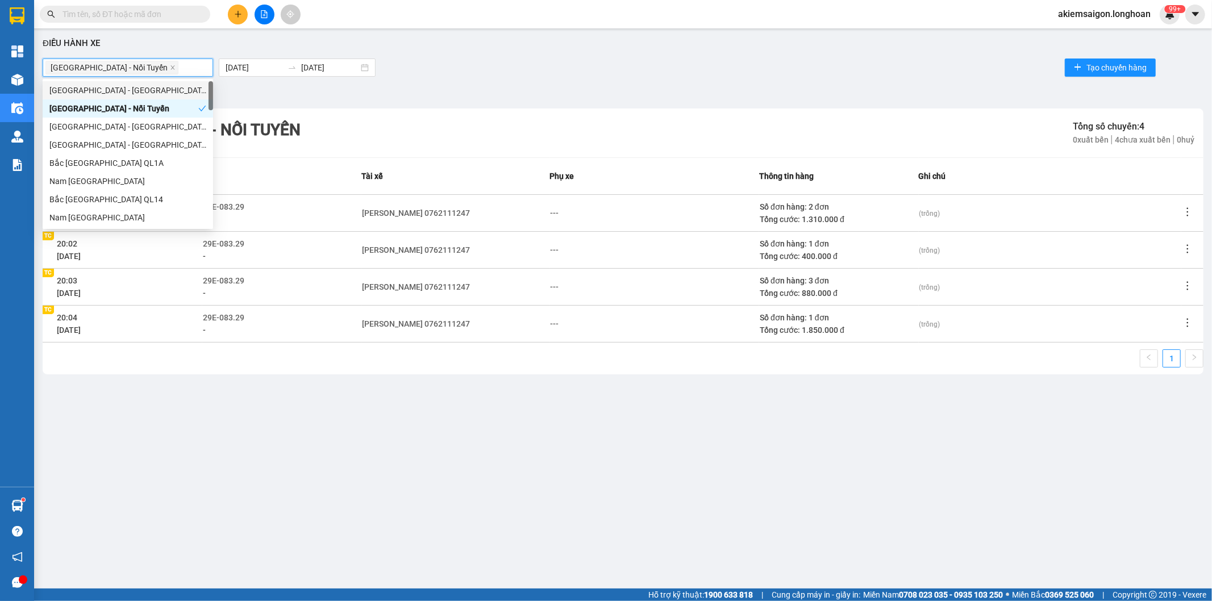
click at [121, 65] on span "[GEOGRAPHIC_DATA] - Nối Tuyến" at bounding box center [111, 68] width 133 height 14
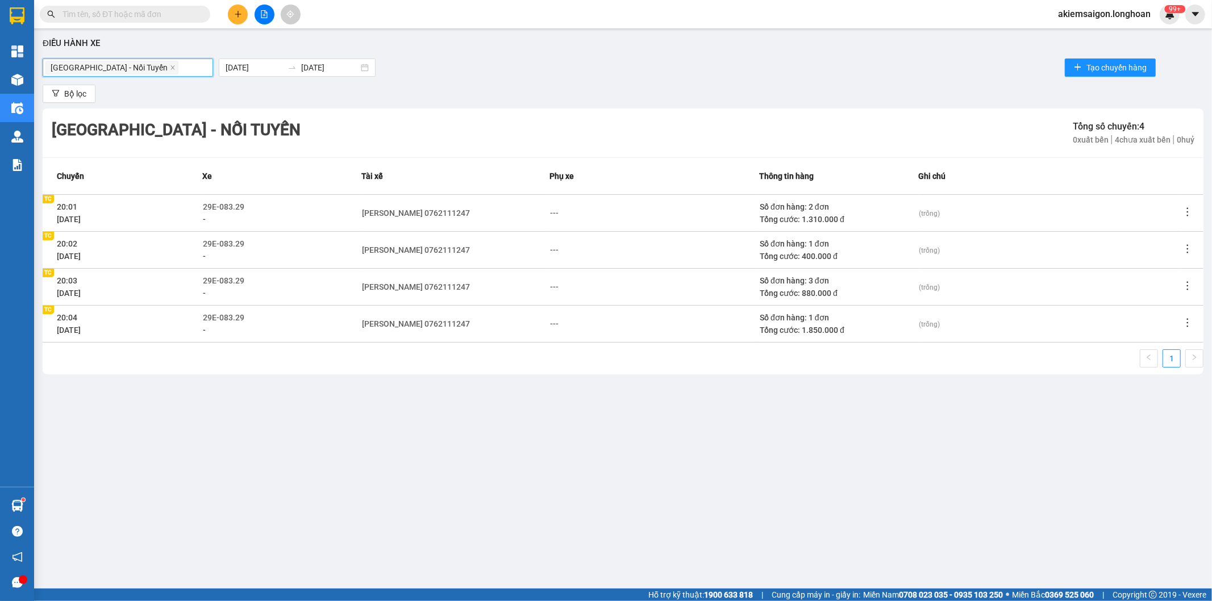
click at [122, 65] on span "[GEOGRAPHIC_DATA] - Nối Tuyến" at bounding box center [111, 68] width 133 height 14
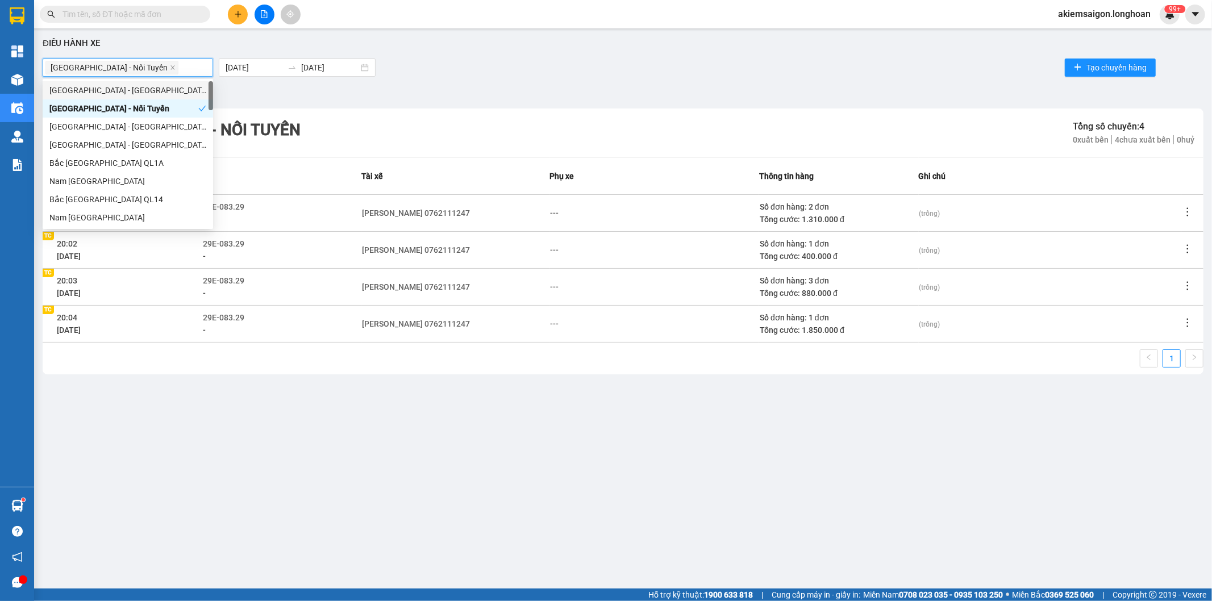
click at [122, 65] on span "[GEOGRAPHIC_DATA] - Nối Tuyến" at bounding box center [111, 68] width 133 height 14
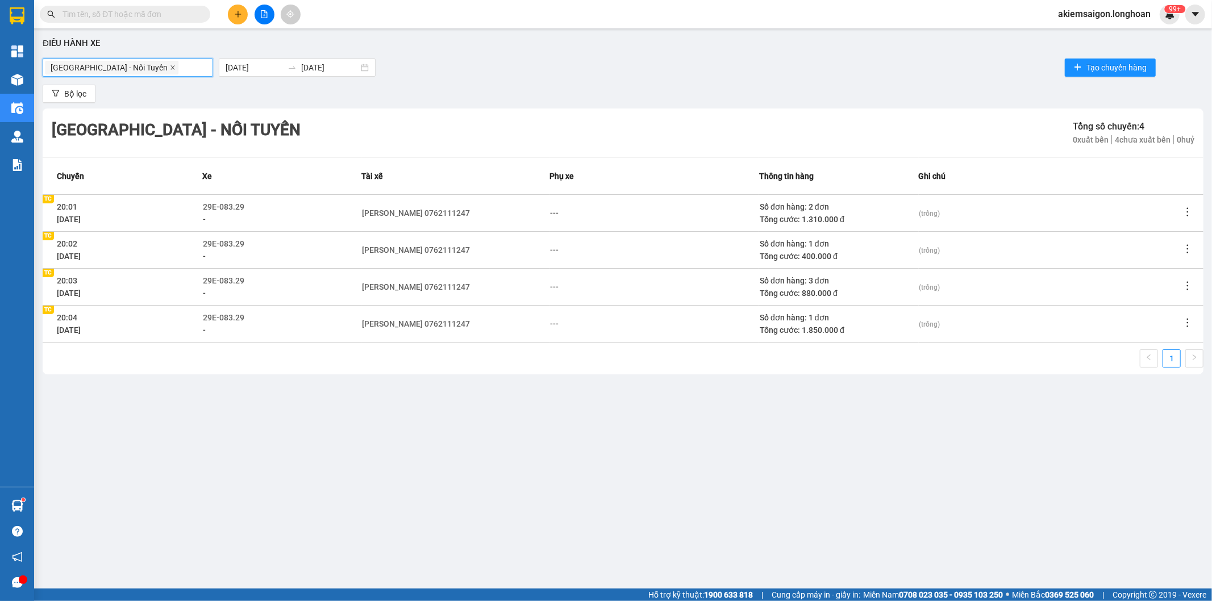
click at [170, 65] on icon "close" at bounding box center [173, 68] width 6 height 6
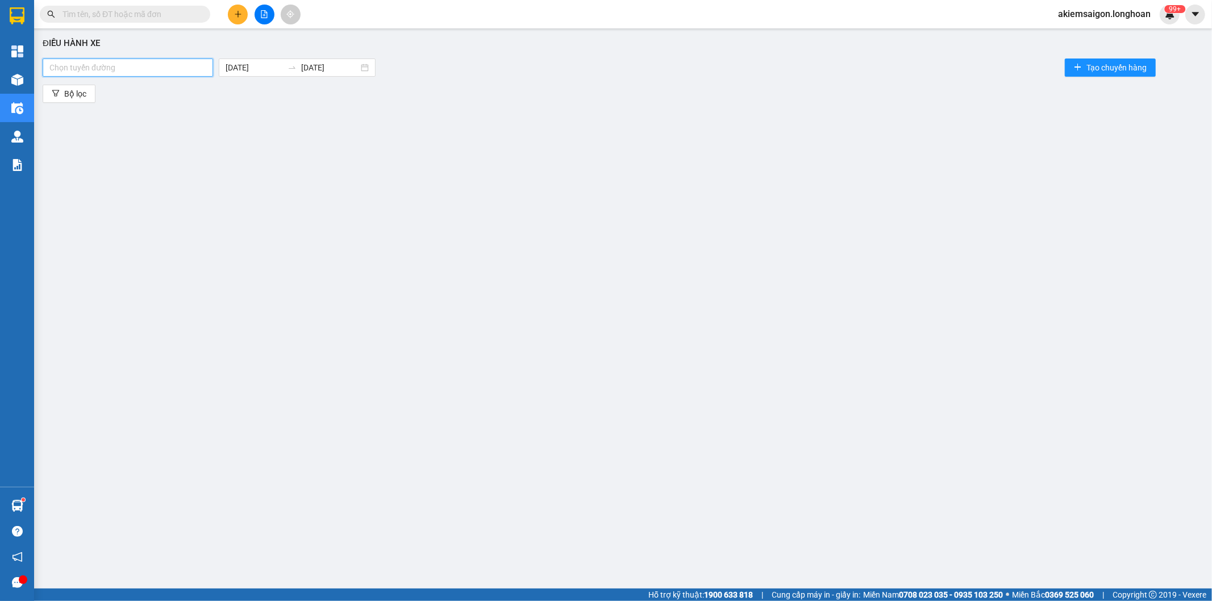
click at [148, 68] on div at bounding box center [127, 68] width 165 height 14
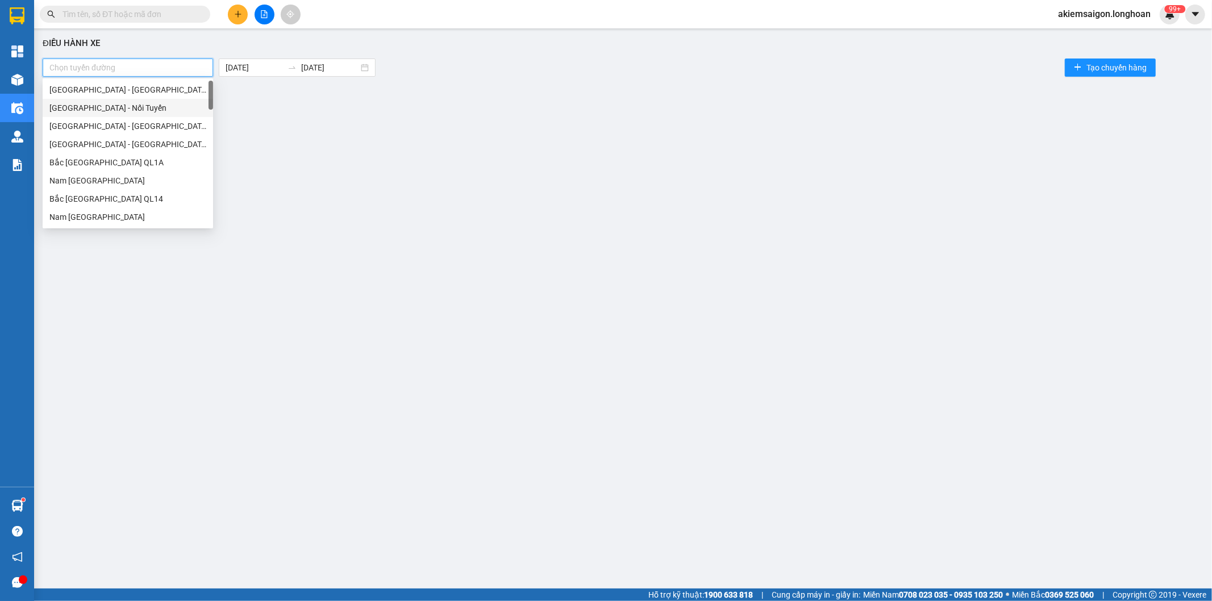
click at [137, 111] on div "[GEOGRAPHIC_DATA] - Nối Tuyến" at bounding box center [127, 108] width 157 height 12
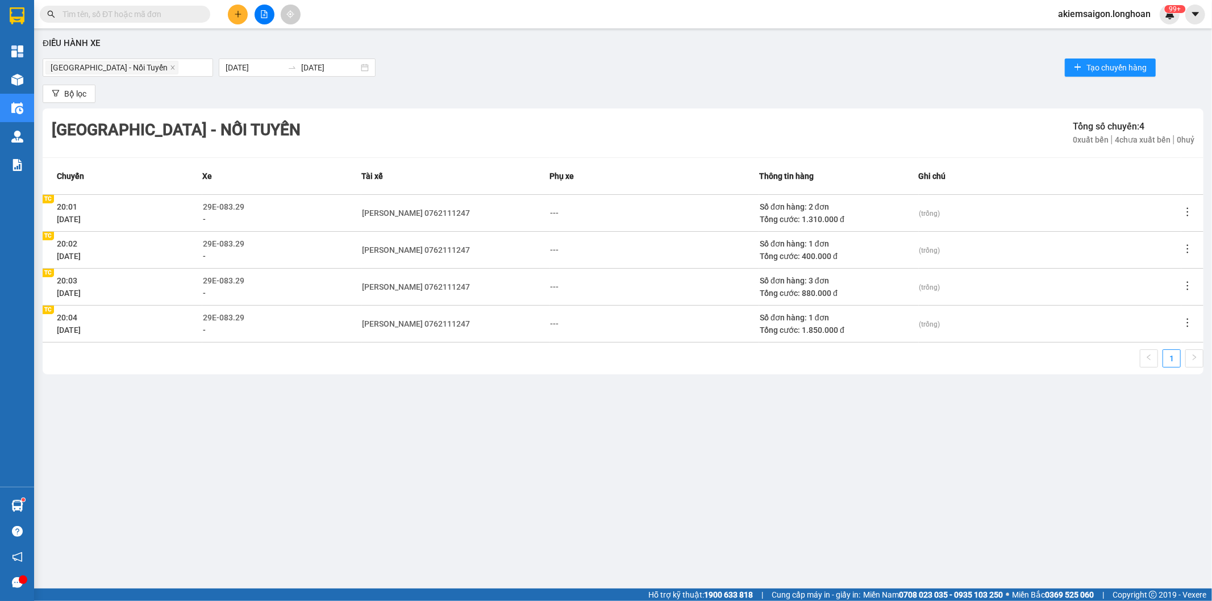
click at [284, 235] on td "29E-083.29 -" at bounding box center [281, 249] width 159 height 37
click at [248, 206] on icon "edit" at bounding box center [251, 207] width 8 height 8
click at [241, 211] on span "29E-083.29" at bounding box center [223, 206] width 41 height 9
type input "83"
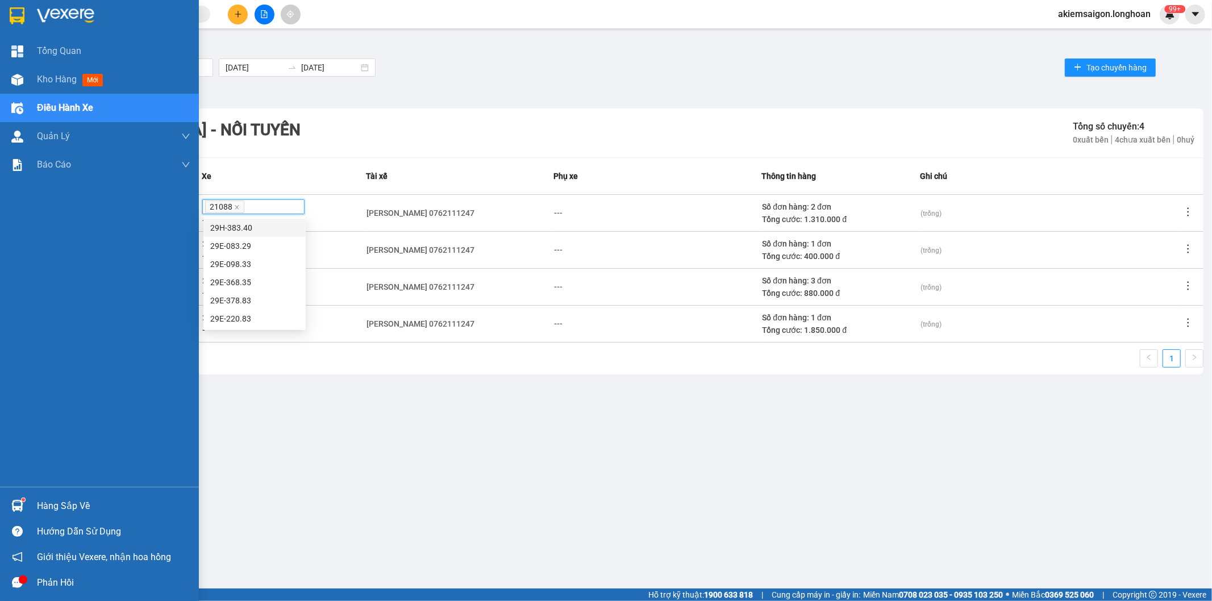
click at [14, 9] on img at bounding box center [17, 15] width 15 height 17
